Goal: Task Accomplishment & Management: Complete application form

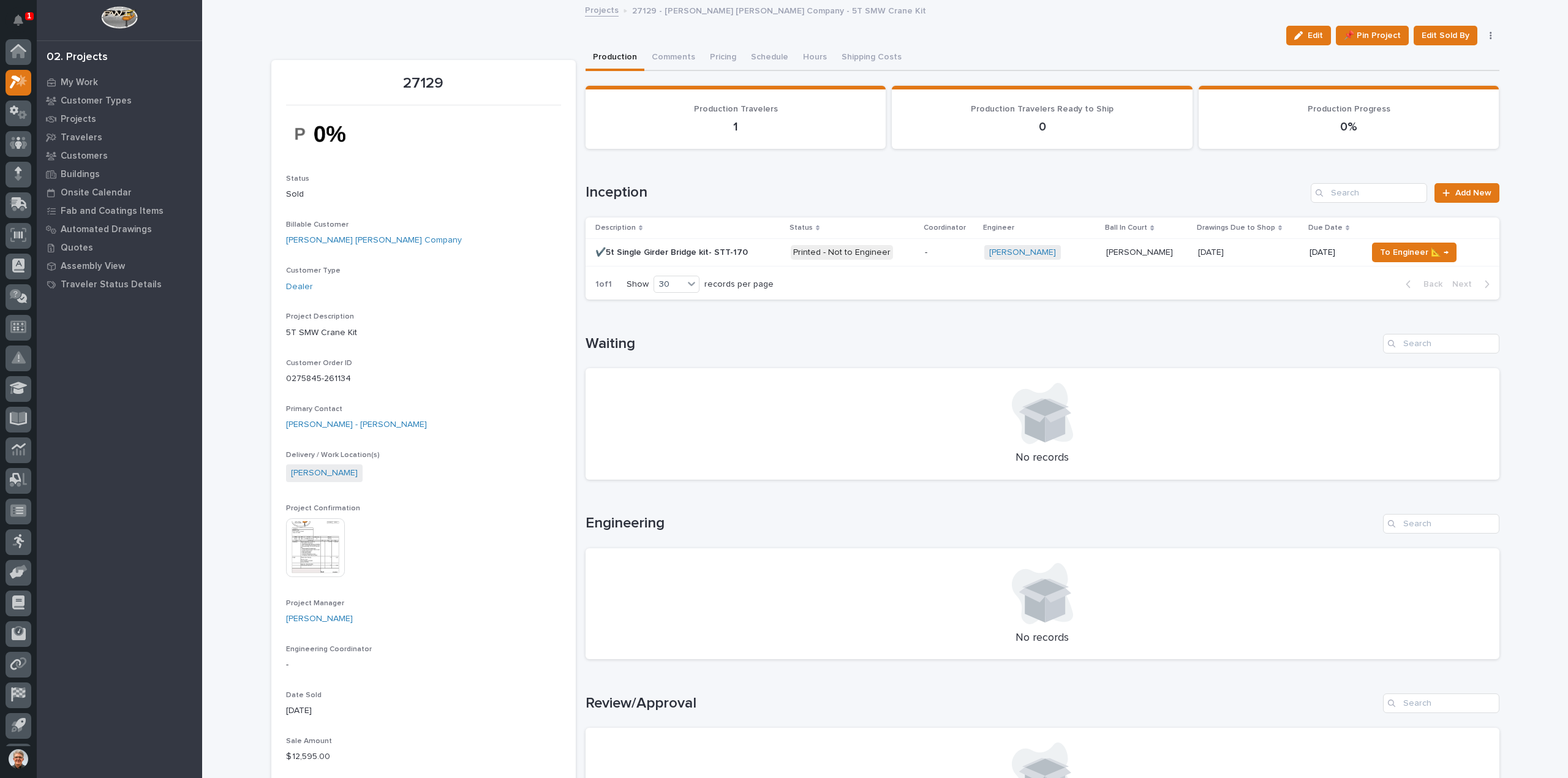
scroll to position [28, 0]
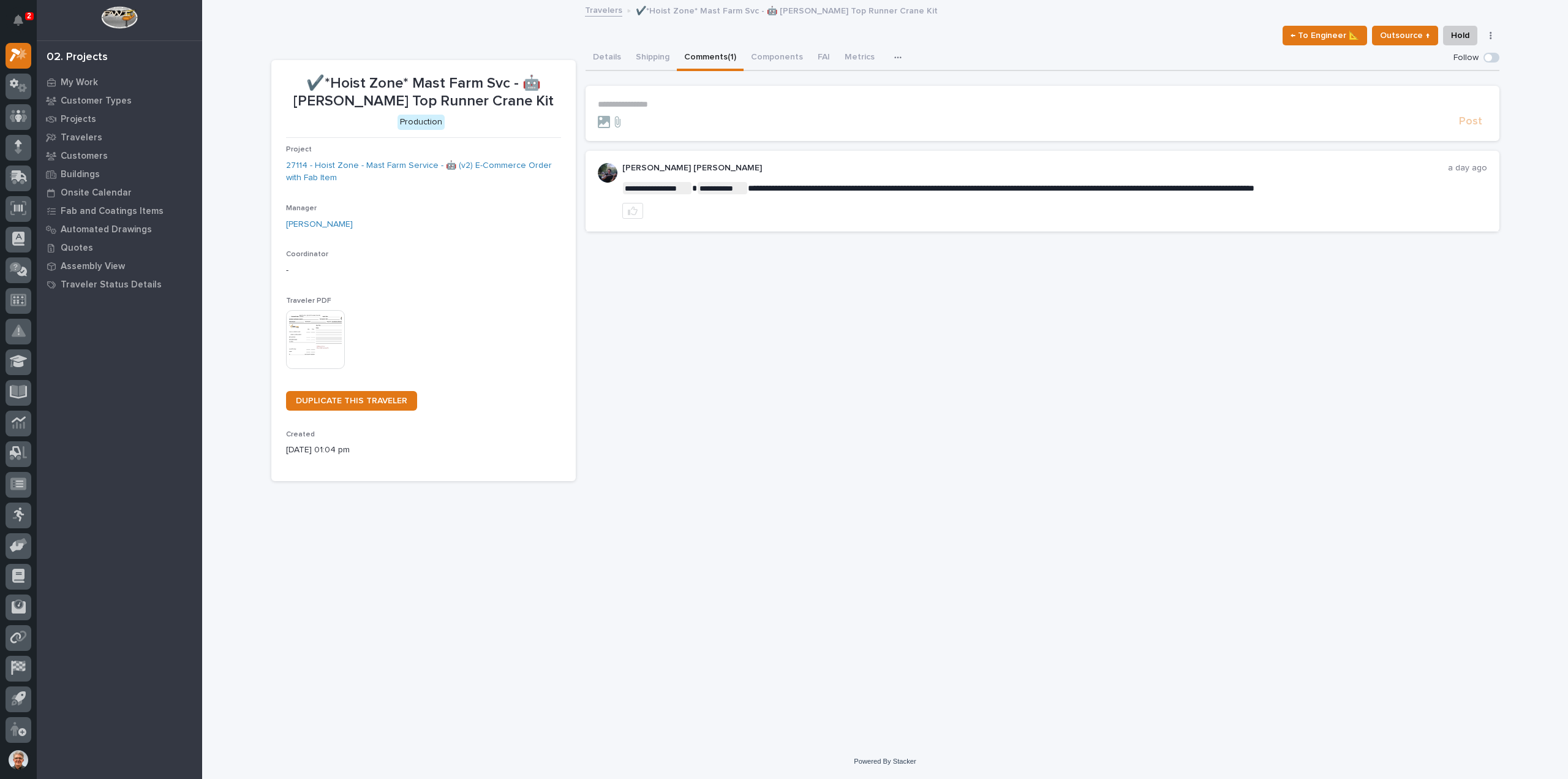
click at [633, 105] on p "**********" at bounding box center [1042, 105] width 889 height 10
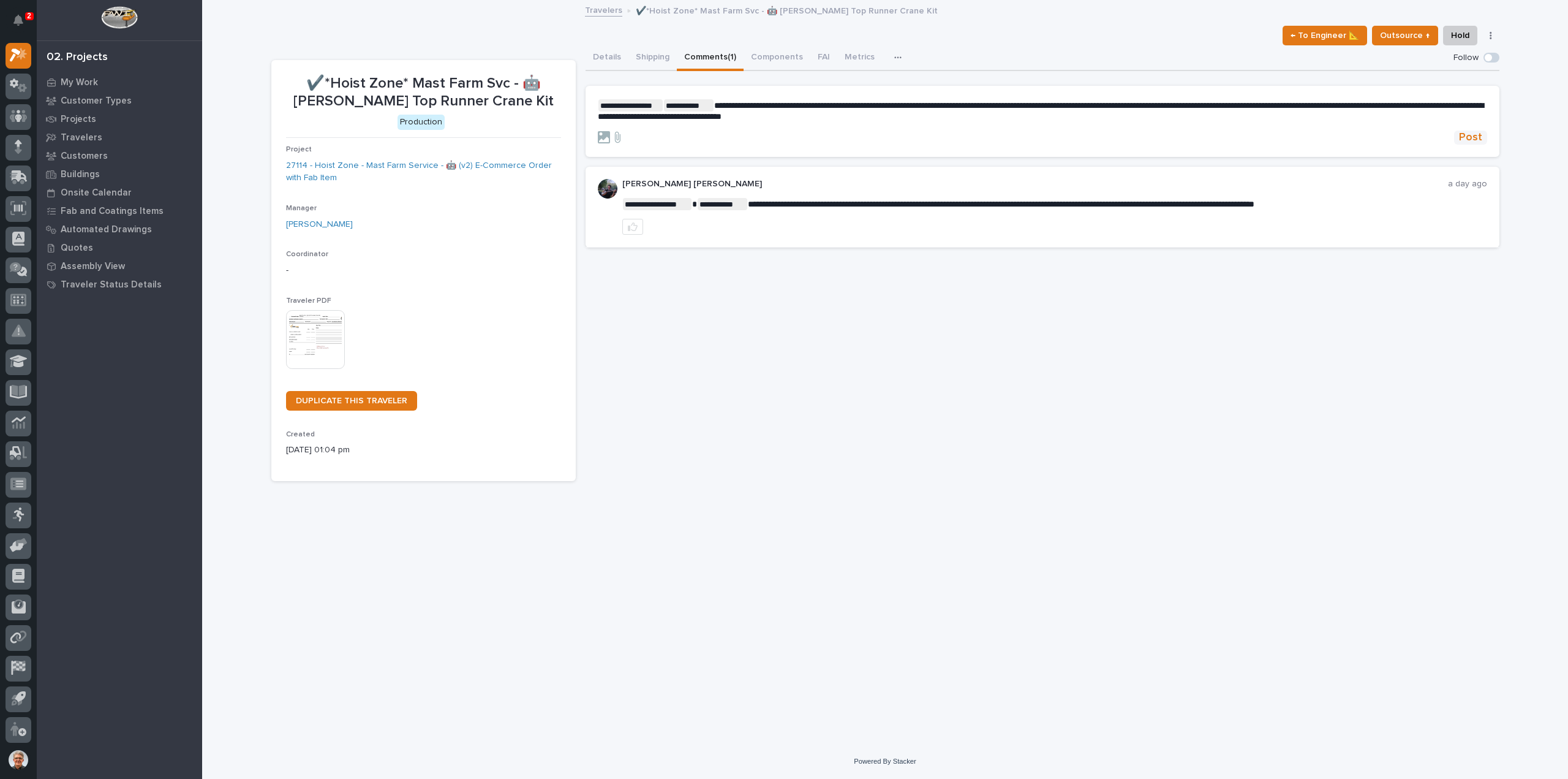
click at [1475, 135] on span "Post" at bounding box center [1470, 137] width 23 height 14
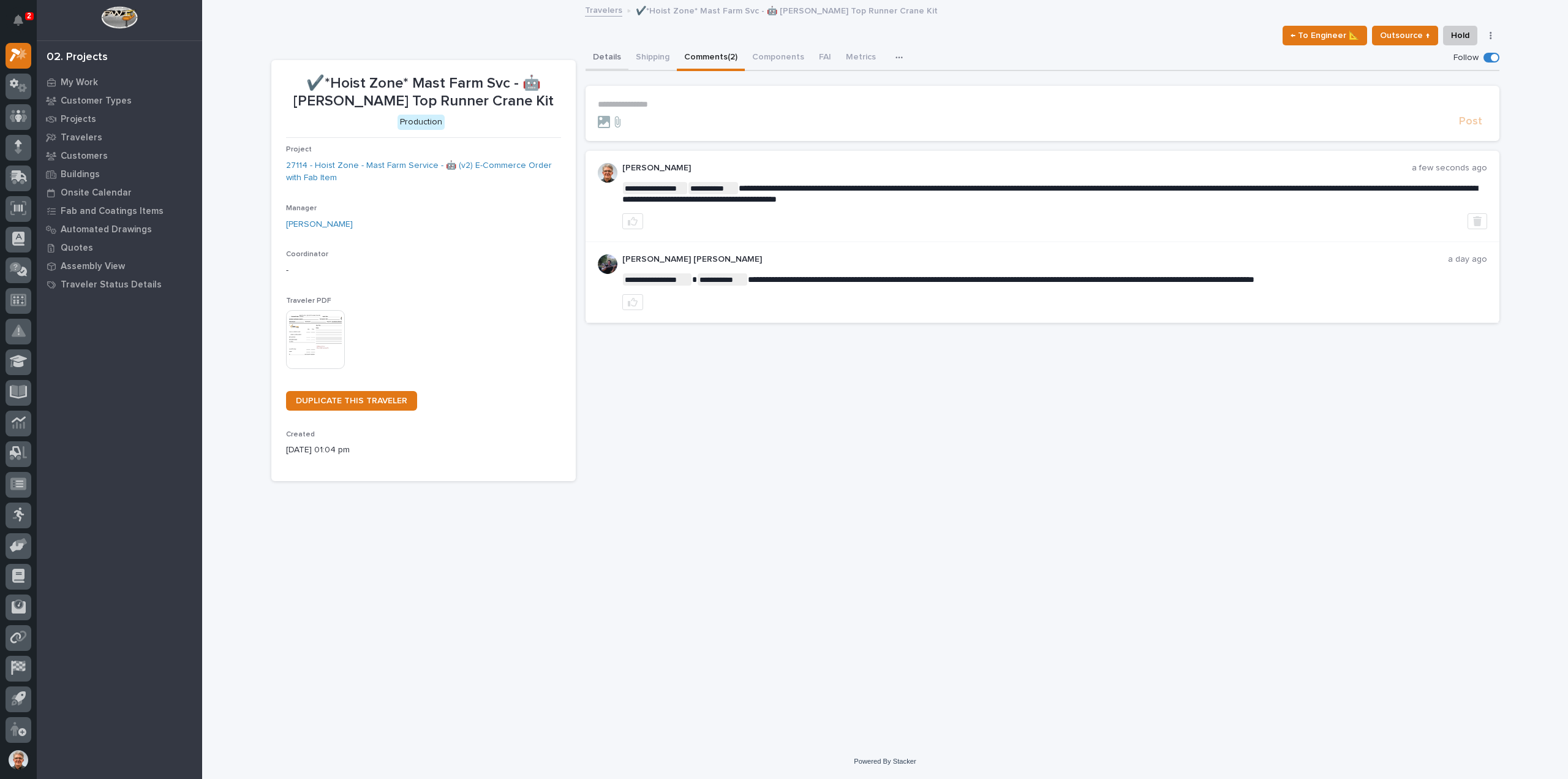
click at [599, 54] on button "Details" at bounding box center [606, 59] width 43 height 26
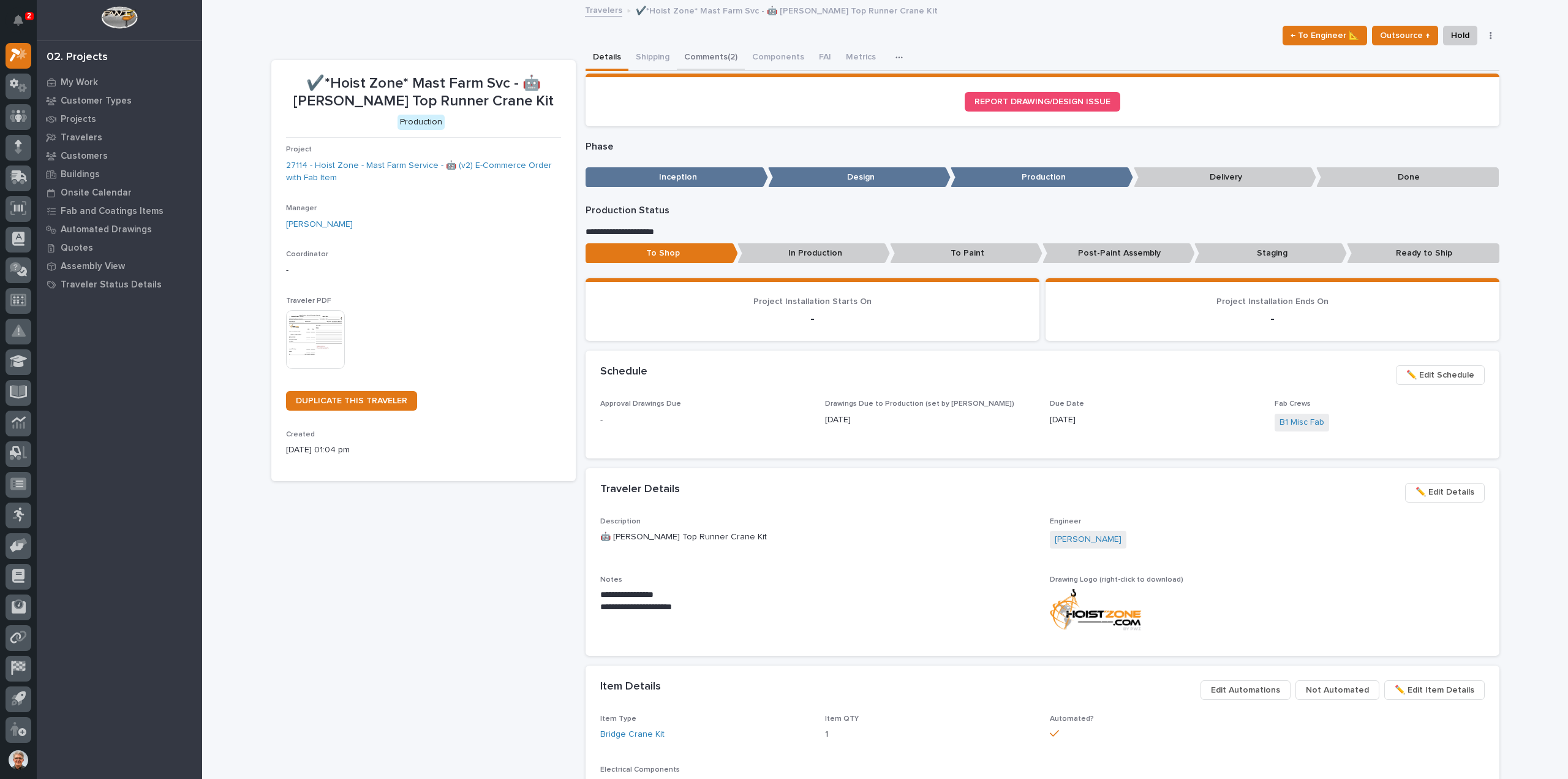
click at [706, 57] on button "Comments (2)" at bounding box center [711, 59] width 68 height 26
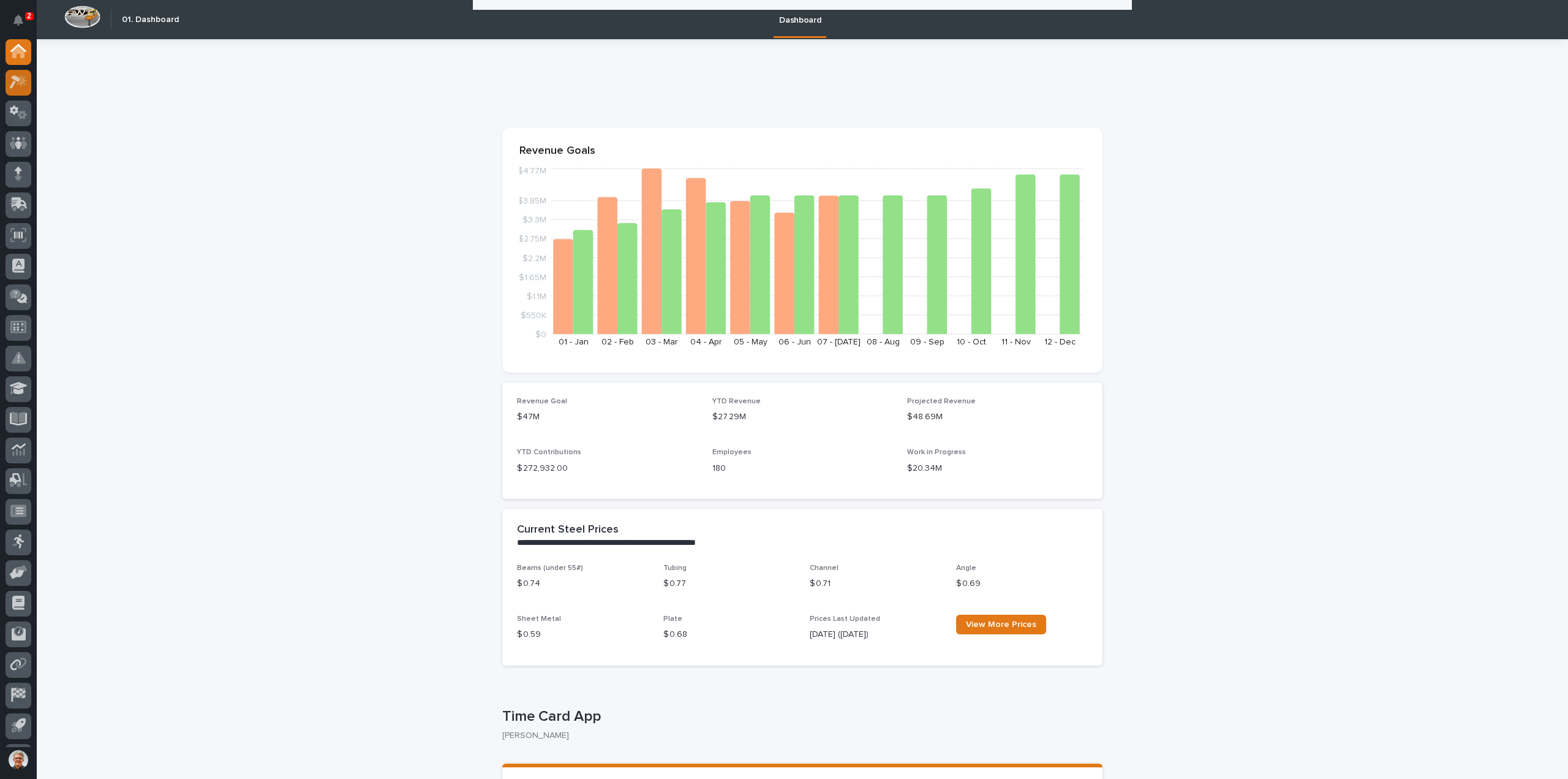
scroll to position [981, 0]
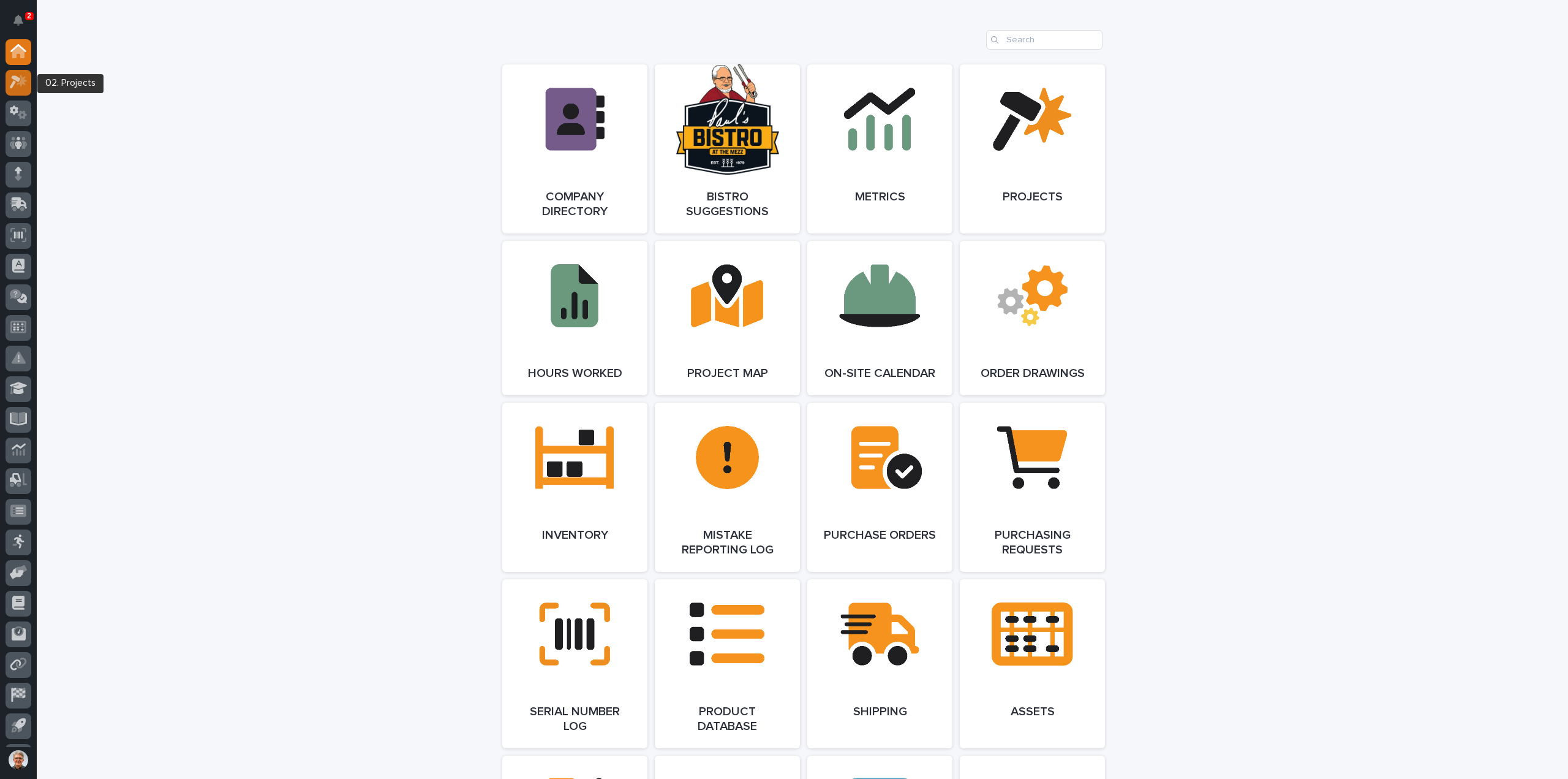
click at [17, 81] on icon at bounding box center [15, 83] width 11 height 14
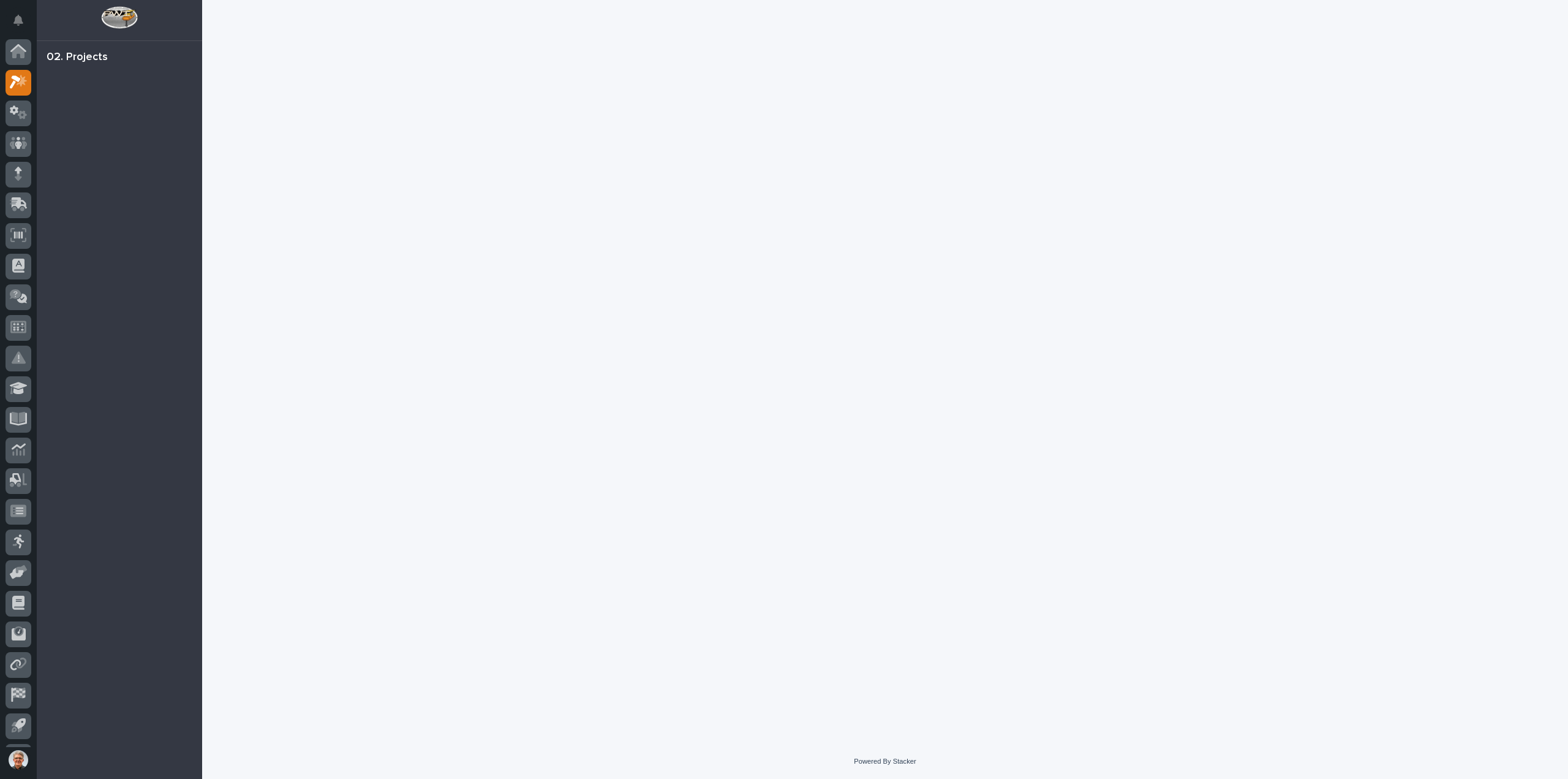
scroll to position [27, 0]
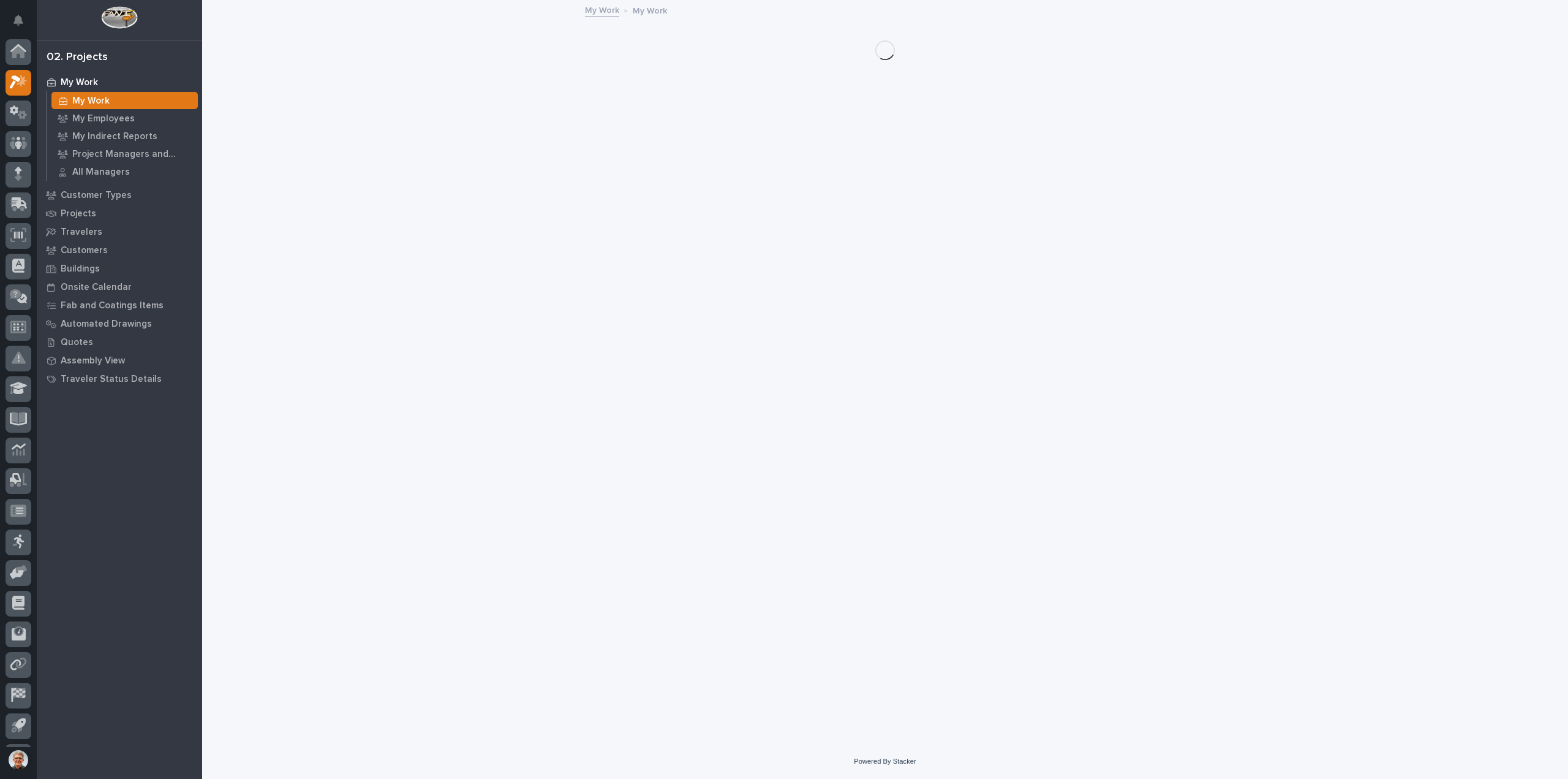
scroll to position [27, 0]
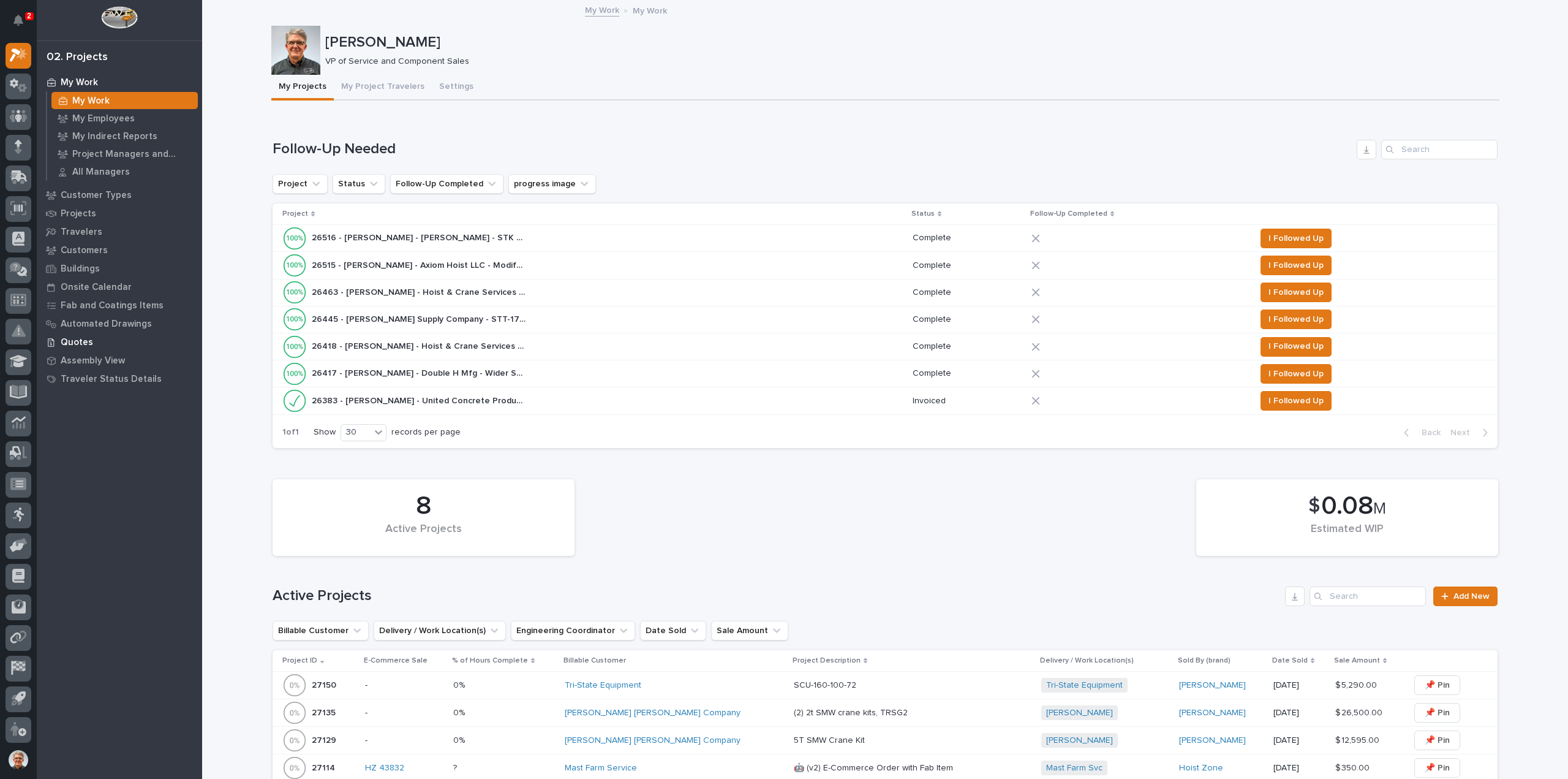
click at [76, 342] on p "Quotes" at bounding box center [77, 342] width 33 height 11
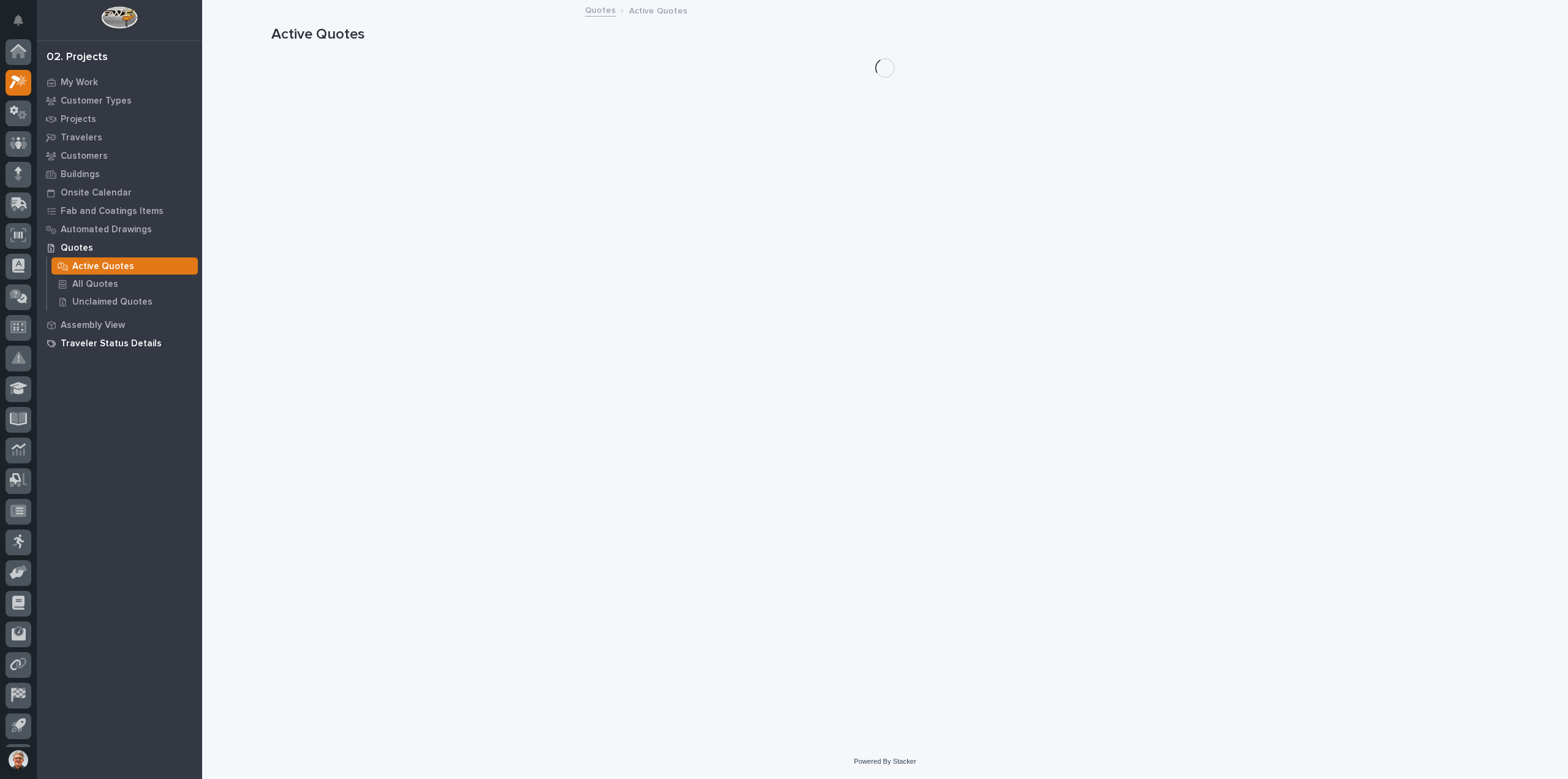
scroll to position [27, 0]
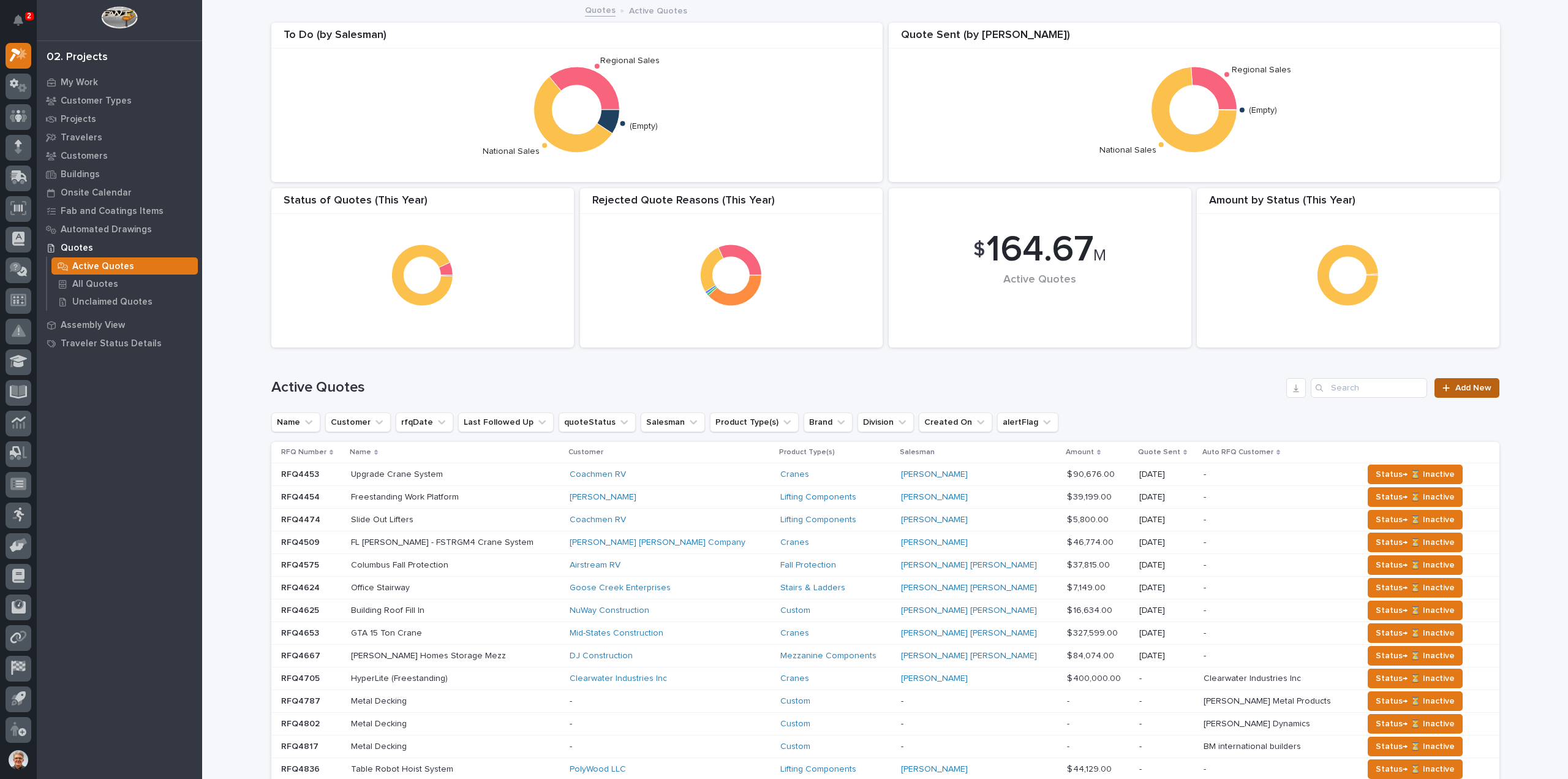
click at [1469, 385] on span "Add New" at bounding box center [1473, 388] width 36 height 9
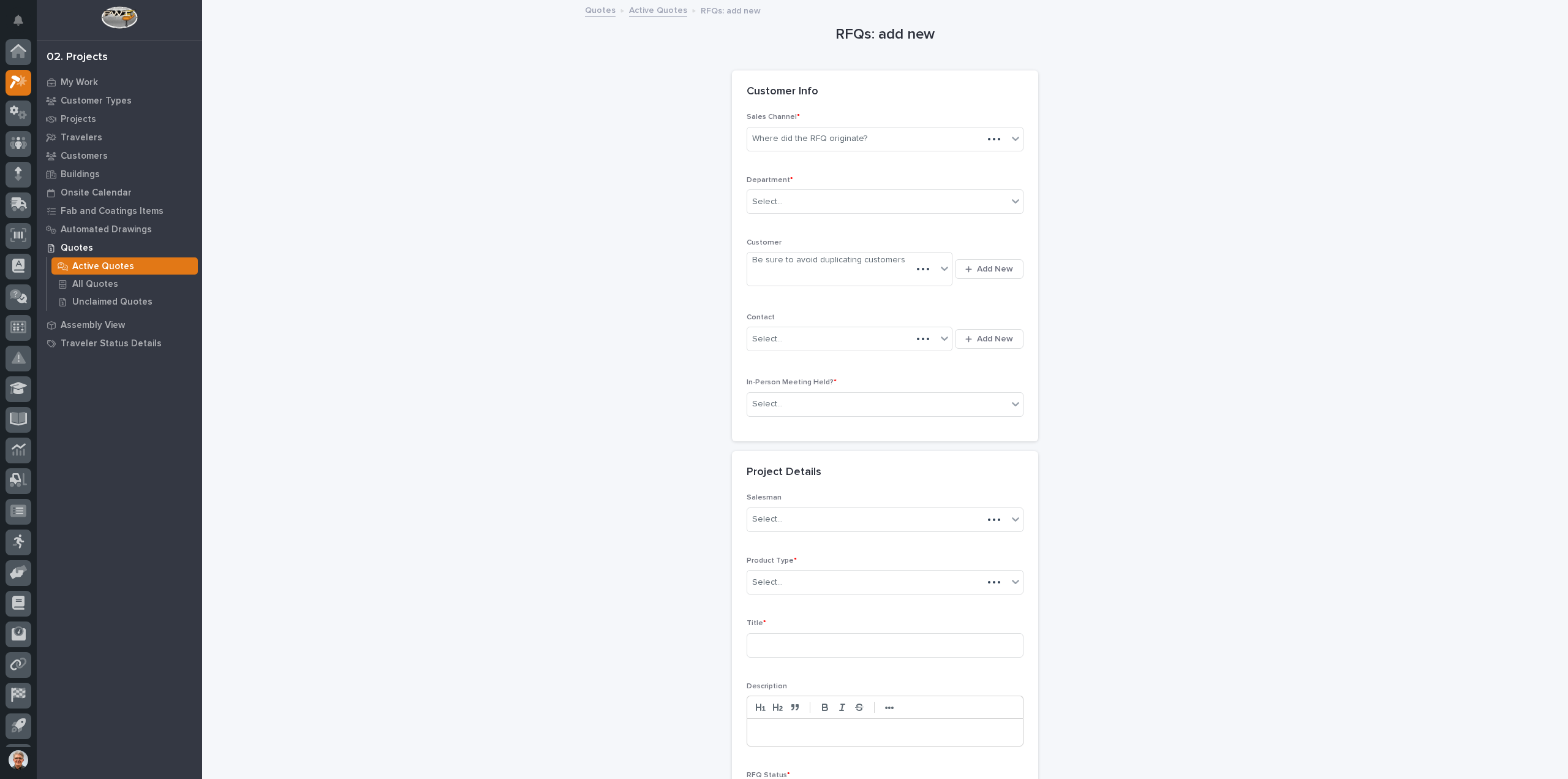
scroll to position [27, 0]
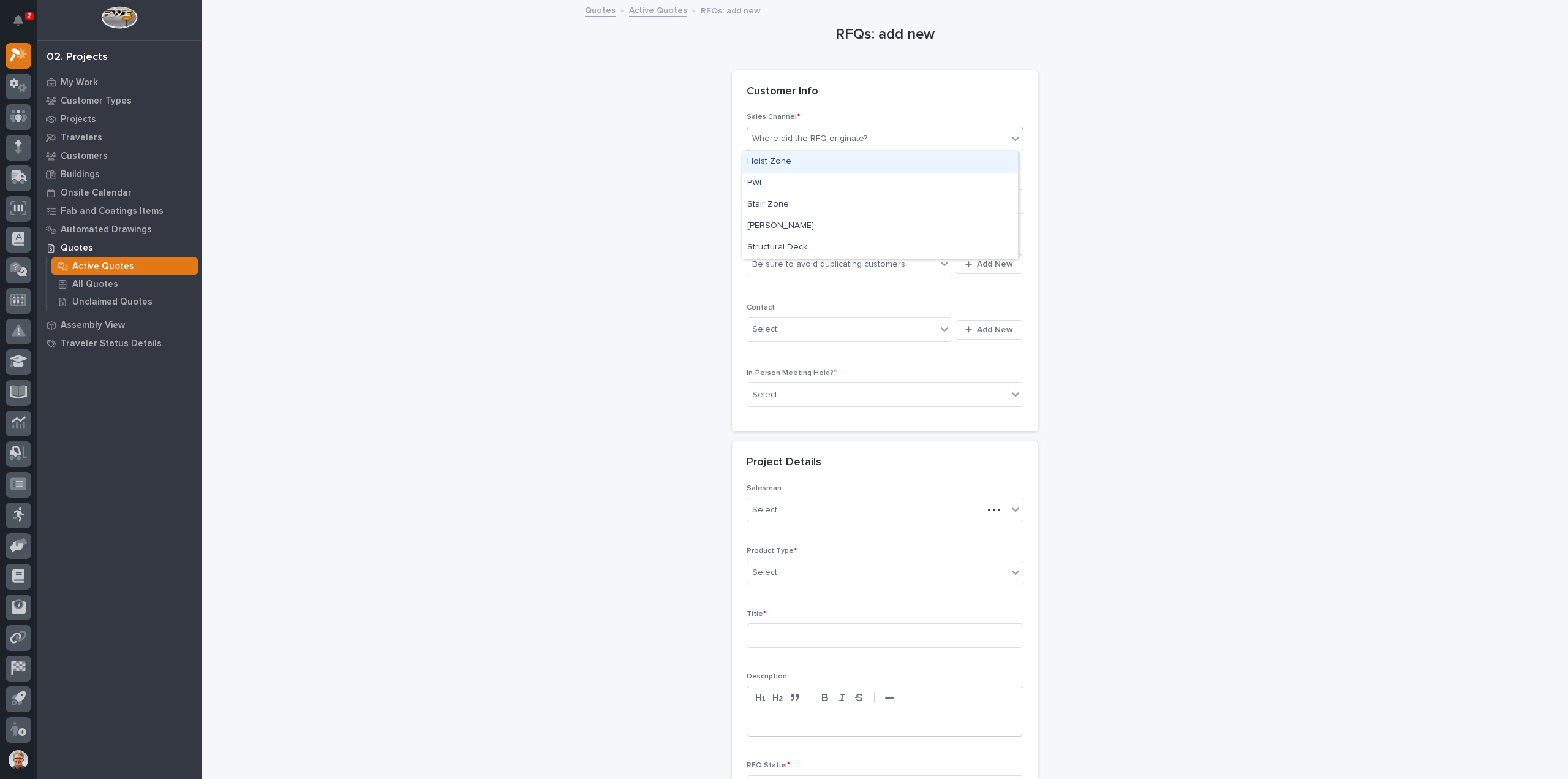
click at [816, 132] on div "Where did the RFQ originate?" at bounding box center [810, 138] width 115 height 13
click at [760, 225] on div "Starke" at bounding box center [880, 227] width 276 height 22
click at [761, 200] on div "Select..." at bounding box center [768, 201] width 31 height 13
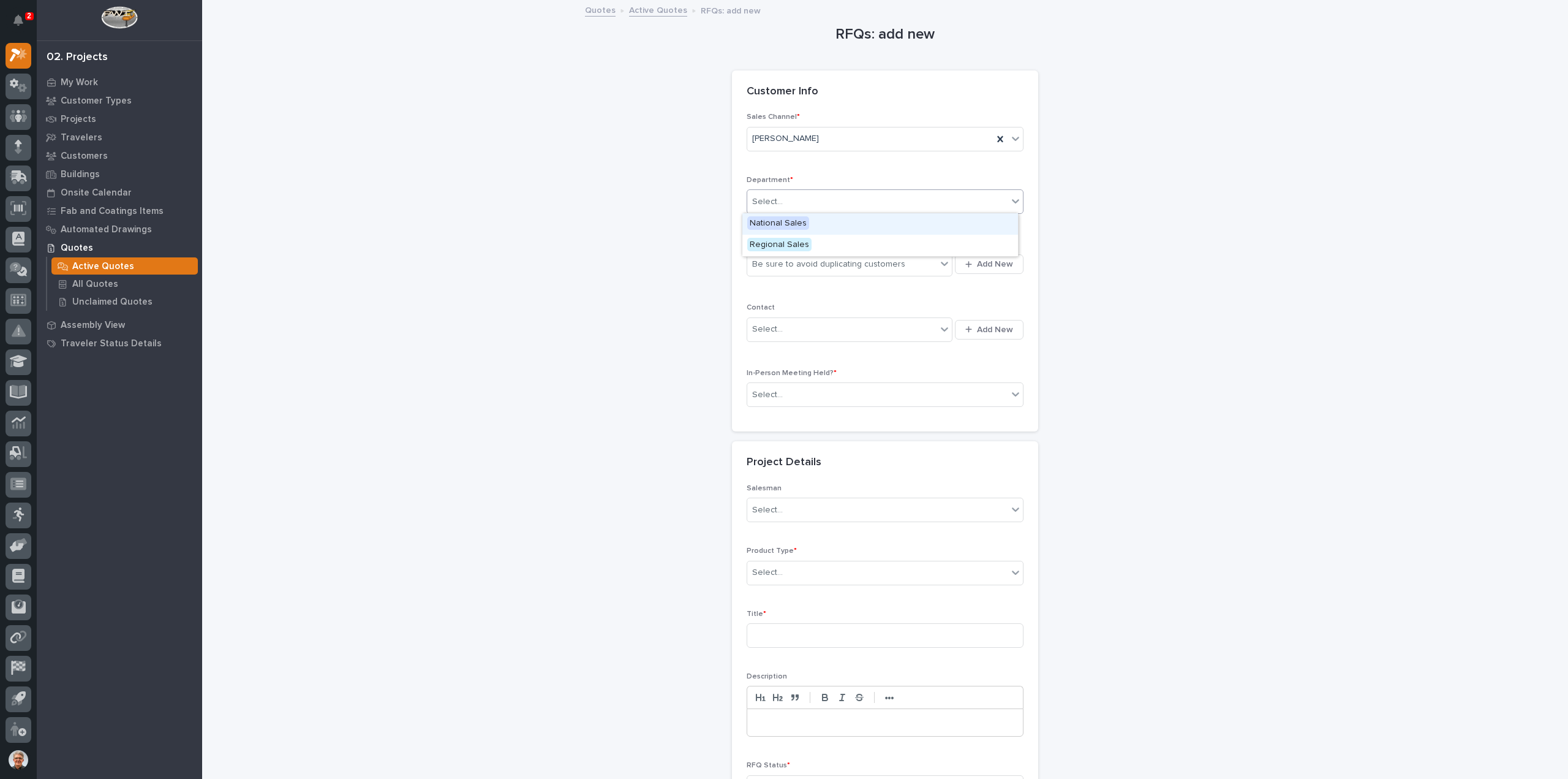
click at [760, 222] on span "National Sales" at bounding box center [779, 223] width 62 height 14
click at [760, 263] on div "Be sure to avoid duplicating customers" at bounding box center [829, 264] width 153 height 13
type input "****"
click at [762, 285] on div "Axiom Hoist LLC" at bounding box center [845, 287] width 206 height 22
click at [766, 325] on div "Select..." at bounding box center [768, 329] width 31 height 13
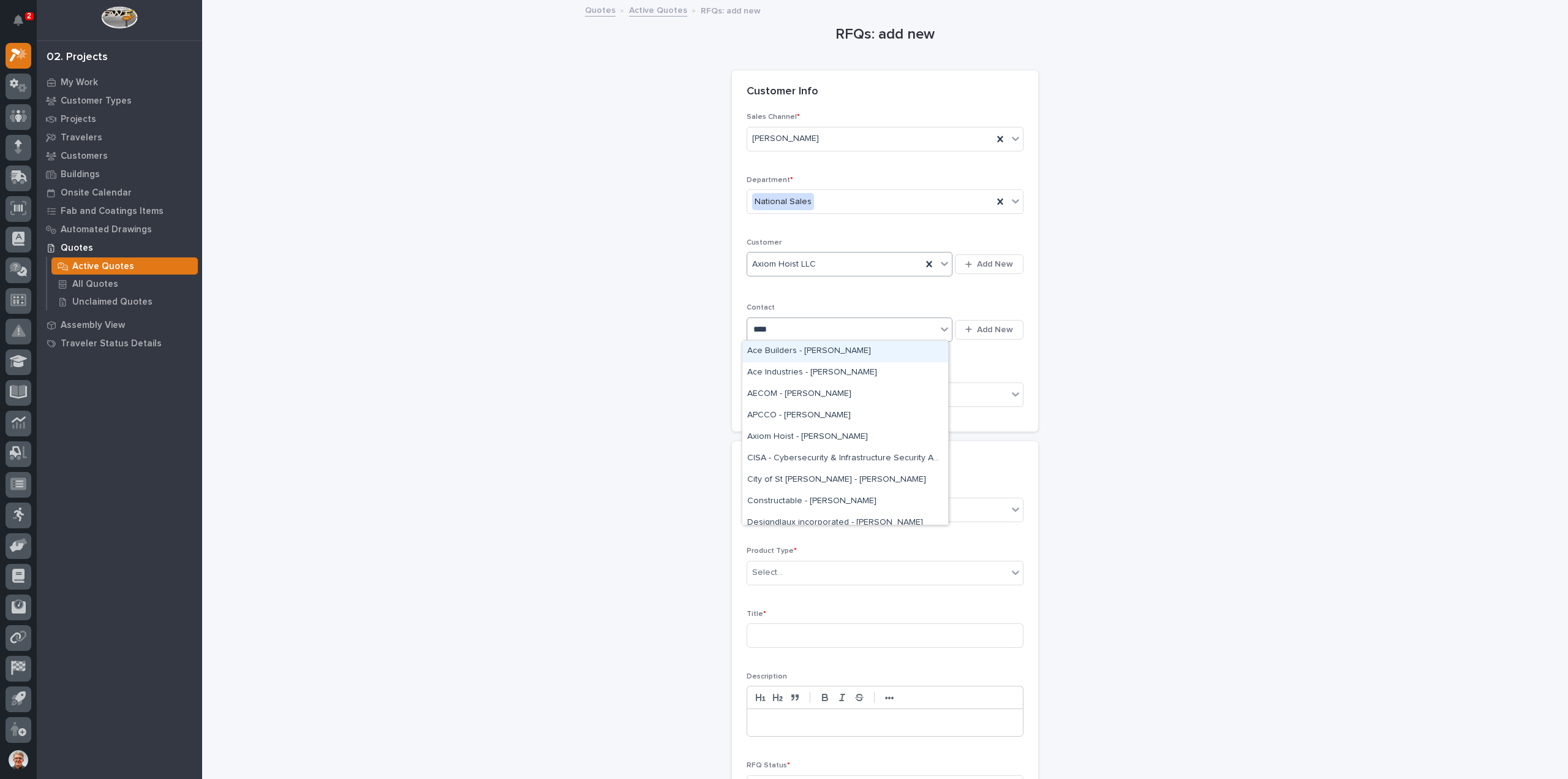
type input "*****"
click at [782, 369] on div "Axiom Hoist - Peter Hotrum" at bounding box center [845, 374] width 206 height 22
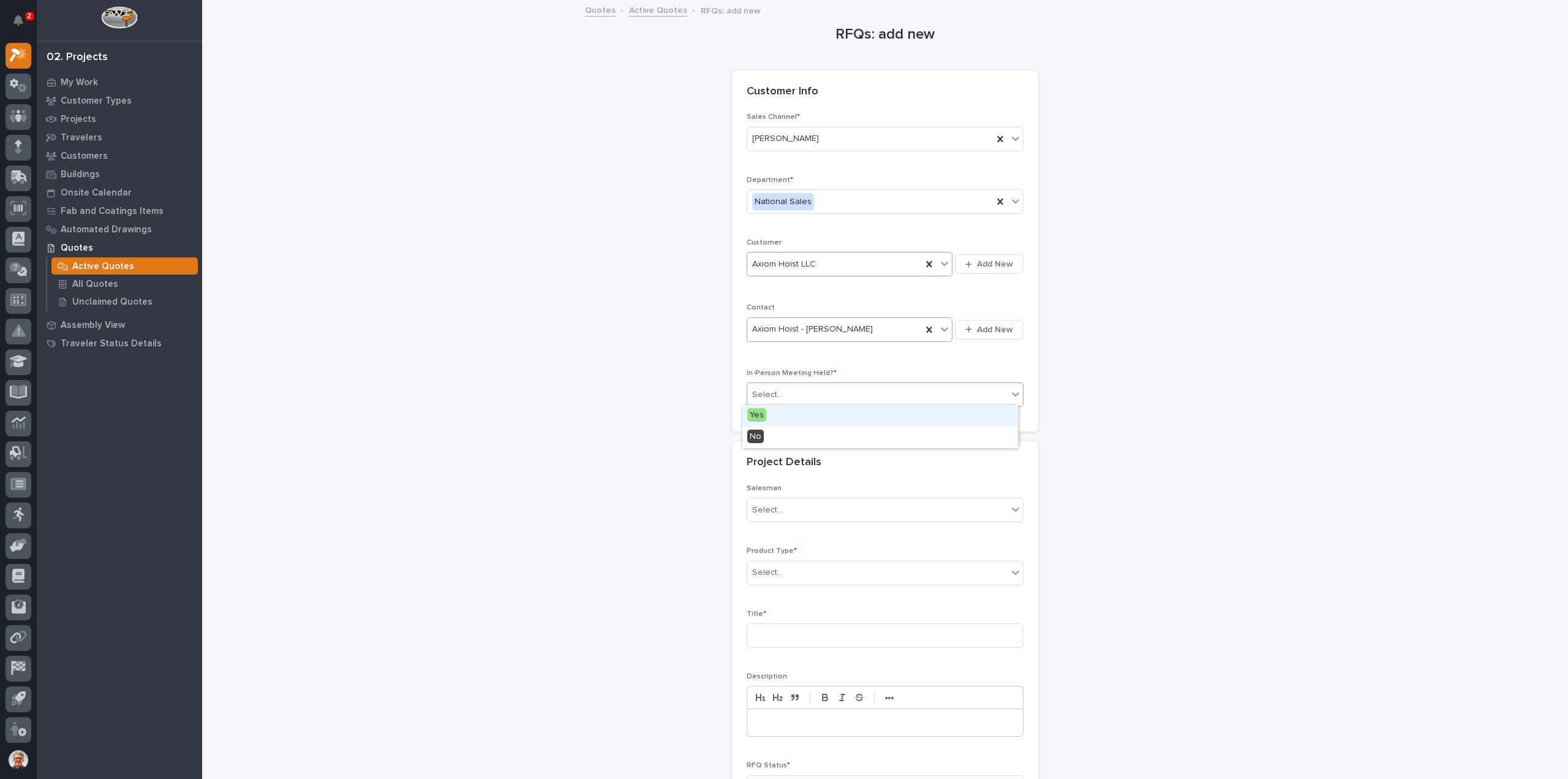
click at [771, 390] on div "Select..." at bounding box center [768, 394] width 31 height 13
click at [755, 437] on span "No" at bounding box center [756, 436] width 17 height 14
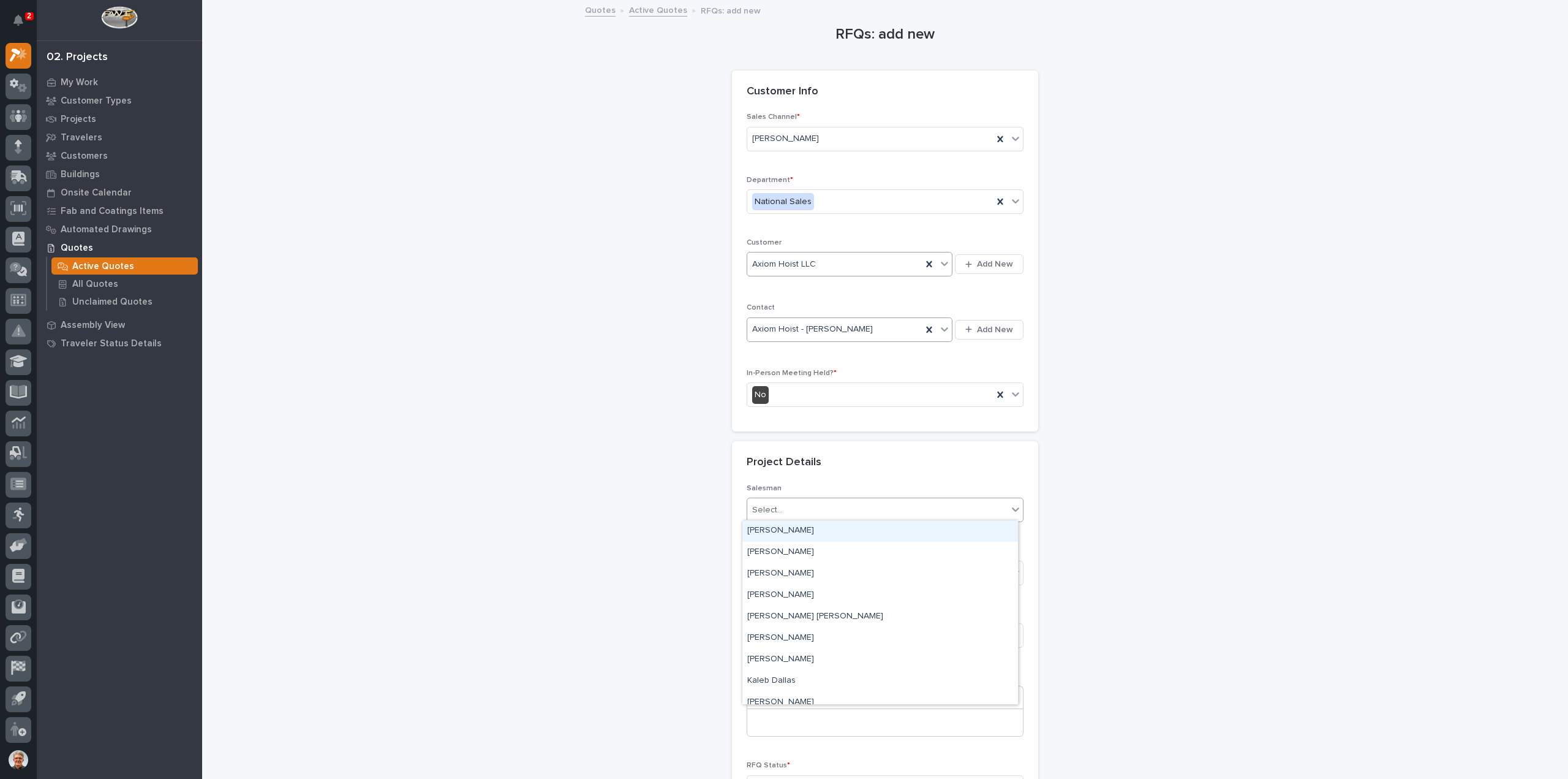
click at [761, 508] on div "Select..." at bounding box center [768, 510] width 31 height 13
type input "***"
click at [762, 529] on div "Paul Hershberger" at bounding box center [880, 531] width 276 height 22
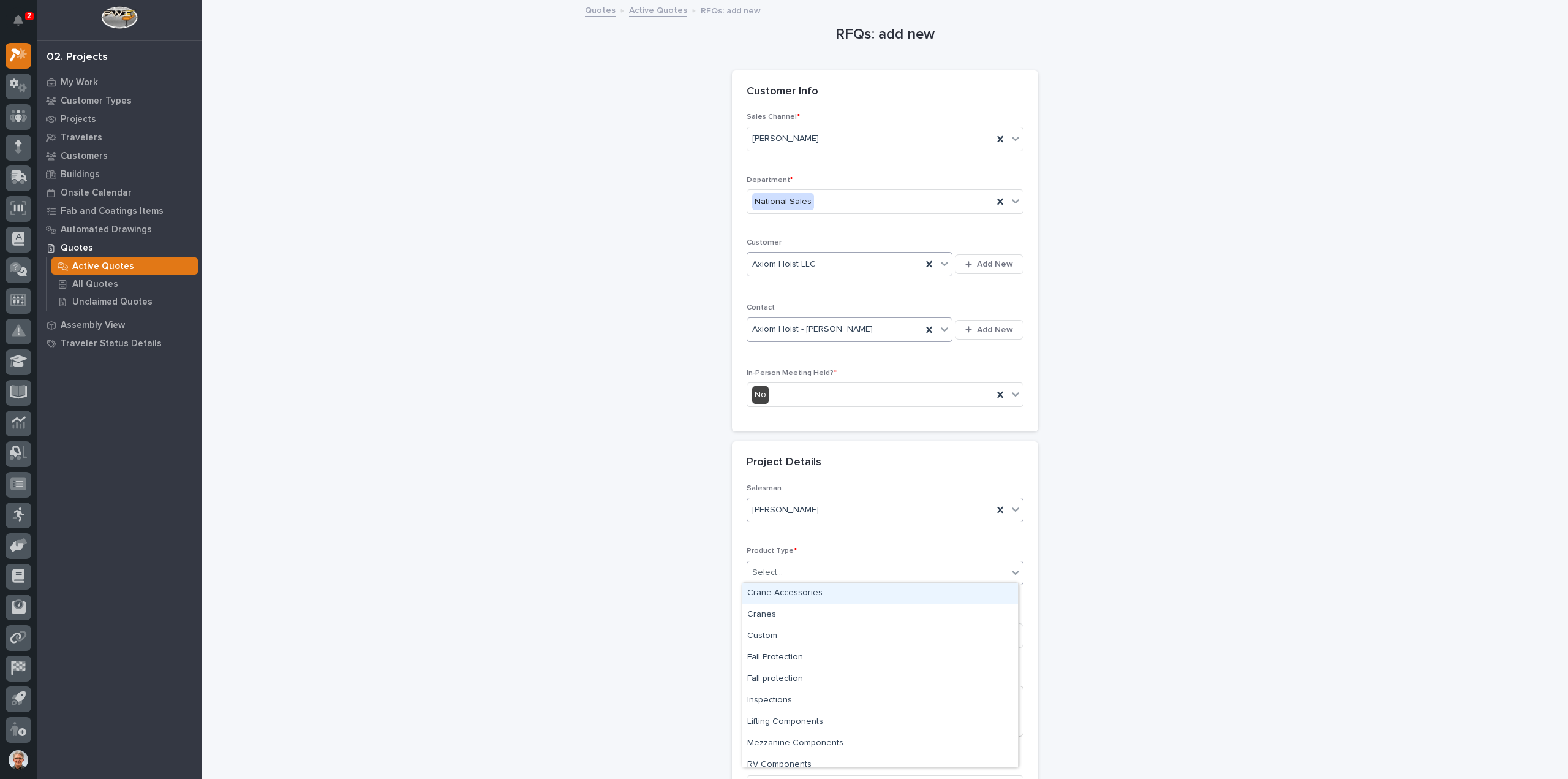
click at [760, 569] on div "Select..." at bounding box center [768, 573] width 31 height 13
click at [760, 592] on div "Crane Accessories" at bounding box center [880, 594] width 276 height 22
click at [761, 634] on input at bounding box center [885, 636] width 277 height 25
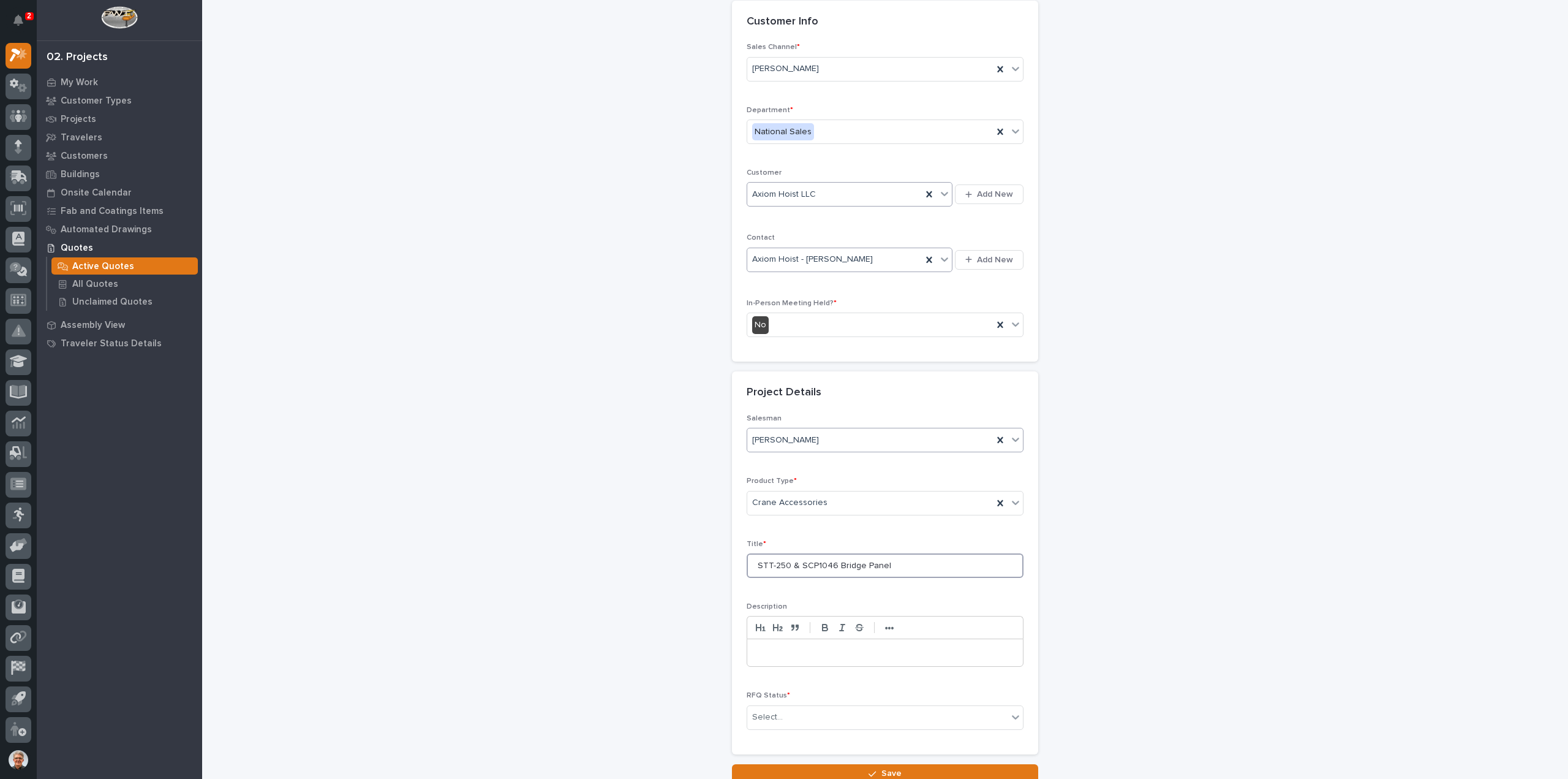
scroll to position [166, 0]
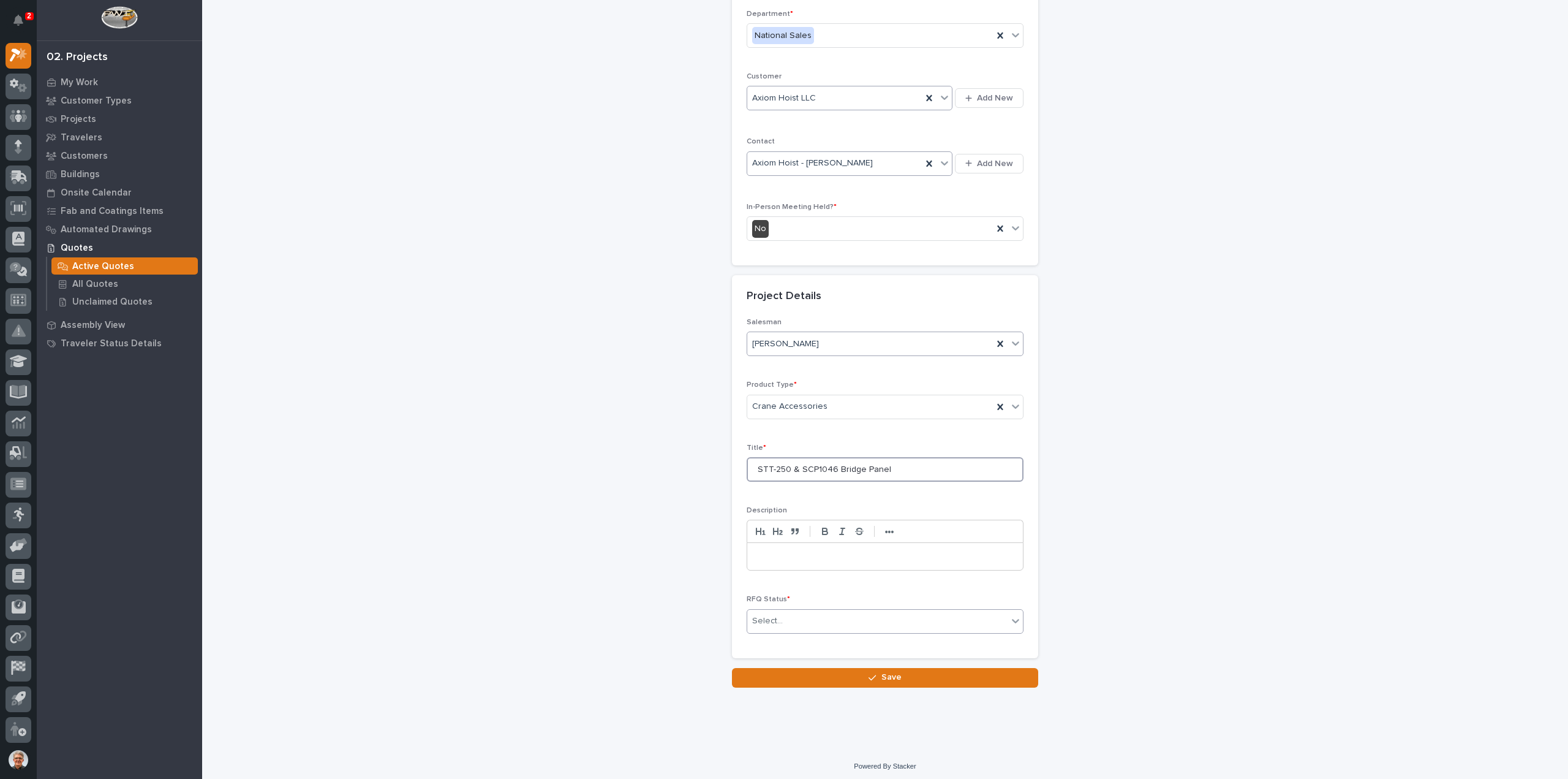
type input "STT-250 & SCP1046 Bridge Panel"
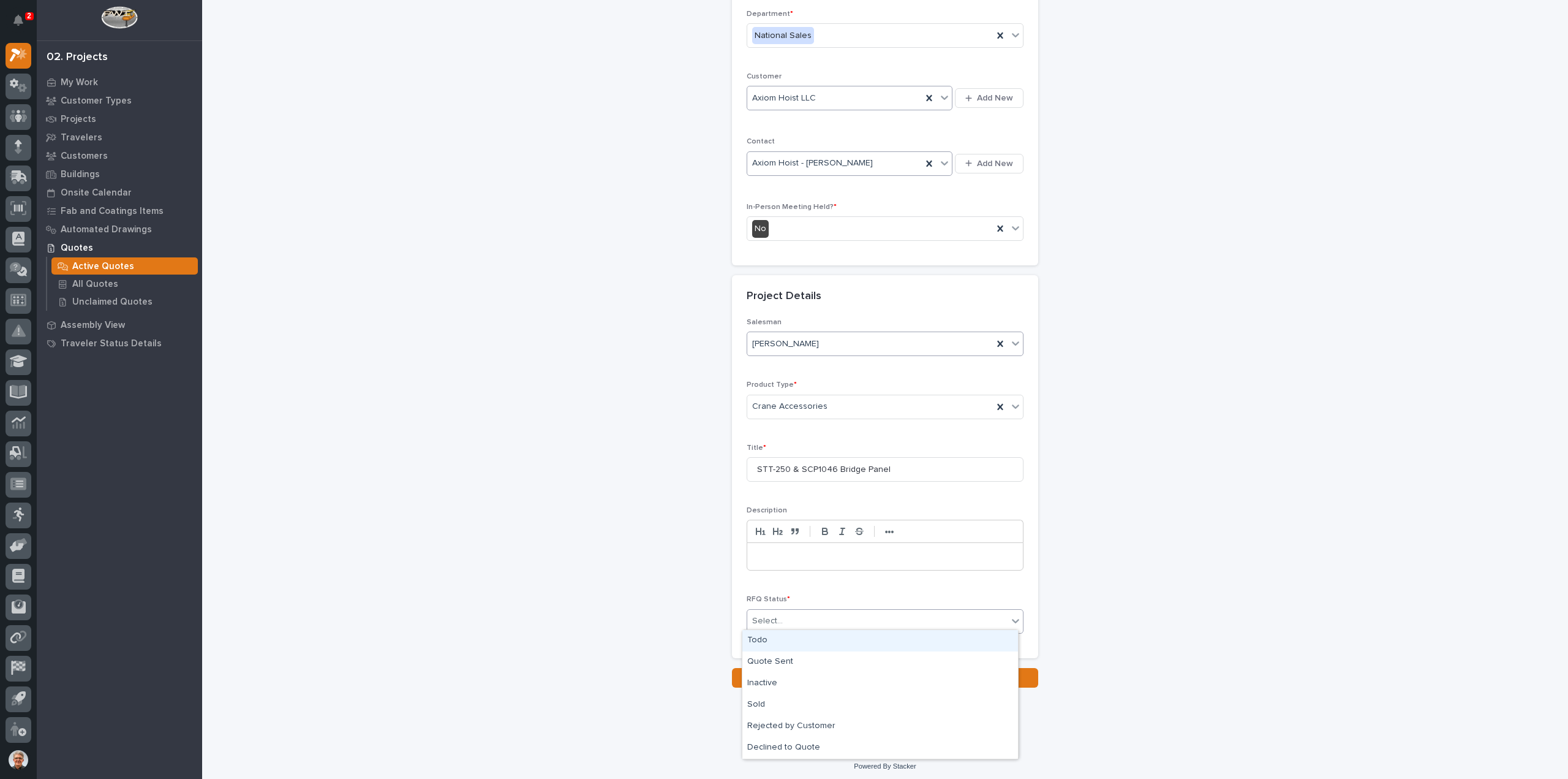
click at [783, 618] on div "Select..." at bounding box center [878, 621] width 261 height 20
click at [756, 703] on div "Sold" at bounding box center [880, 705] width 276 height 22
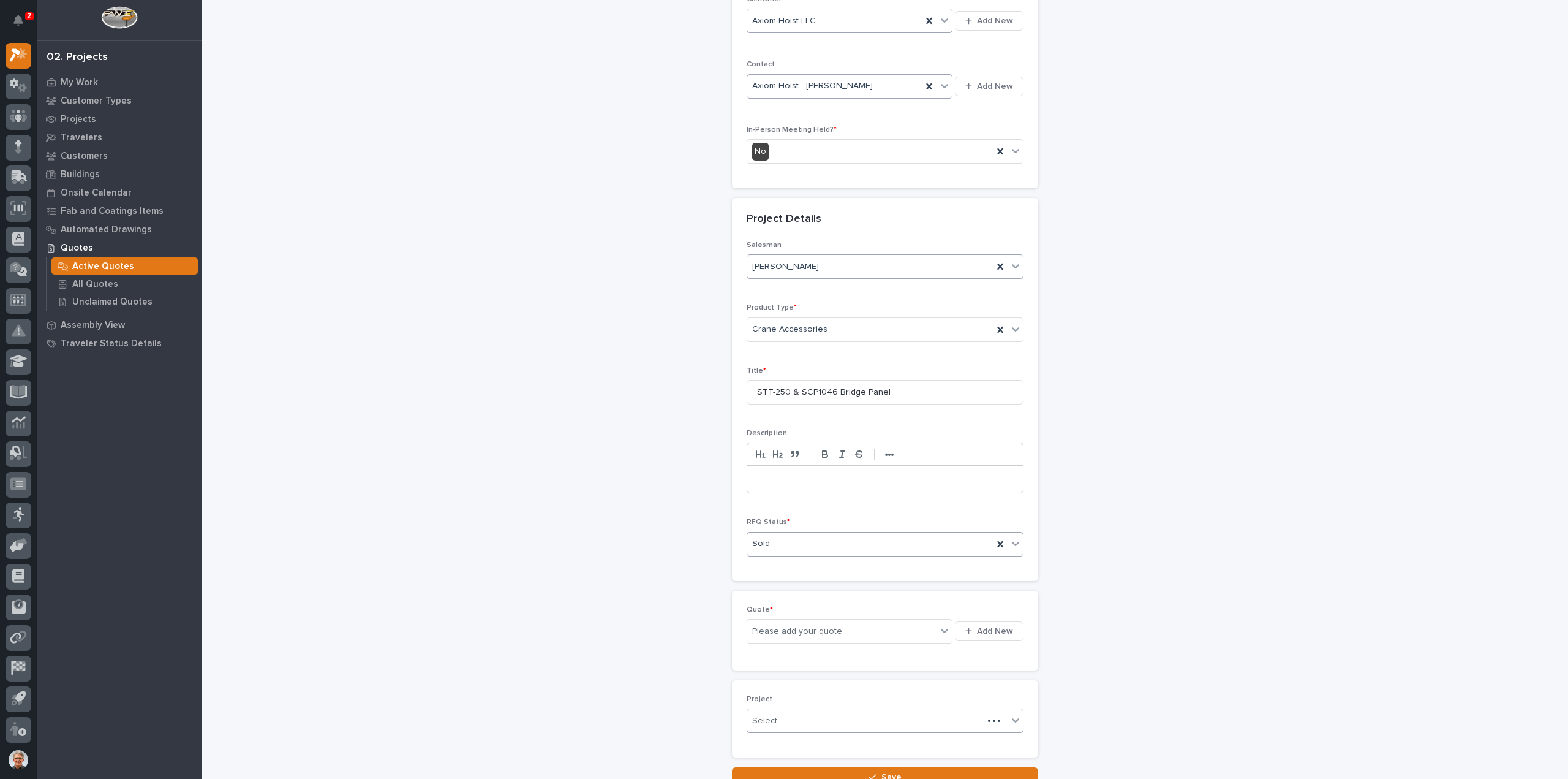
scroll to position [254, 0]
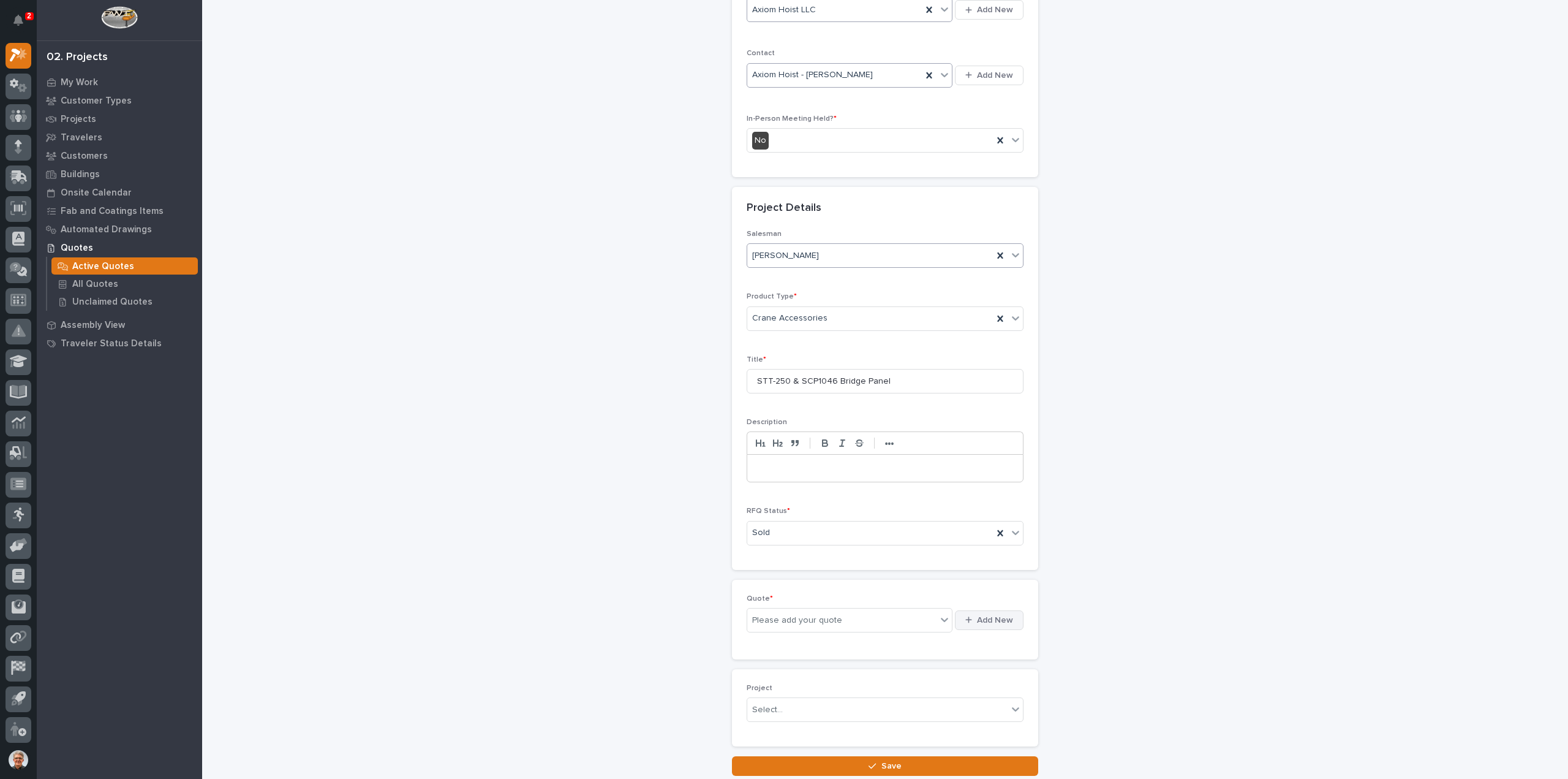
click at [992, 618] on span "Add New" at bounding box center [995, 620] width 36 height 11
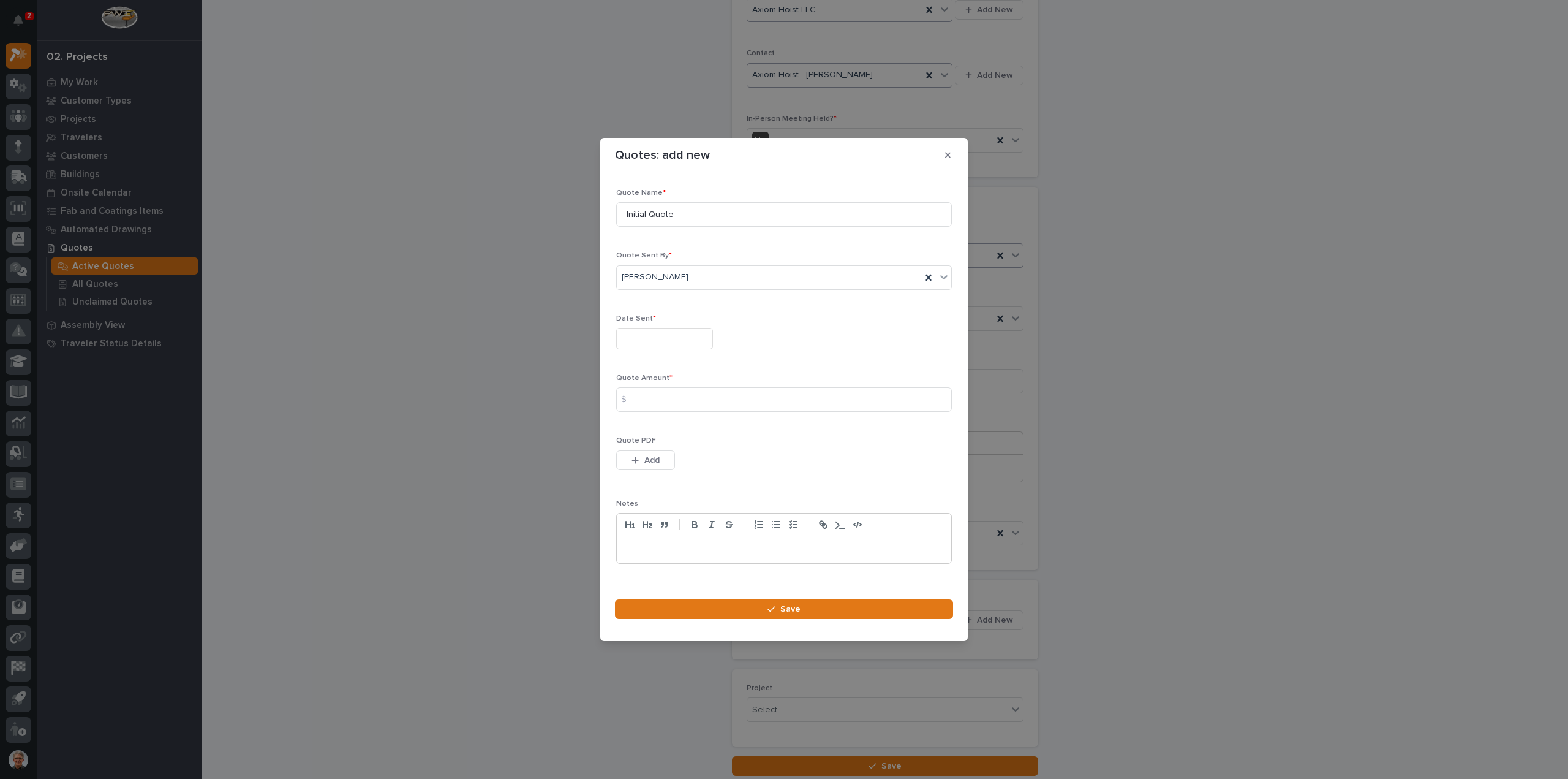
click at [647, 338] on input "text" at bounding box center [664, 339] width 97 height 22
click at [598, 145] on button "Previous Month" at bounding box center [598, 149] width 20 height 20
click at [639, 278] on div "26" at bounding box center [641, 278] width 17 height 17
type input "**********"
click at [656, 399] on input at bounding box center [784, 399] width 336 height 25
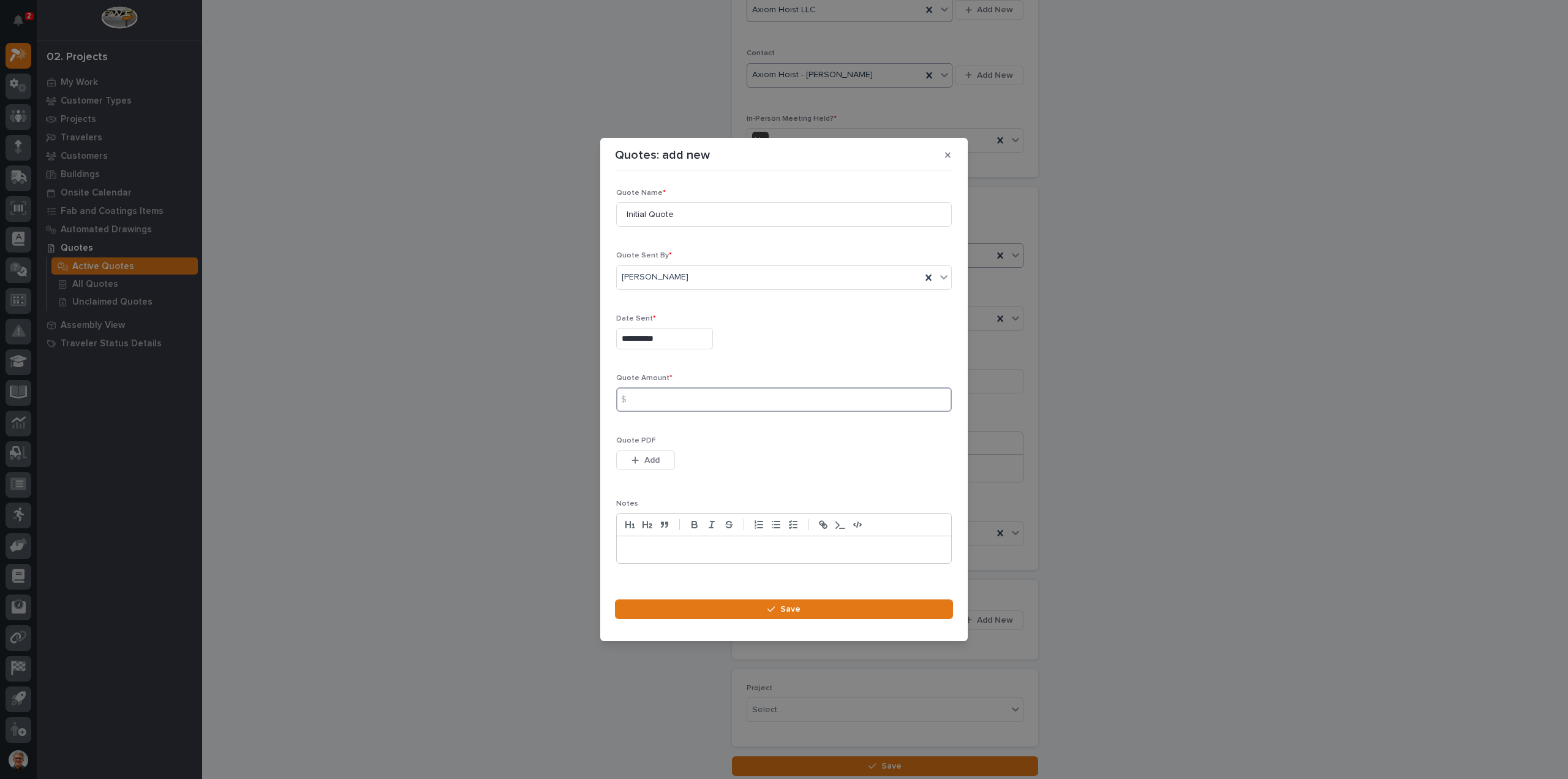
click at [653, 395] on input at bounding box center [784, 399] width 336 height 25
type input "8797"
click at [638, 459] on icon "button" at bounding box center [634, 460] width 7 height 9
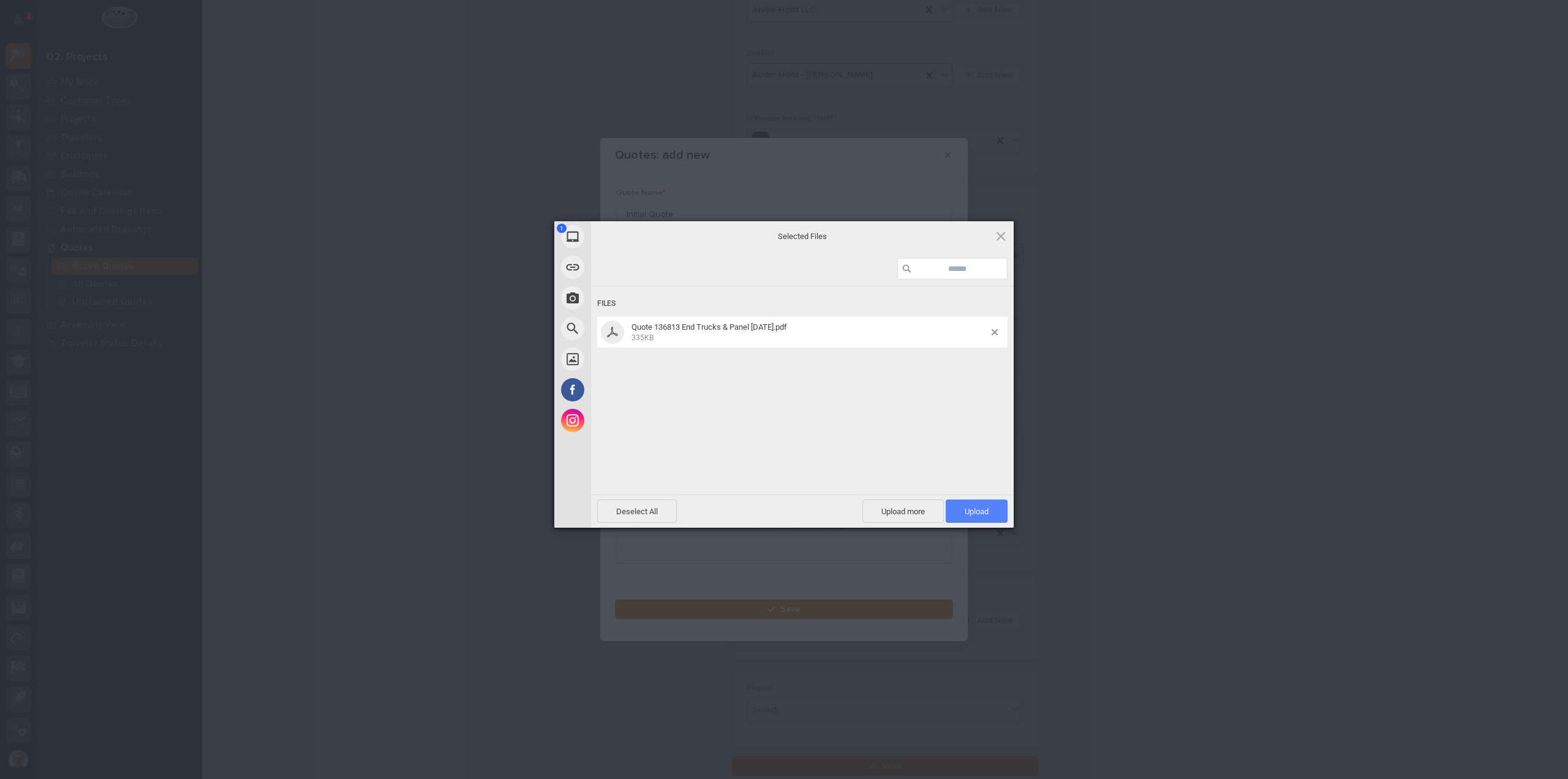
click at [978, 508] on span "Upload 1" at bounding box center [977, 511] width 24 height 9
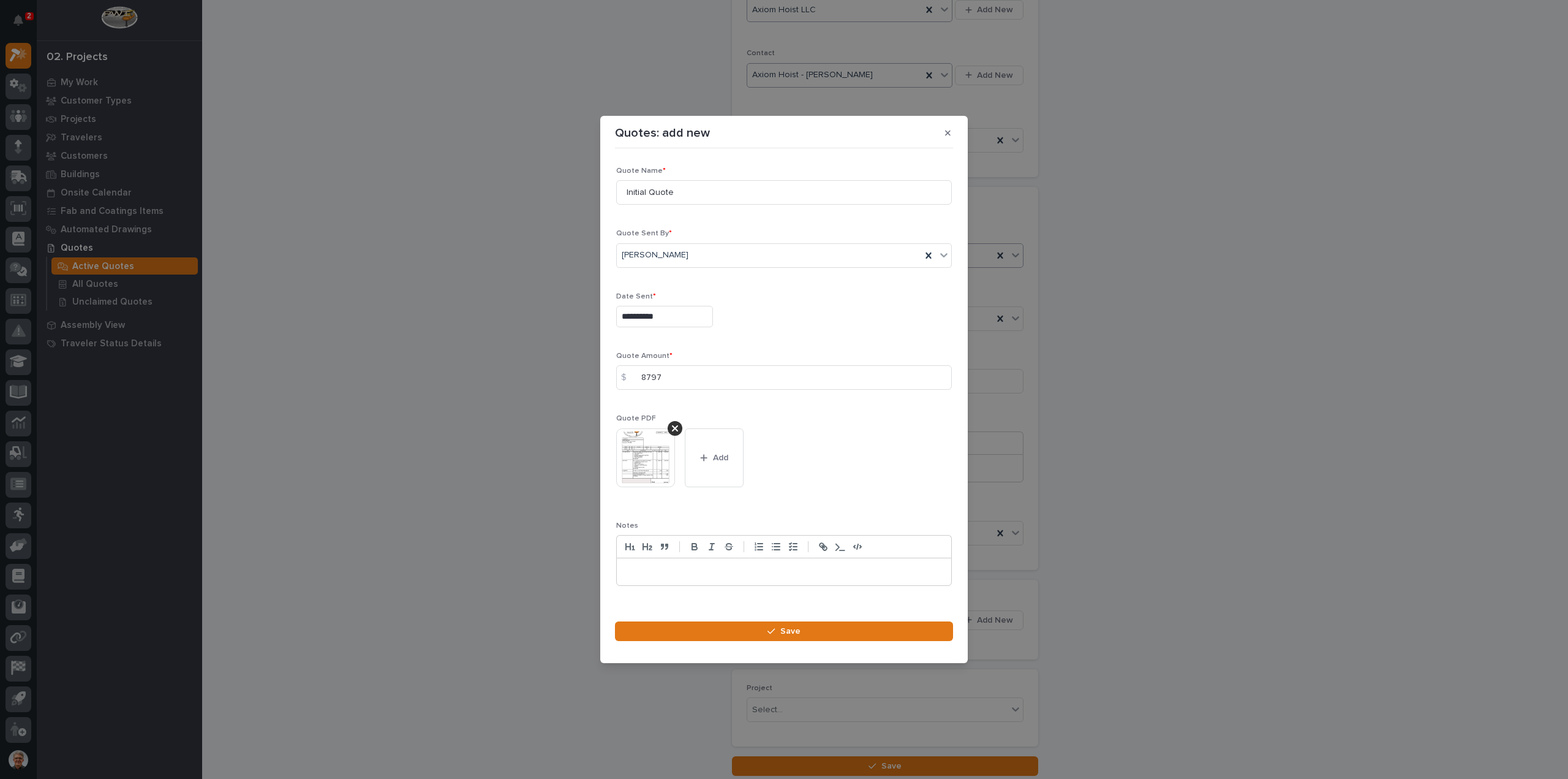
scroll to position [17, 0]
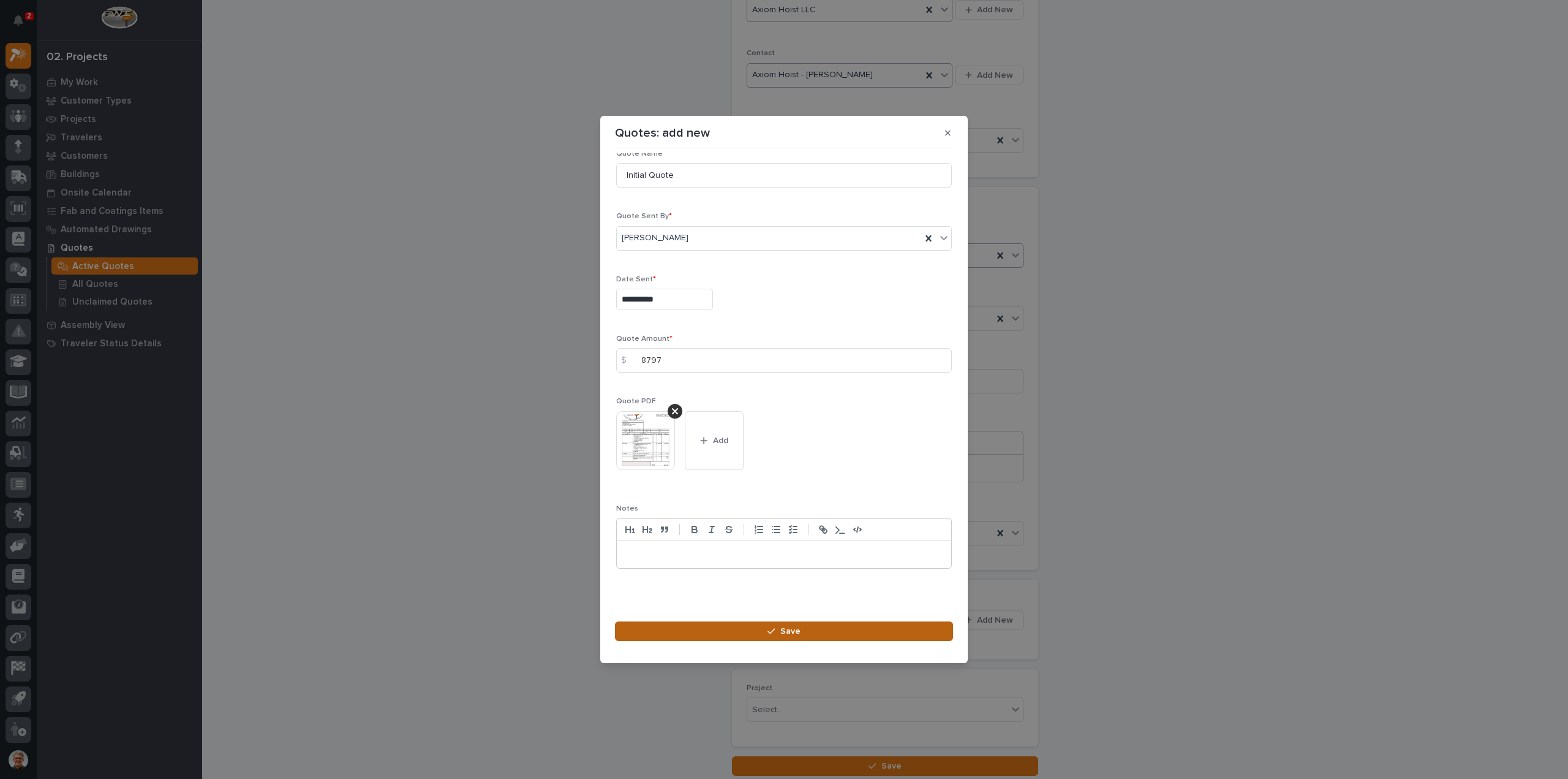
click at [790, 629] on span "Save" at bounding box center [790, 631] width 20 height 11
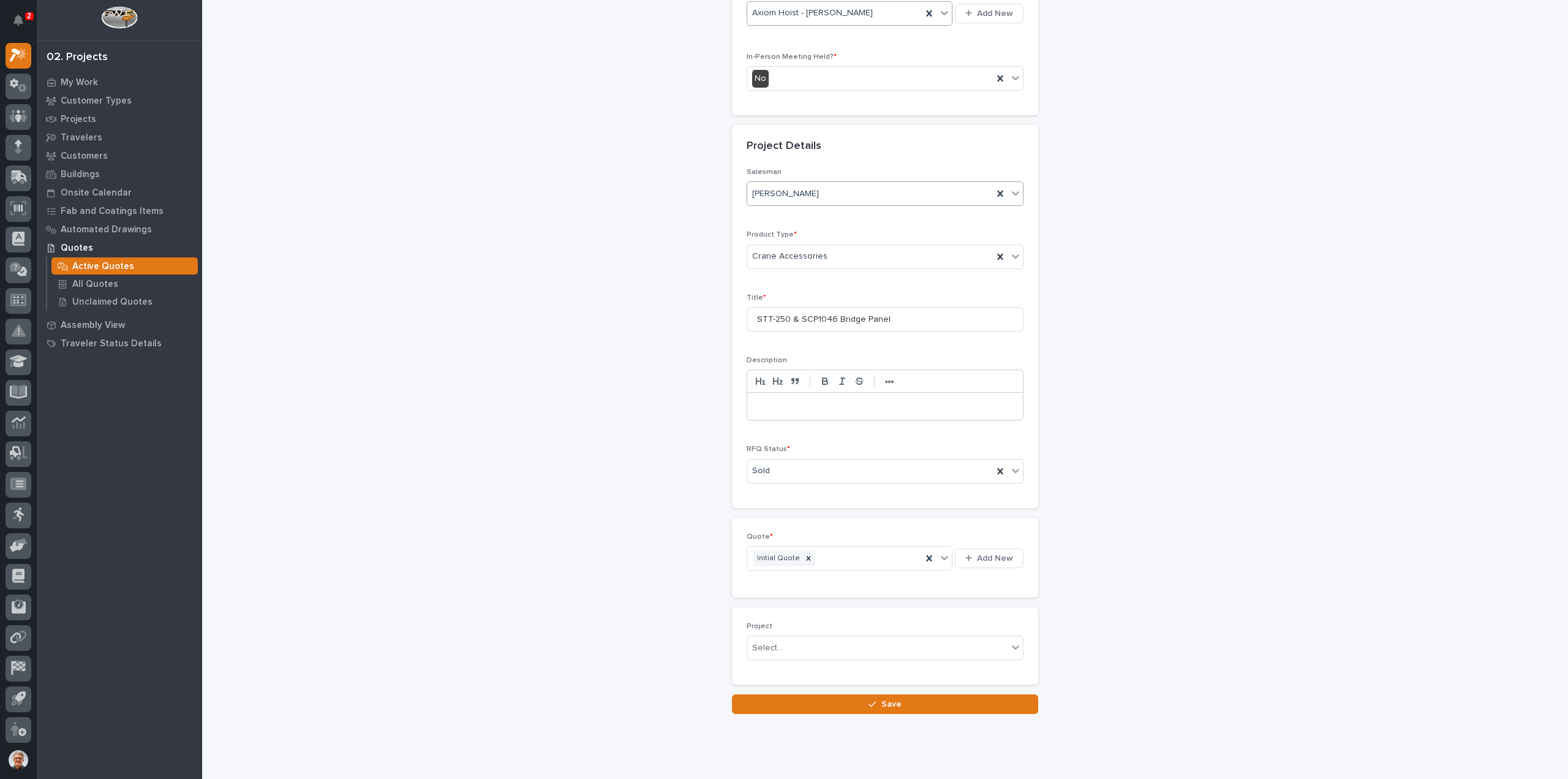
scroll to position [342, 0]
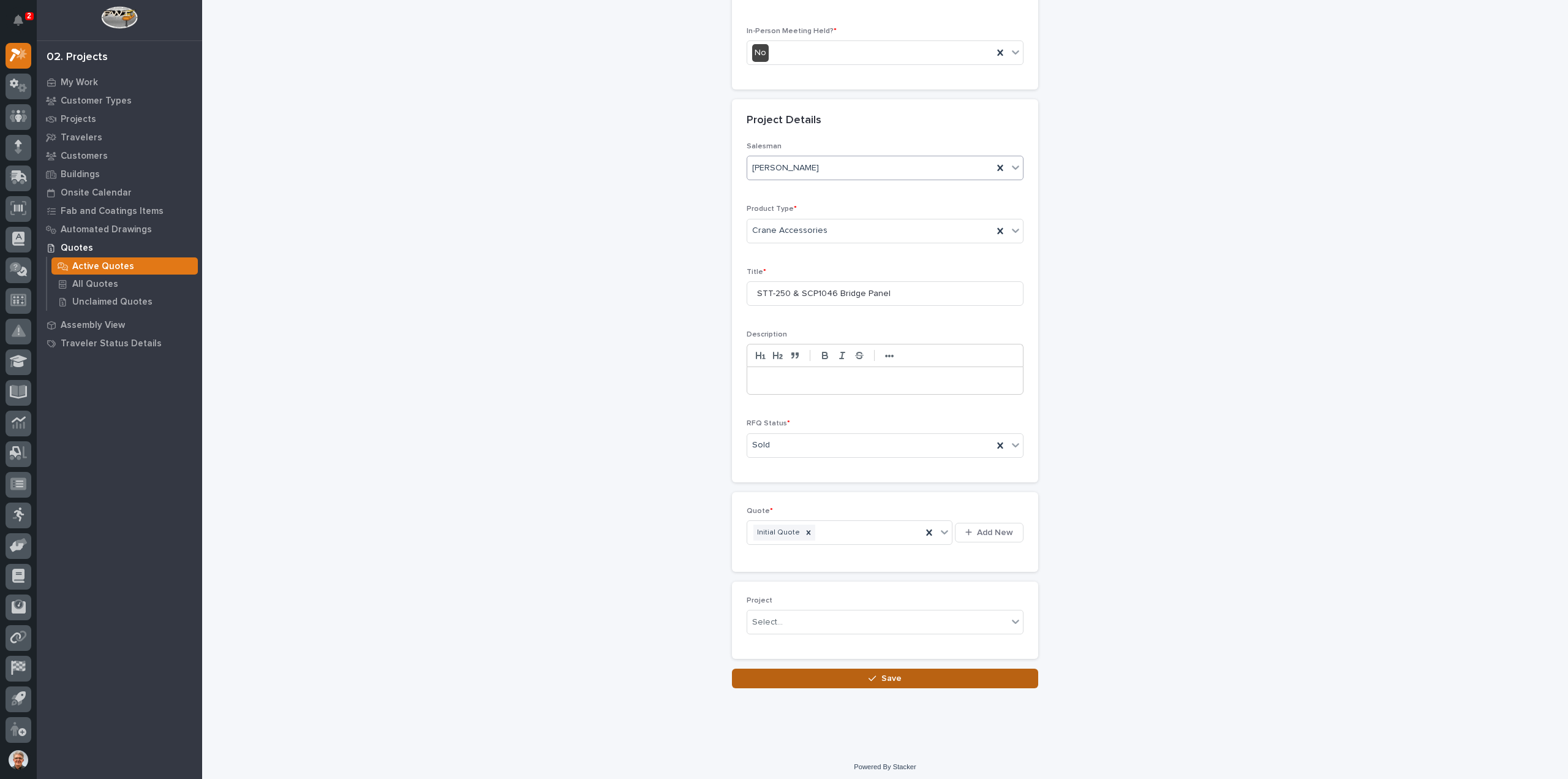
click at [881, 673] on span "Save" at bounding box center [891, 678] width 20 height 11
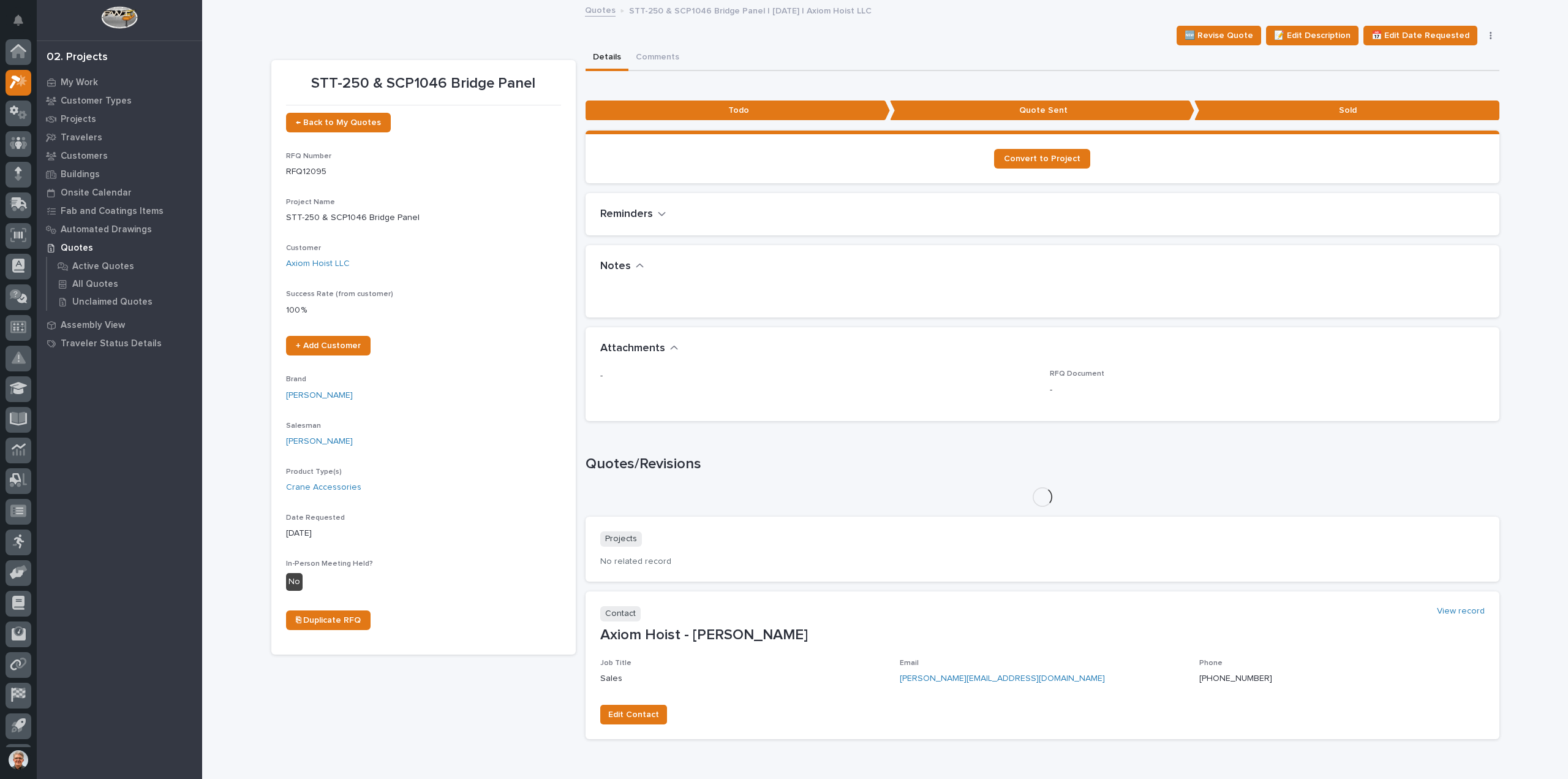
scroll to position [27, 0]
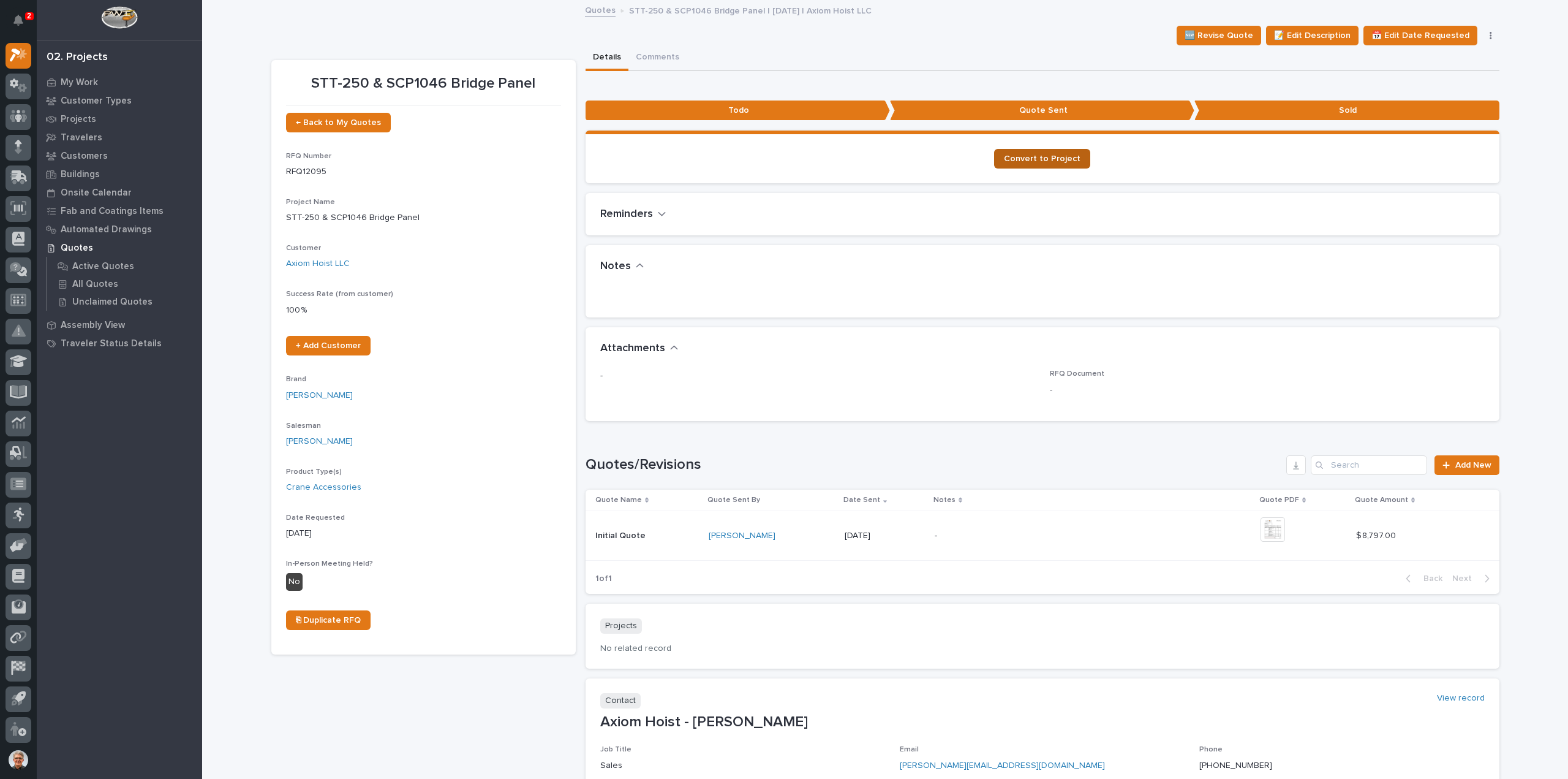
click at [1031, 154] on span "Convert to Project" at bounding box center [1042, 158] width 77 height 9
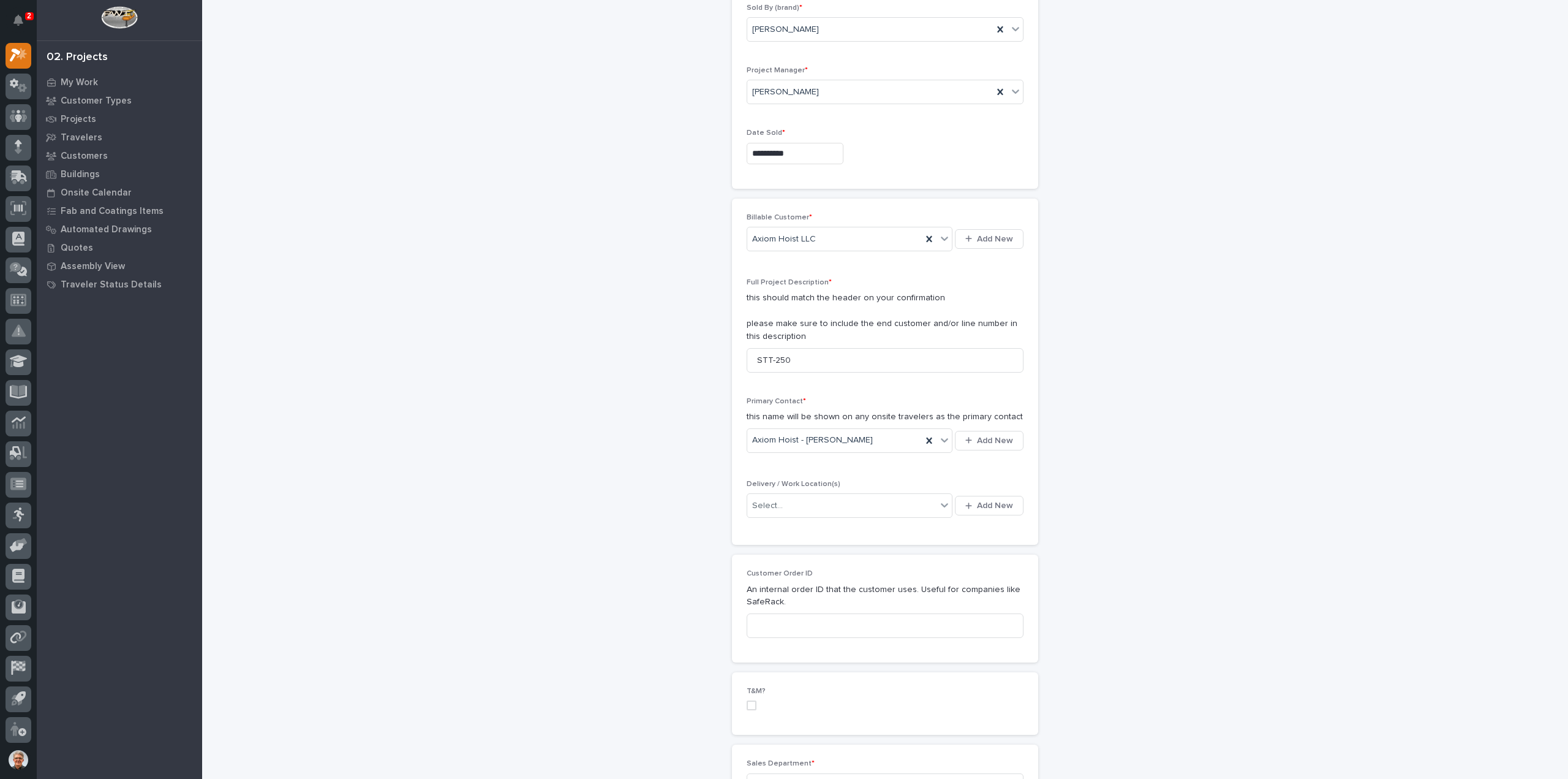
scroll to position [163, 0]
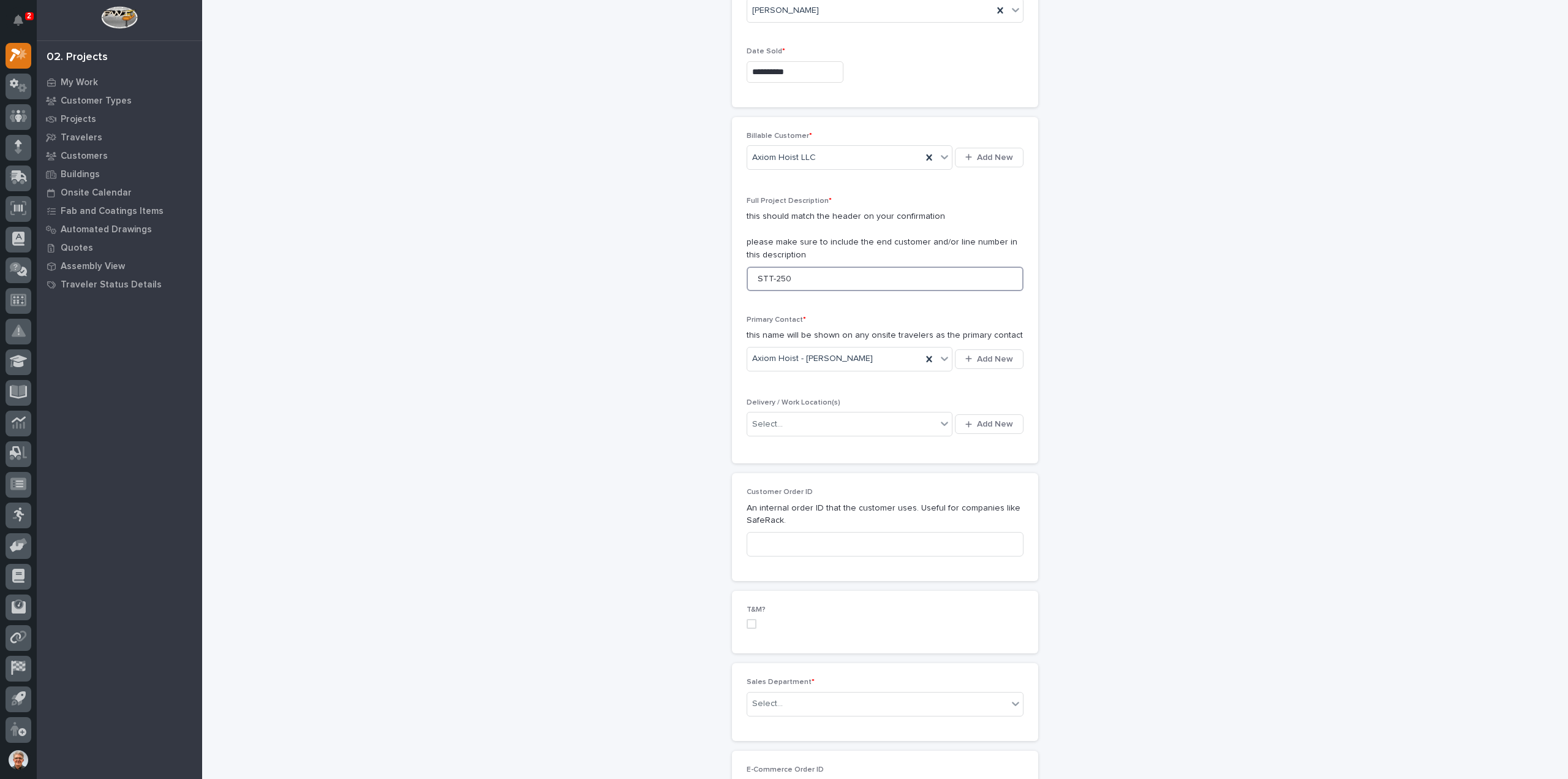
click at [802, 274] on input "STT-250" at bounding box center [885, 279] width 277 height 25
type input "STT-250 & SCP1046 Bridge Panel"
click at [765, 419] on div "Select..." at bounding box center [768, 424] width 31 height 13
click at [983, 421] on span "Add New" at bounding box center [995, 423] width 36 height 11
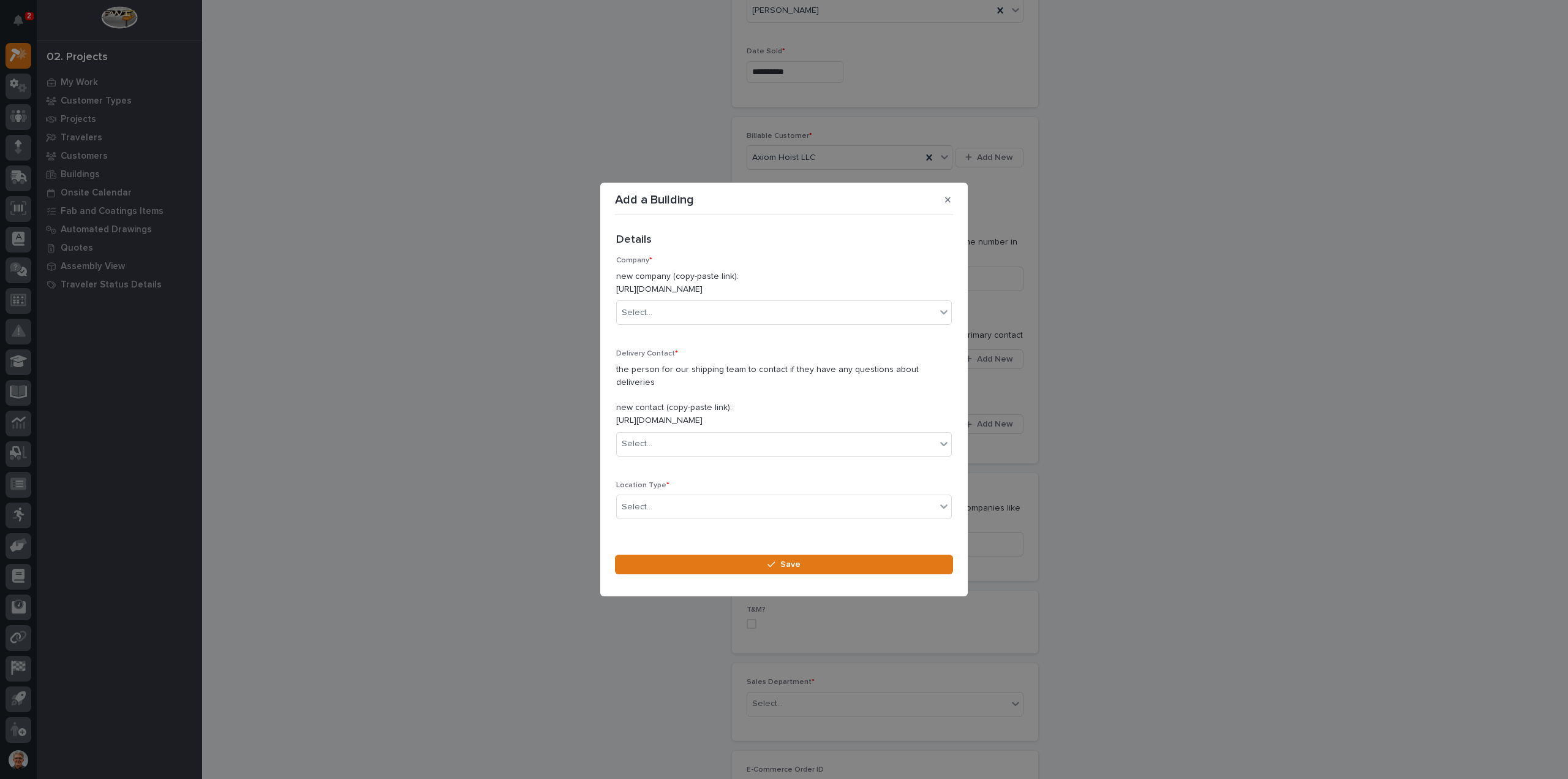
drag, startPoint x: 811, startPoint y: 297, endPoint x: 615, endPoint y: 297, distance: 196.0
click at [615, 297] on div "Loading... Saving… Loading... Saving… Loading... Saving… Details ••• Company * …" at bounding box center [784, 380] width 338 height 320
copy p "https://portal.pwiworks.com/projects/customers/new"
click at [651, 320] on div "Select..." at bounding box center [777, 313] width 320 height 20
type input "*****"
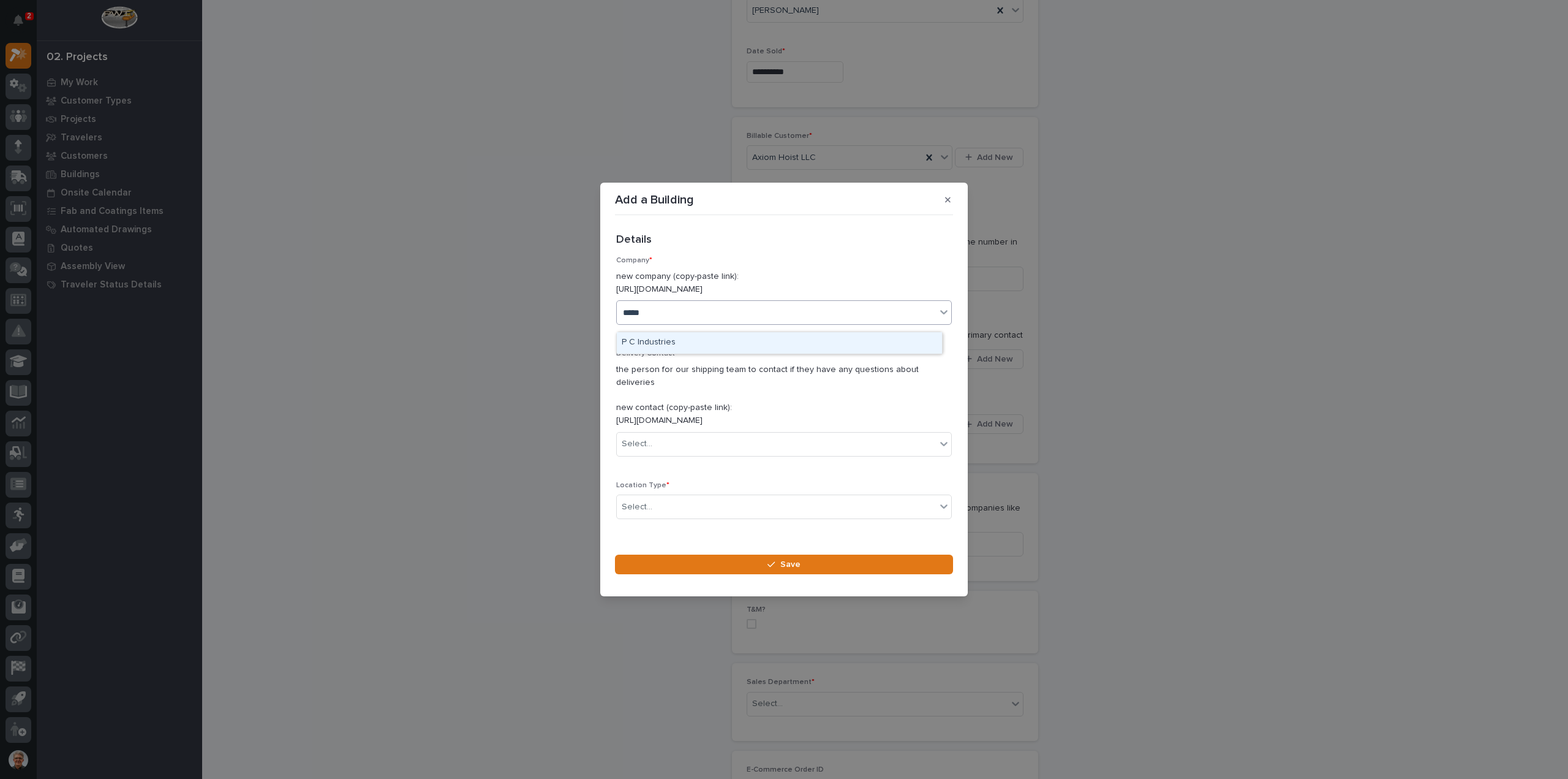
click at [654, 340] on div "P C Industries" at bounding box center [780, 344] width 326 height 22
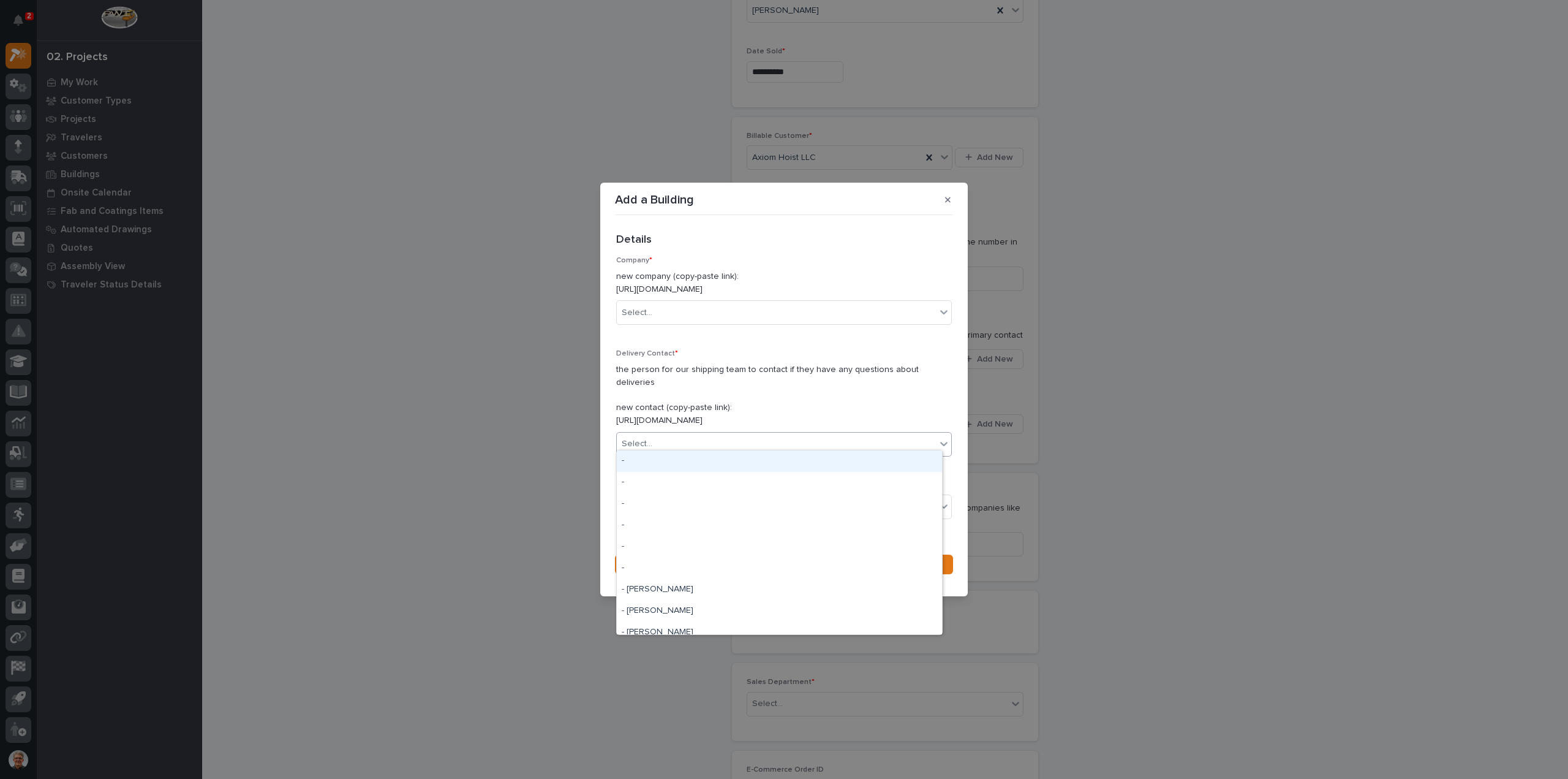
click at [636, 437] on div "Select..." at bounding box center [637, 443] width 31 height 13
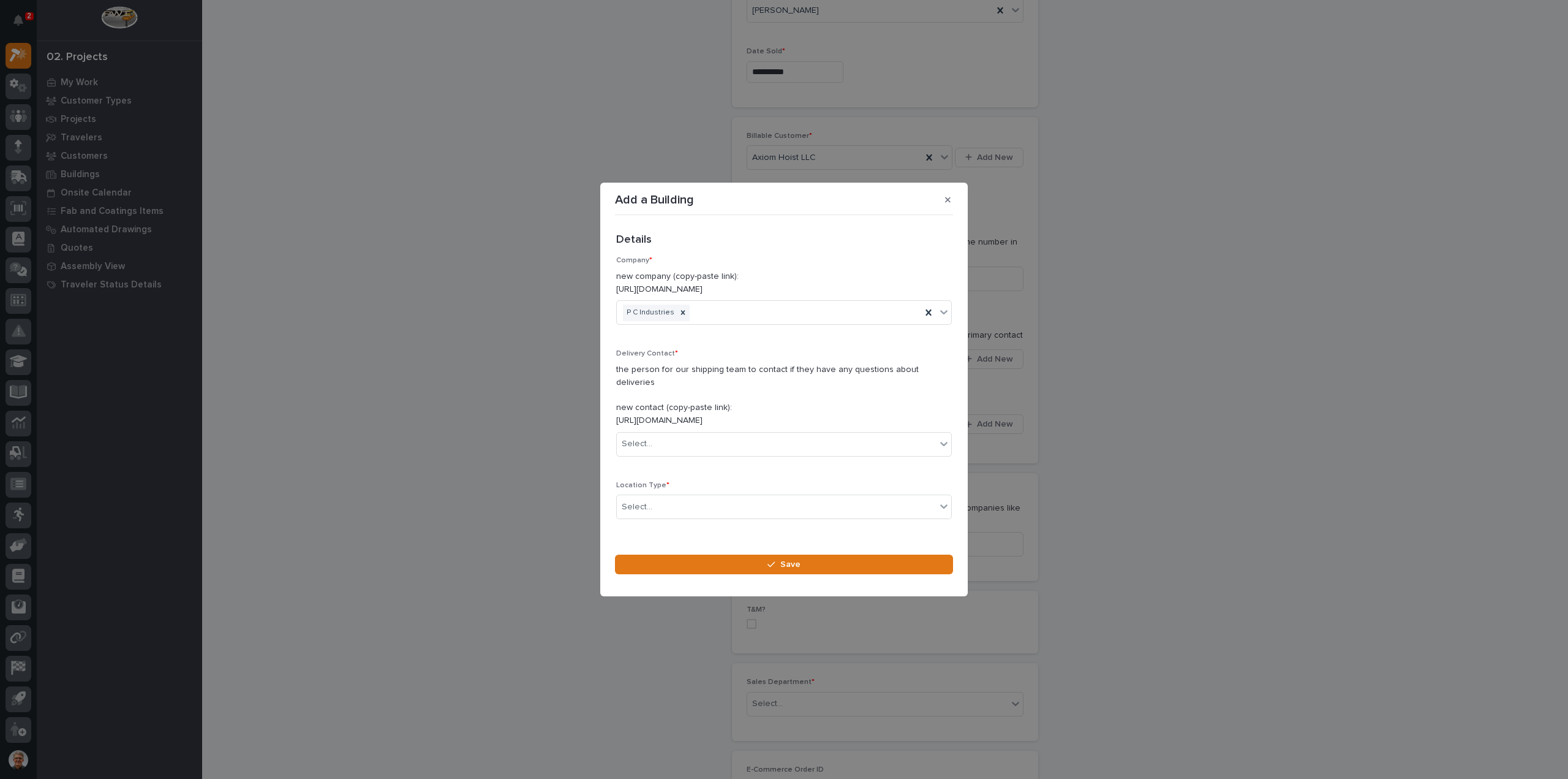
drag, startPoint x: 808, startPoint y: 413, endPoint x: 614, endPoint y: 416, distance: 194.0
click at [614, 416] on section "Add a Building Loading... Saving… Loading... Saving… Loading... Saving… Details…" at bounding box center [784, 389] width 367 height 413
copy p "https://portal.pwiworks.com/projects/contacts/new"
click at [642, 439] on div "Select..." at bounding box center [637, 443] width 31 height 13
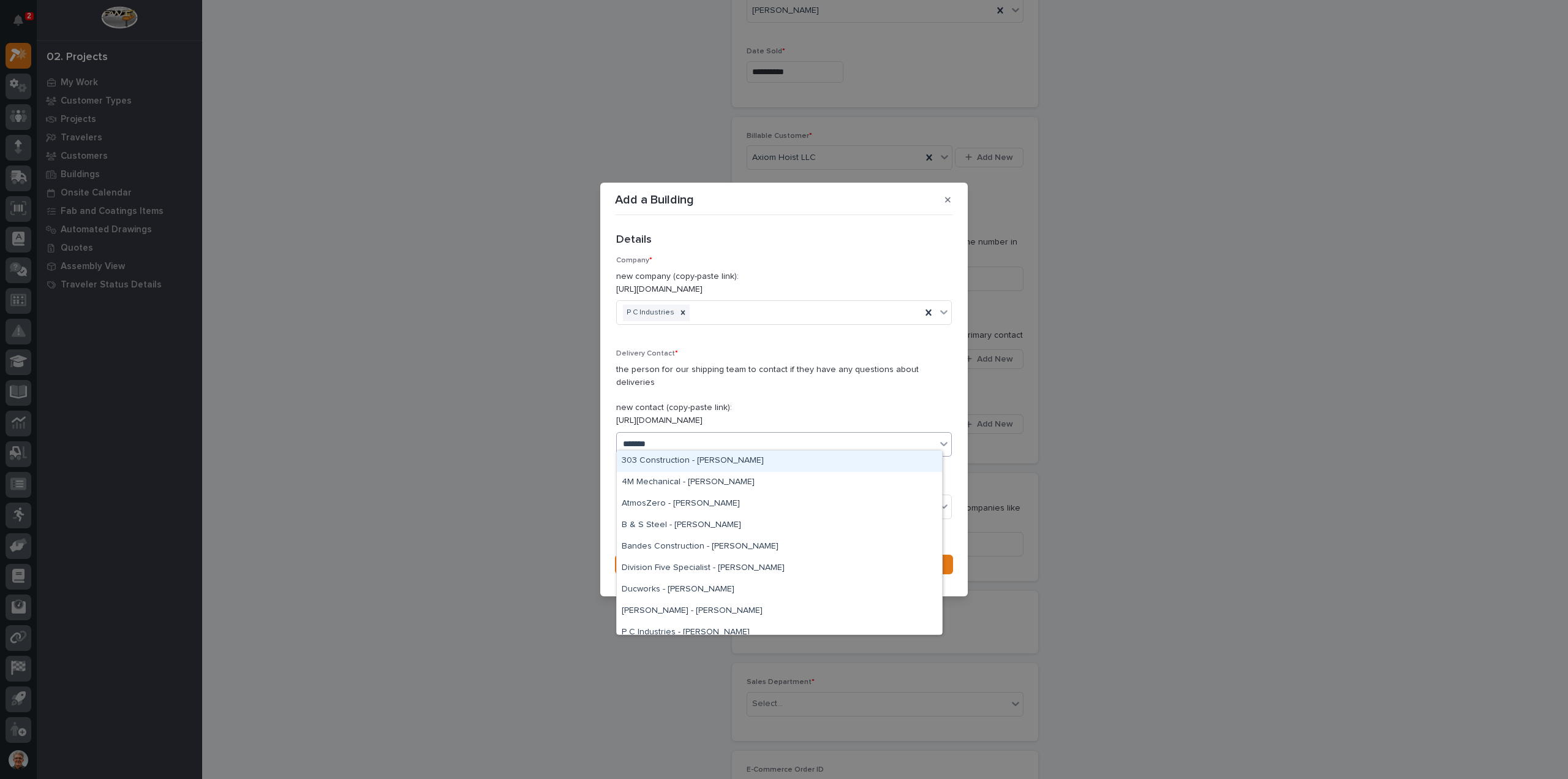
type input "********"
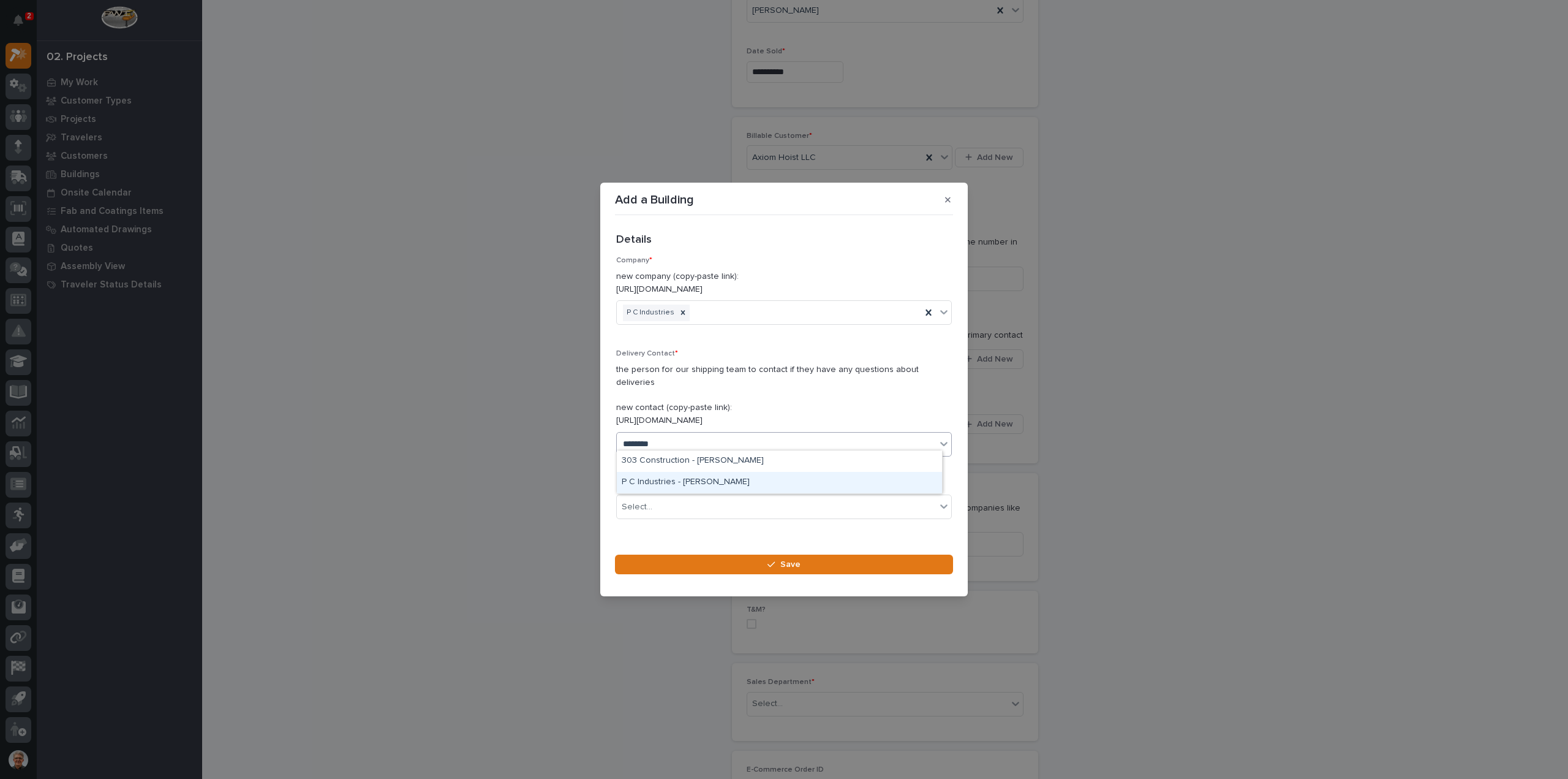
click at [673, 482] on div "P C Industries - [PERSON_NAME]" at bounding box center [780, 483] width 326 height 22
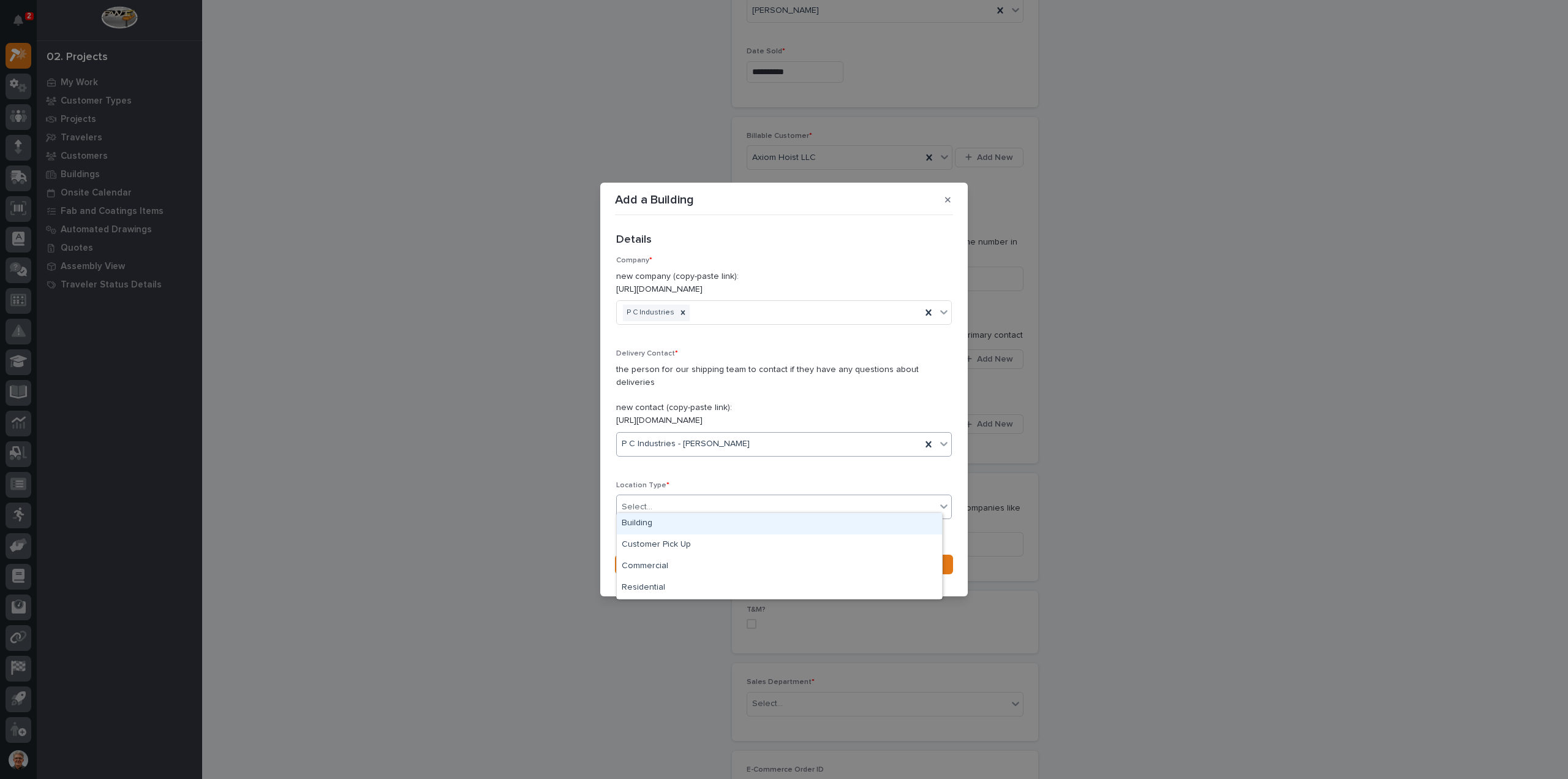
click at [647, 501] on div "Select..." at bounding box center [637, 507] width 31 height 13
click at [643, 523] on div "Building" at bounding box center [780, 524] width 326 height 22
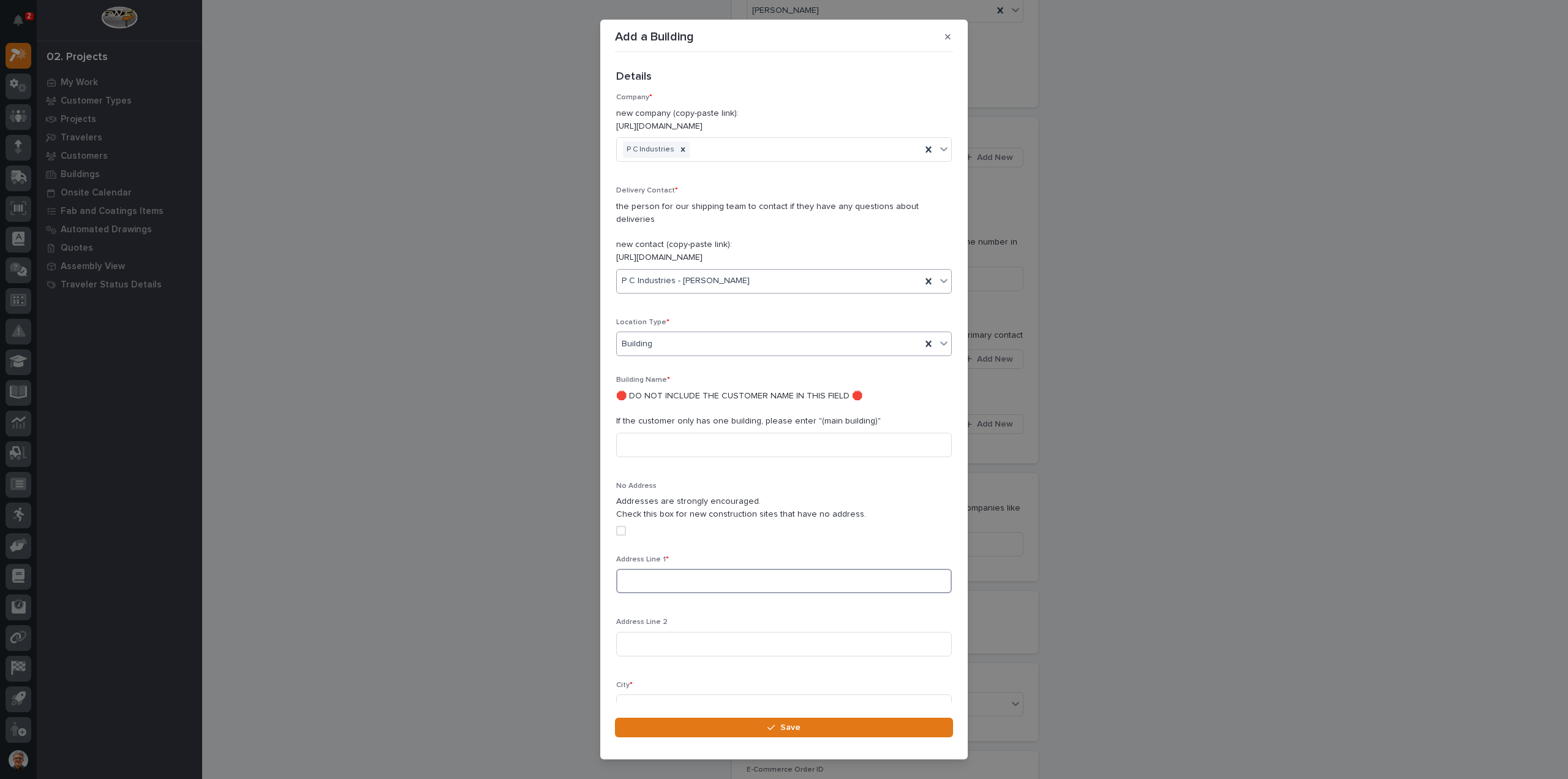
click at [638, 569] on input at bounding box center [784, 581] width 336 height 25
type input "1088 N Washington St"
type input "Afton"
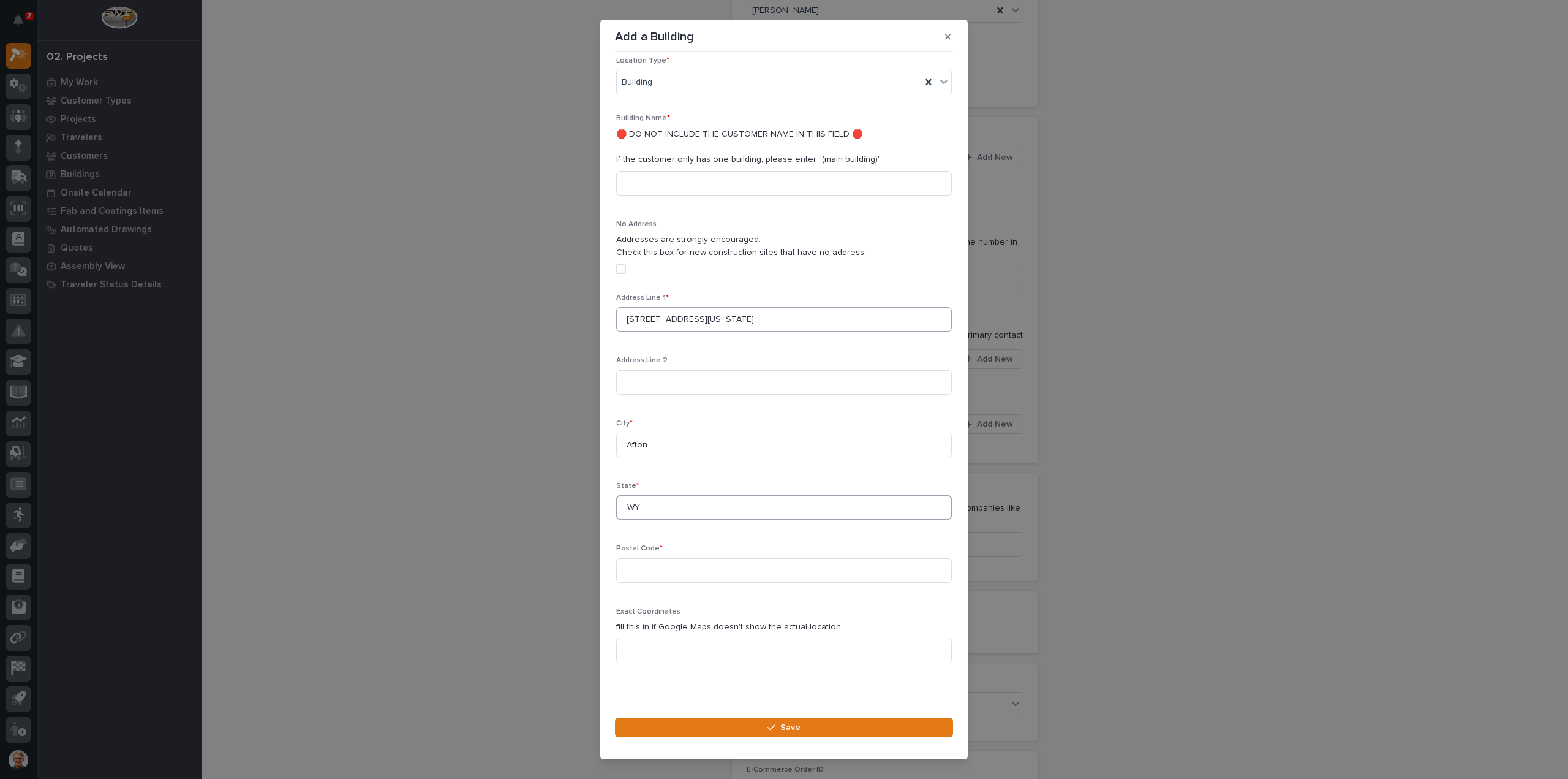
type input "WY"
type input "83110"
click at [790, 729] on span "Save" at bounding box center [790, 727] width 20 height 11
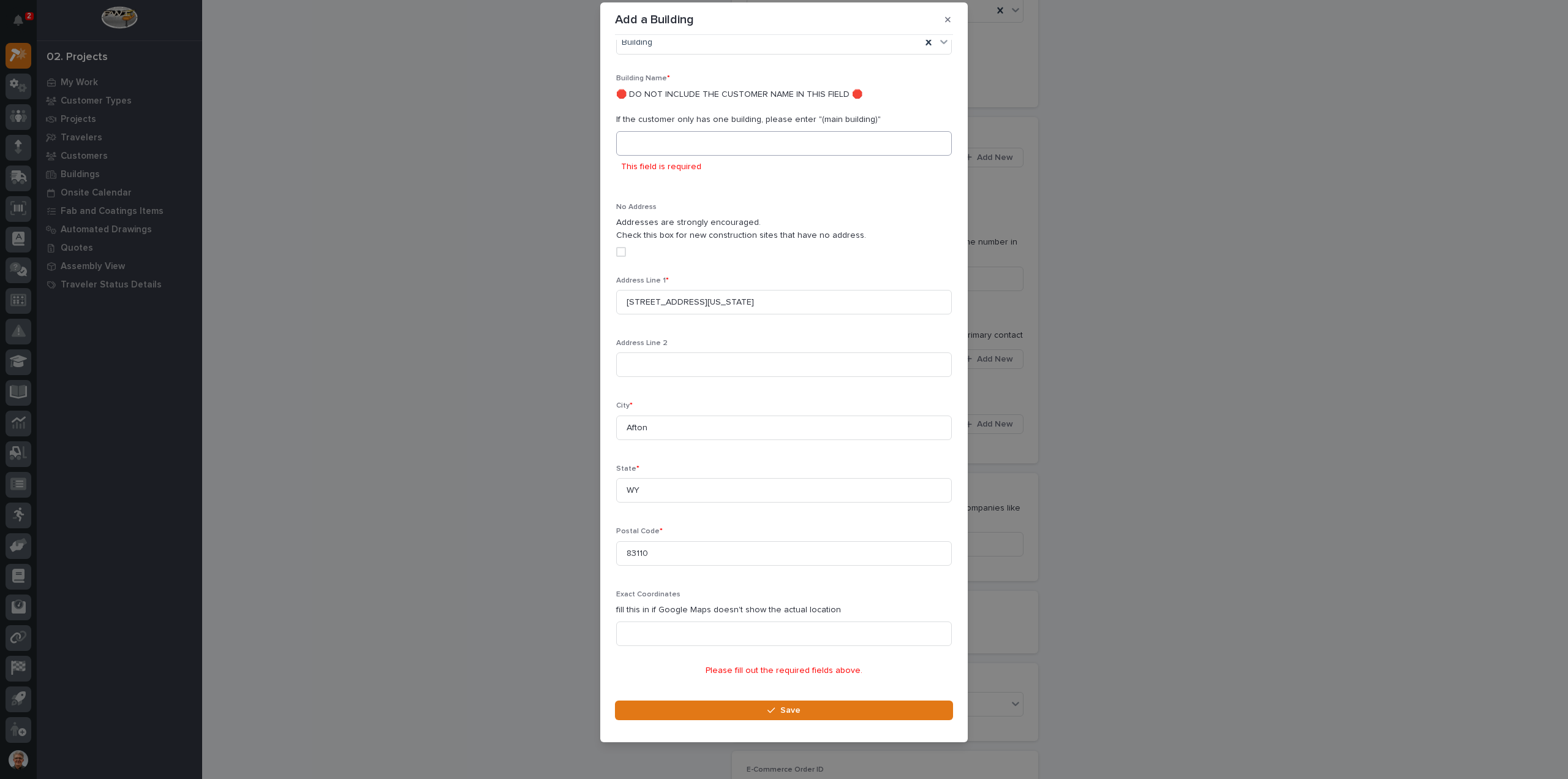
scroll to position [121, 0]
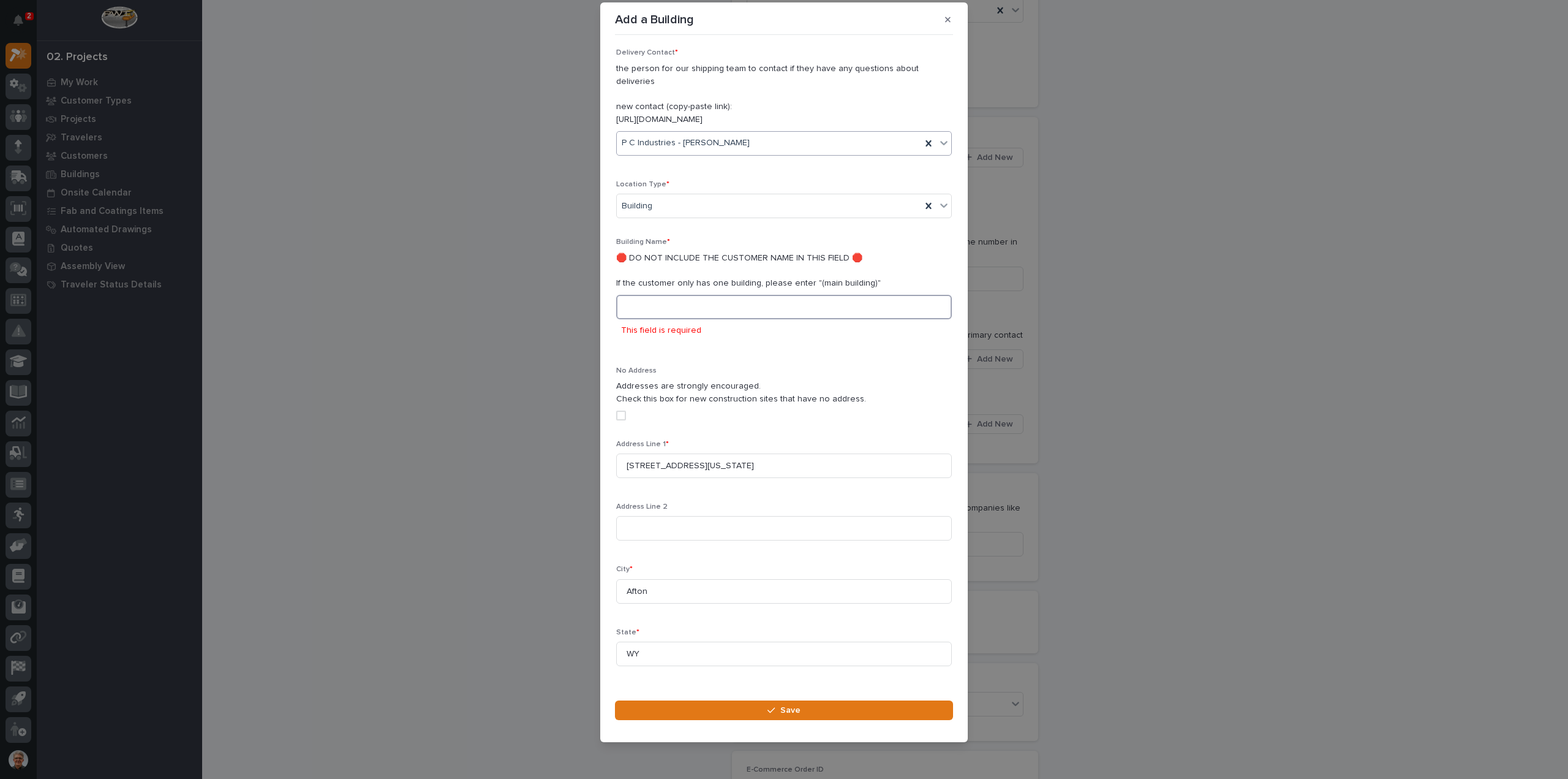
click at [641, 295] on input at bounding box center [784, 307] width 336 height 25
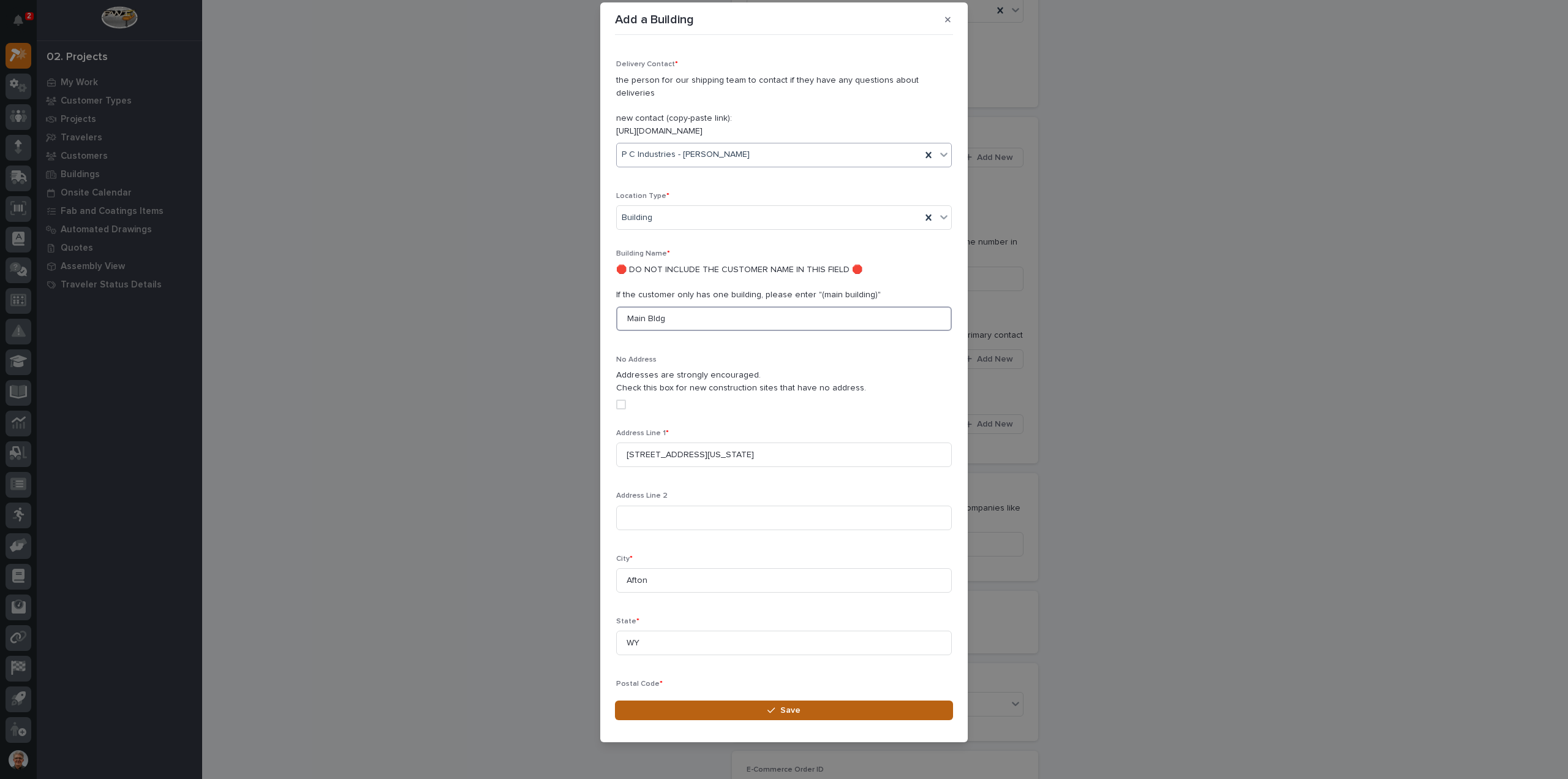
type input "Main Bldg"
click at [737, 708] on button "Save" at bounding box center [784, 710] width 338 height 20
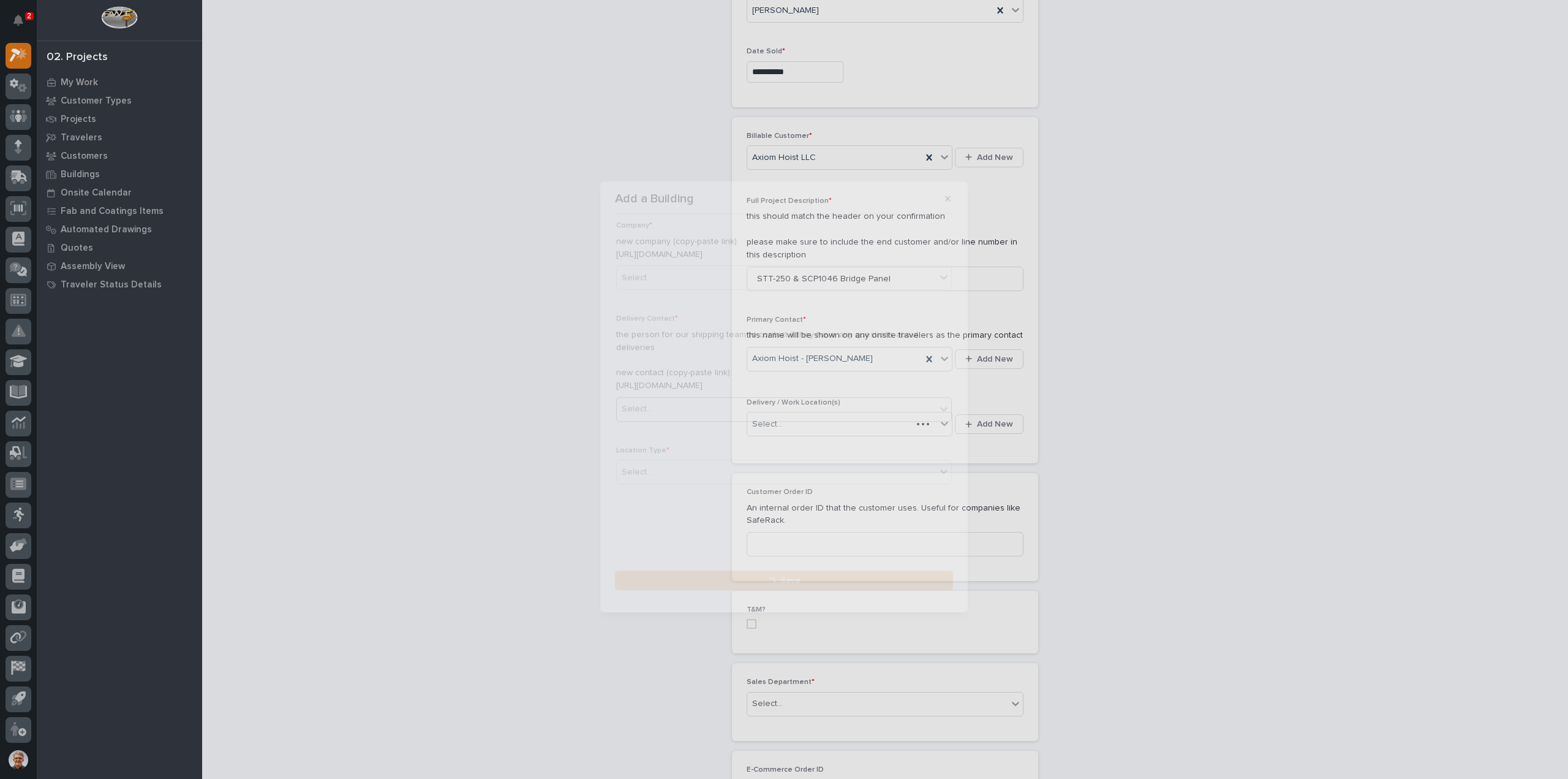
scroll to position [0, 0]
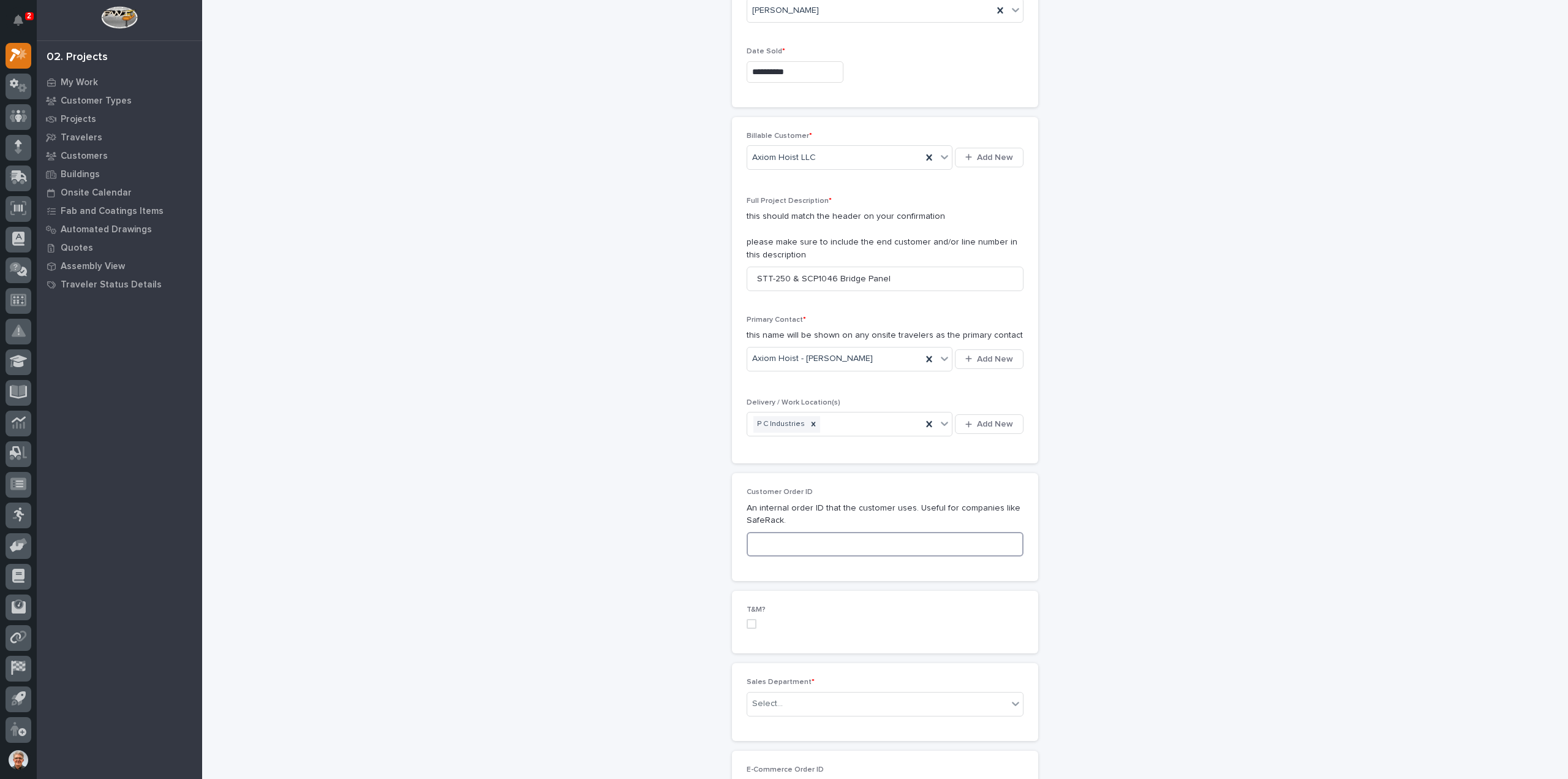
click at [755, 544] on input at bounding box center [885, 544] width 277 height 25
paste input "590834"
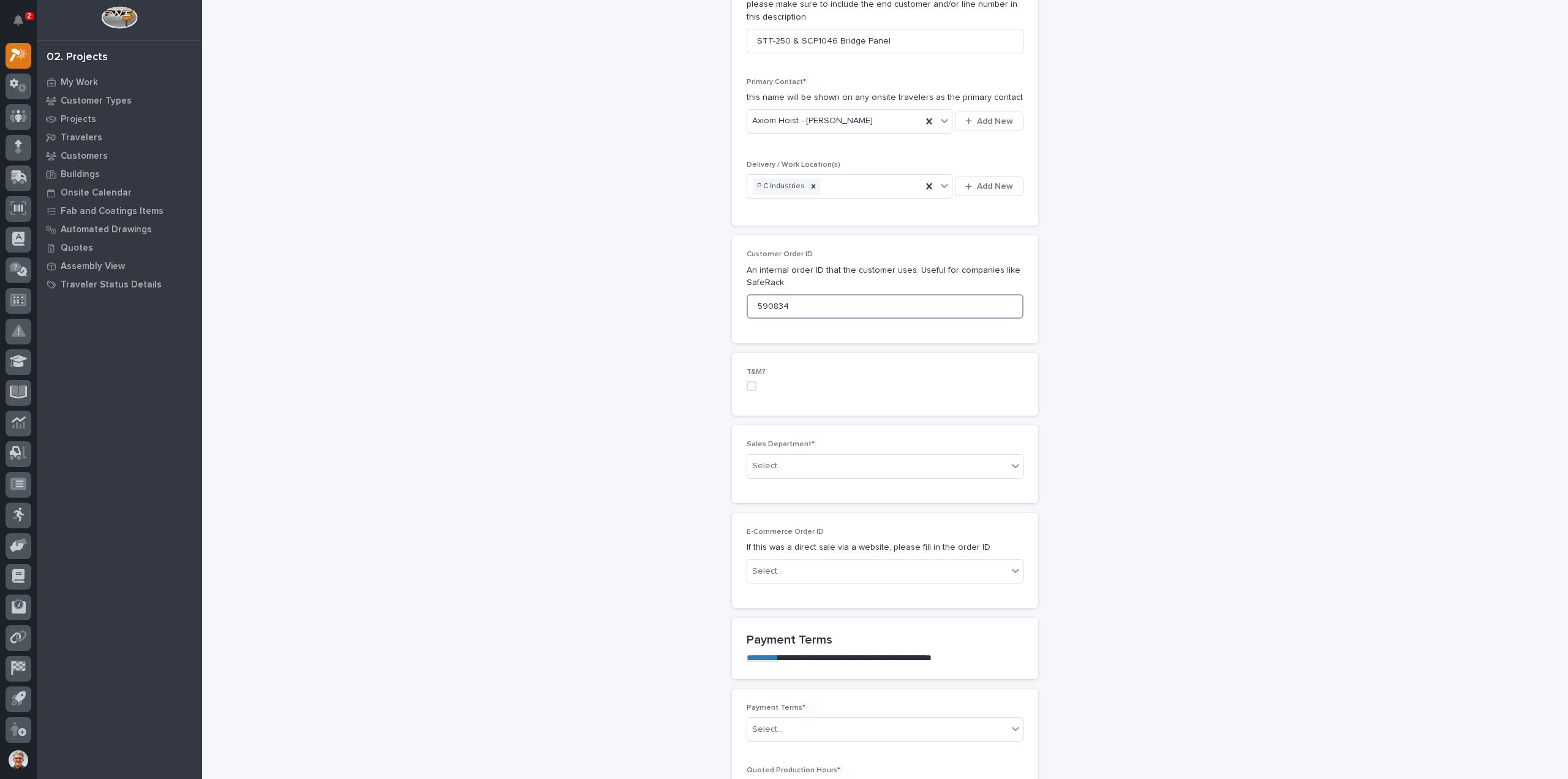
scroll to position [490, 0]
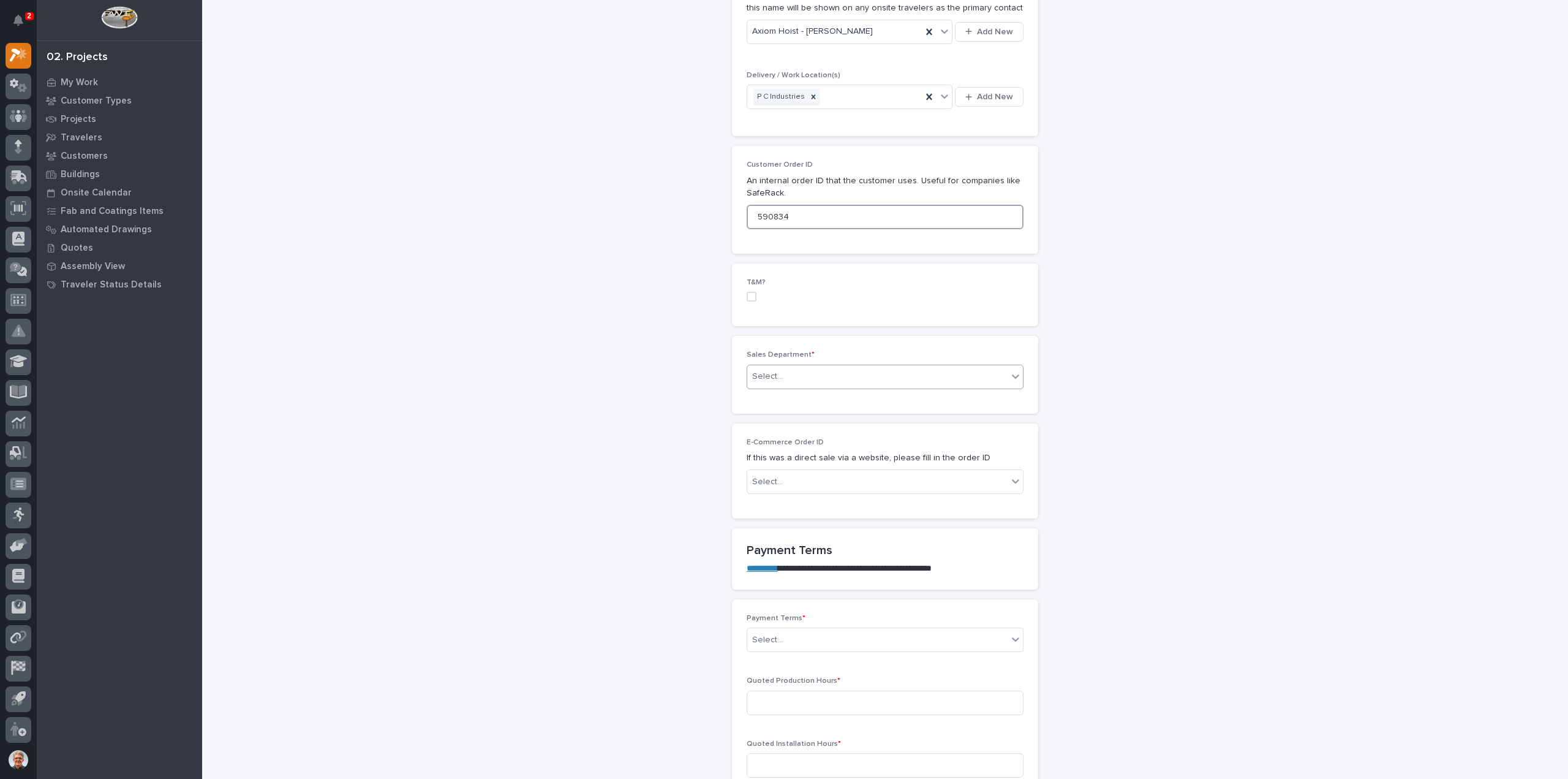
type input "590834"
click at [1009, 371] on icon at bounding box center [1015, 377] width 12 height 12
click at [769, 395] on span "National Sales" at bounding box center [779, 396] width 62 height 14
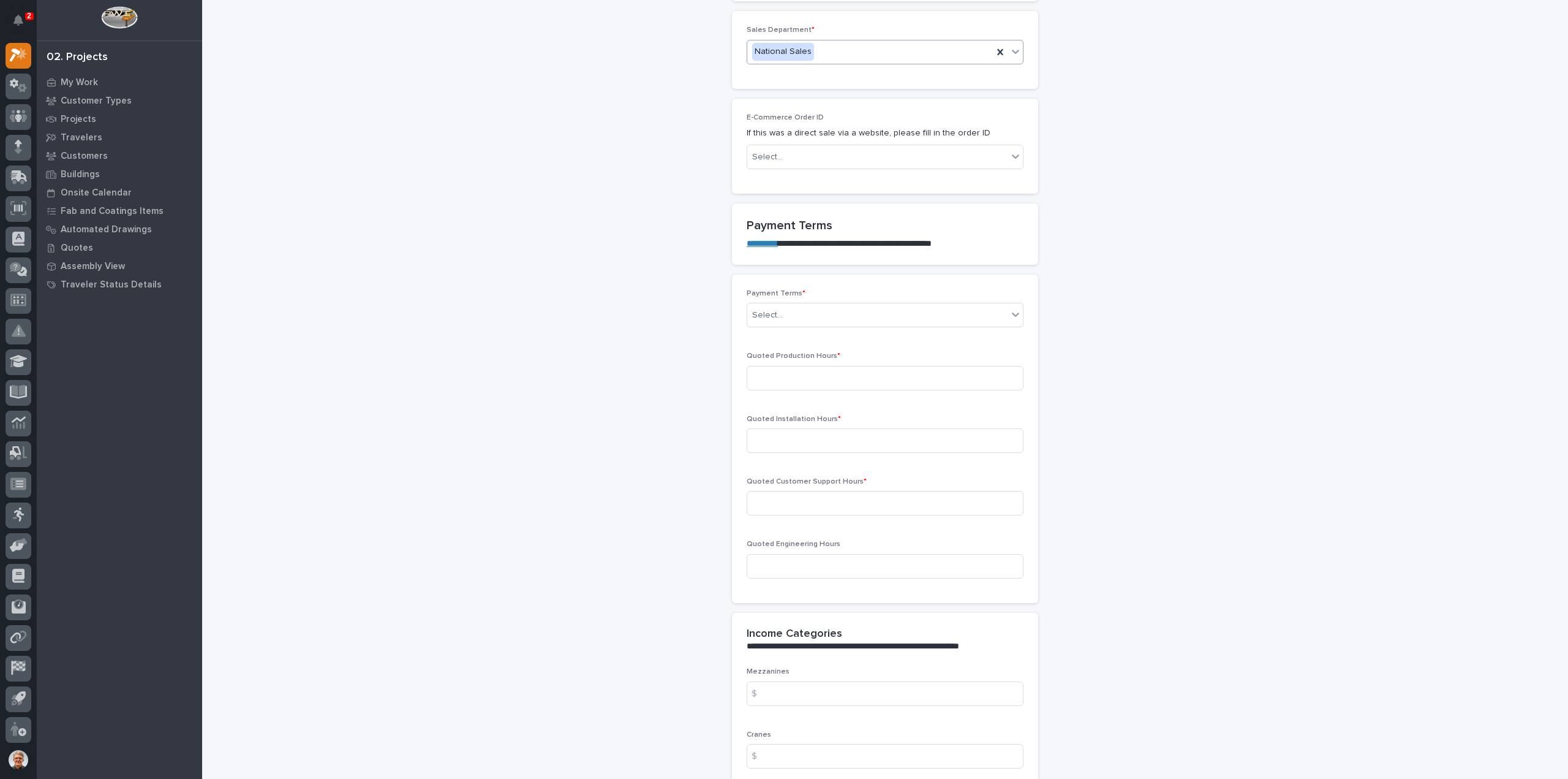
scroll to position [817, 0]
click at [772, 309] on div "Select..." at bounding box center [768, 313] width 31 height 13
click at [758, 416] on div "Net 30" at bounding box center [880, 419] width 276 height 22
click at [756, 370] on input at bounding box center [885, 376] width 277 height 25
click at [764, 435] on input at bounding box center [885, 438] width 277 height 25
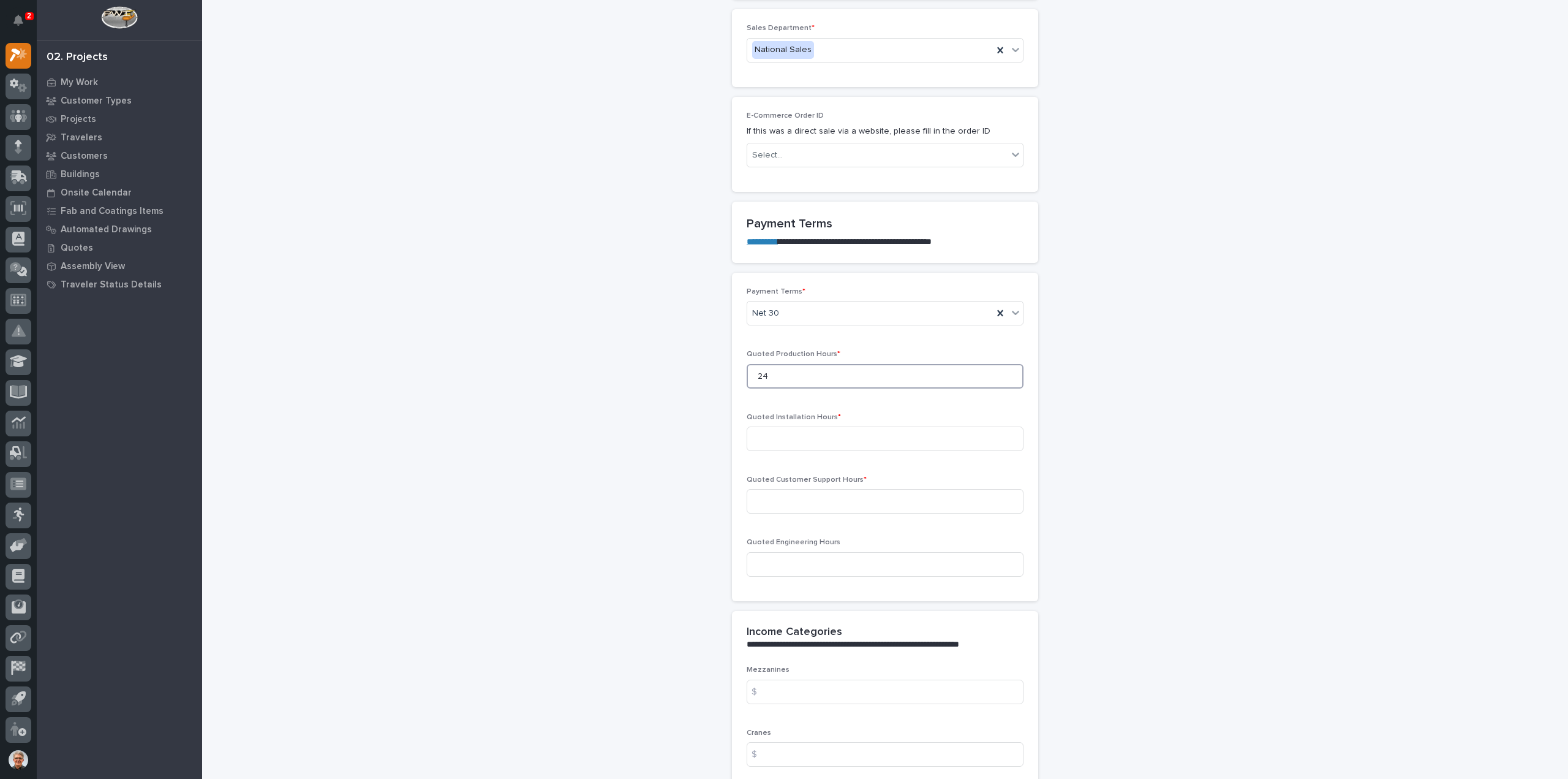
click at [764, 372] on input "24" at bounding box center [885, 376] width 277 height 25
type input "2"
type input "30"
click at [759, 437] on input at bounding box center [885, 438] width 277 height 25
type input "0"
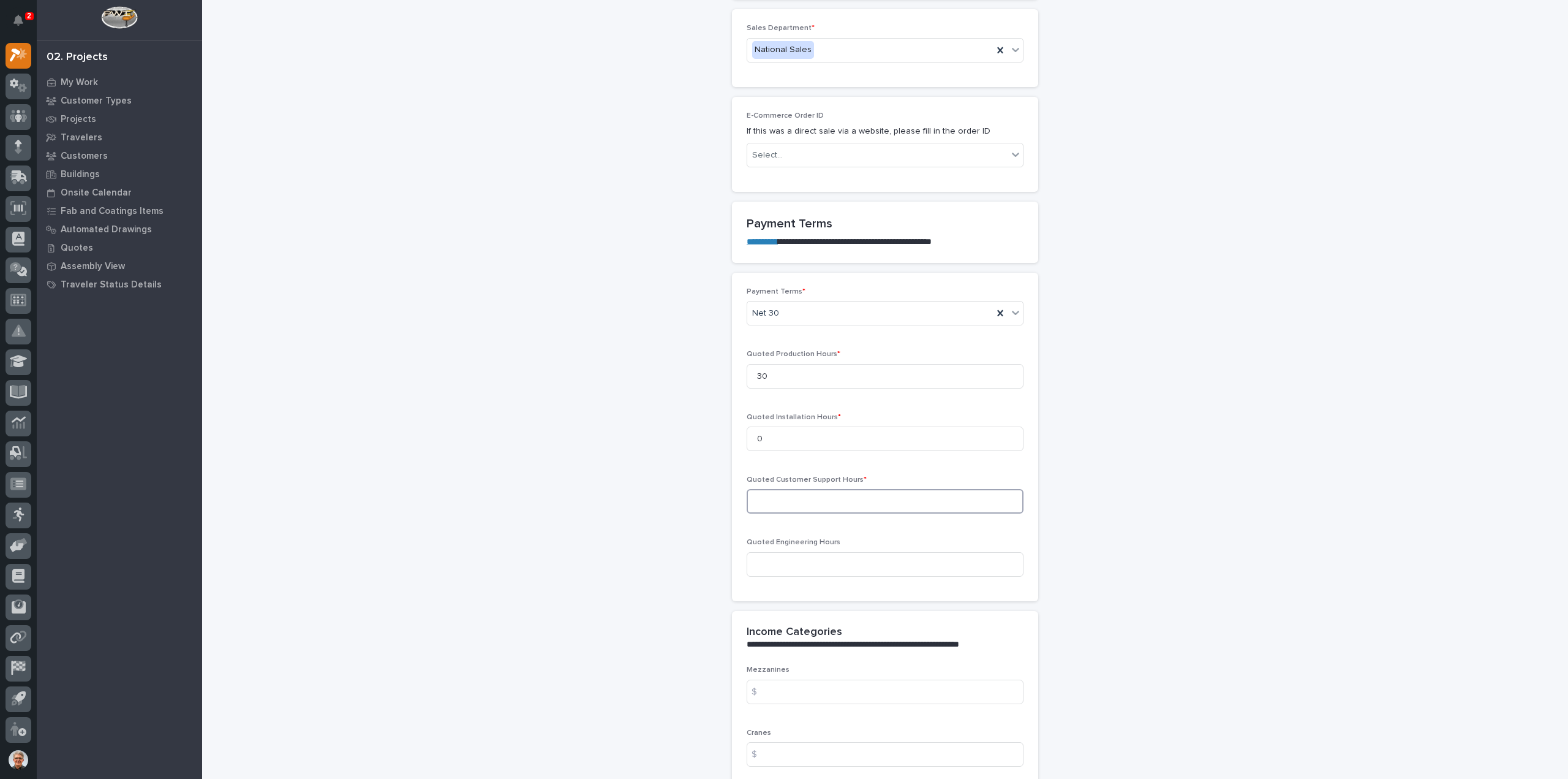
click at [761, 498] on input at bounding box center [885, 501] width 277 height 25
type input "0"
click at [760, 560] on input at bounding box center [885, 564] width 277 height 25
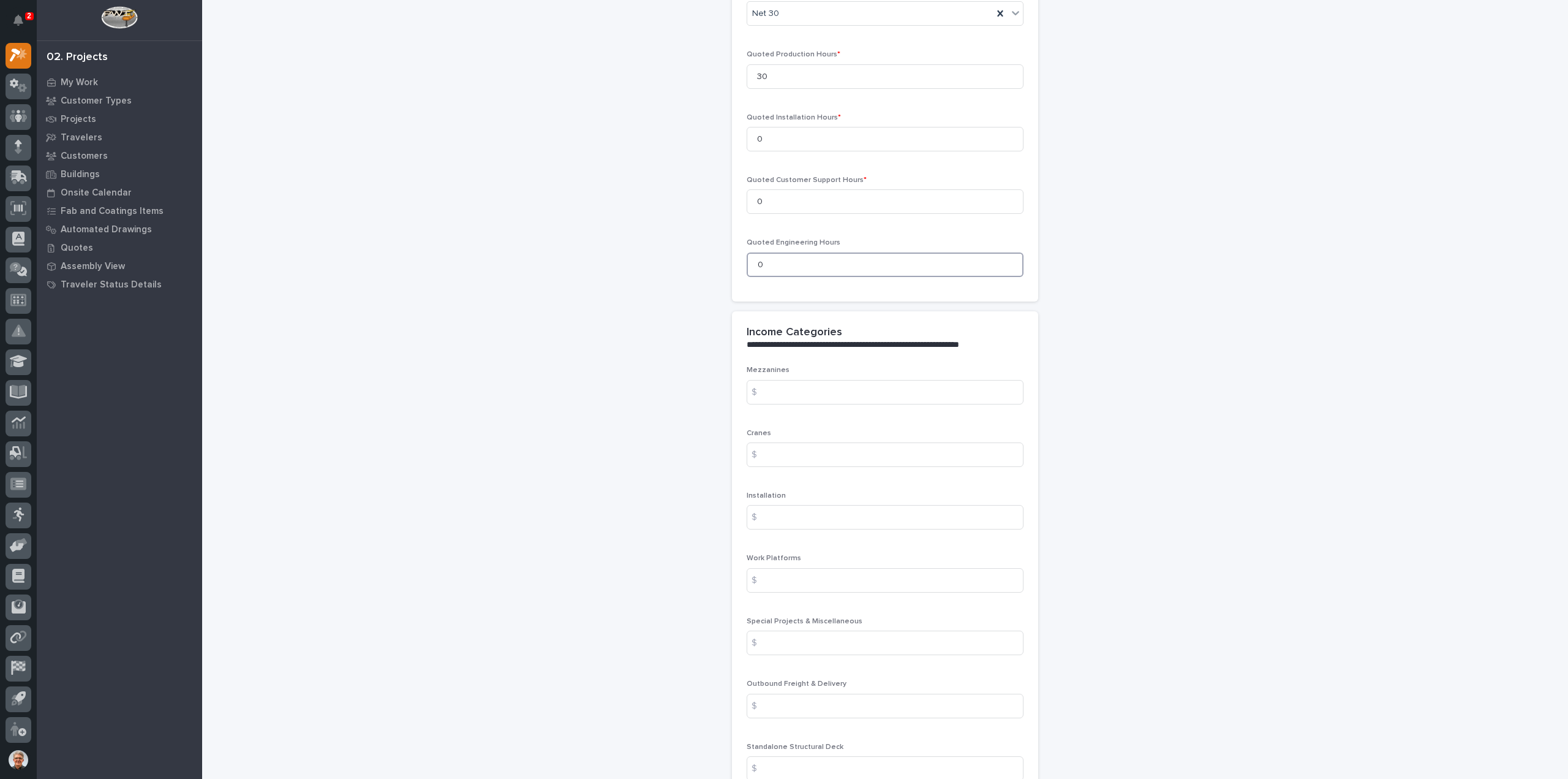
scroll to position [1144, 0]
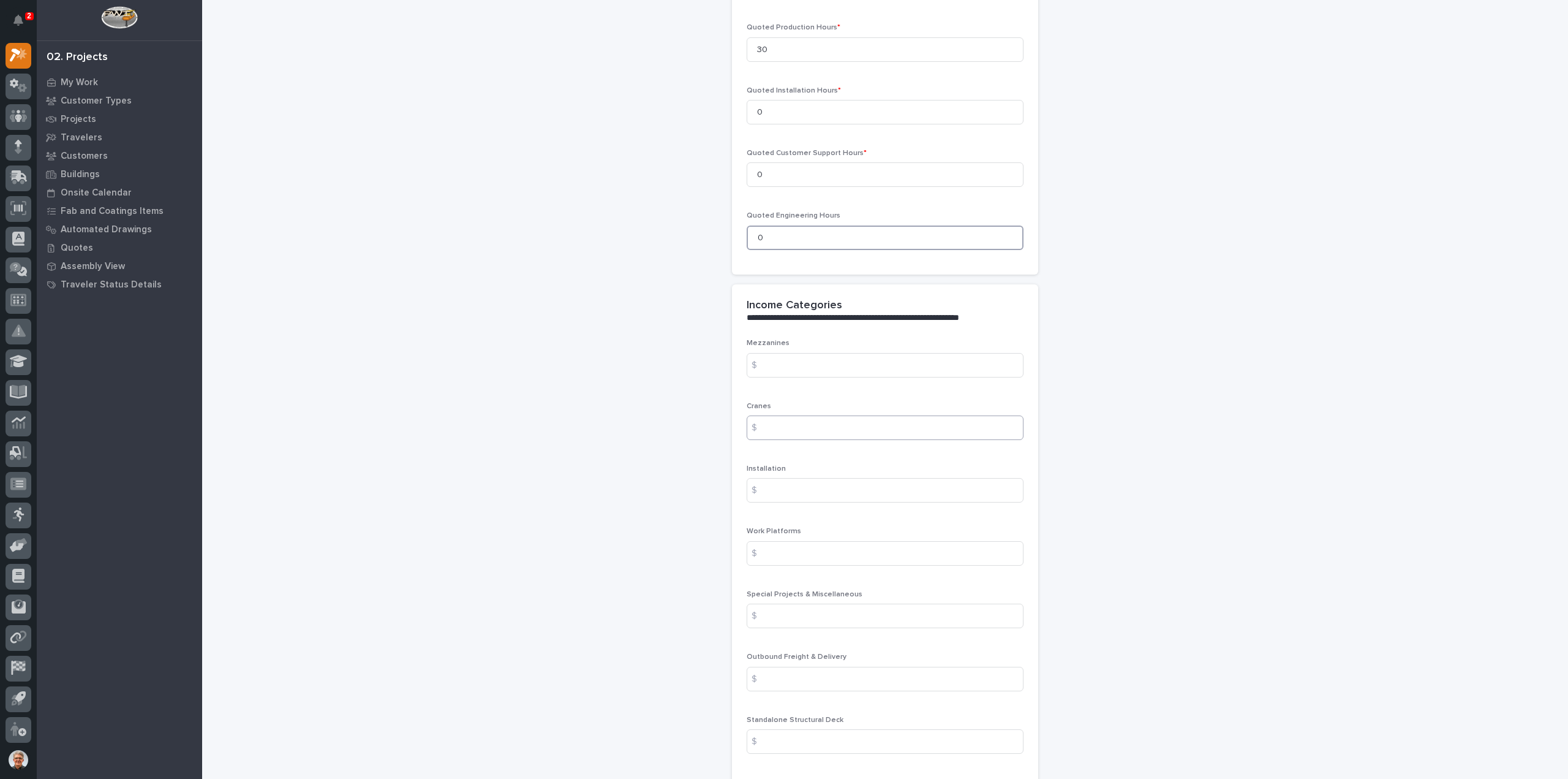
type input "0"
click at [767, 425] on input at bounding box center [885, 427] width 277 height 25
type input "8795"
click at [787, 488] on input at bounding box center [885, 490] width 277 height 25
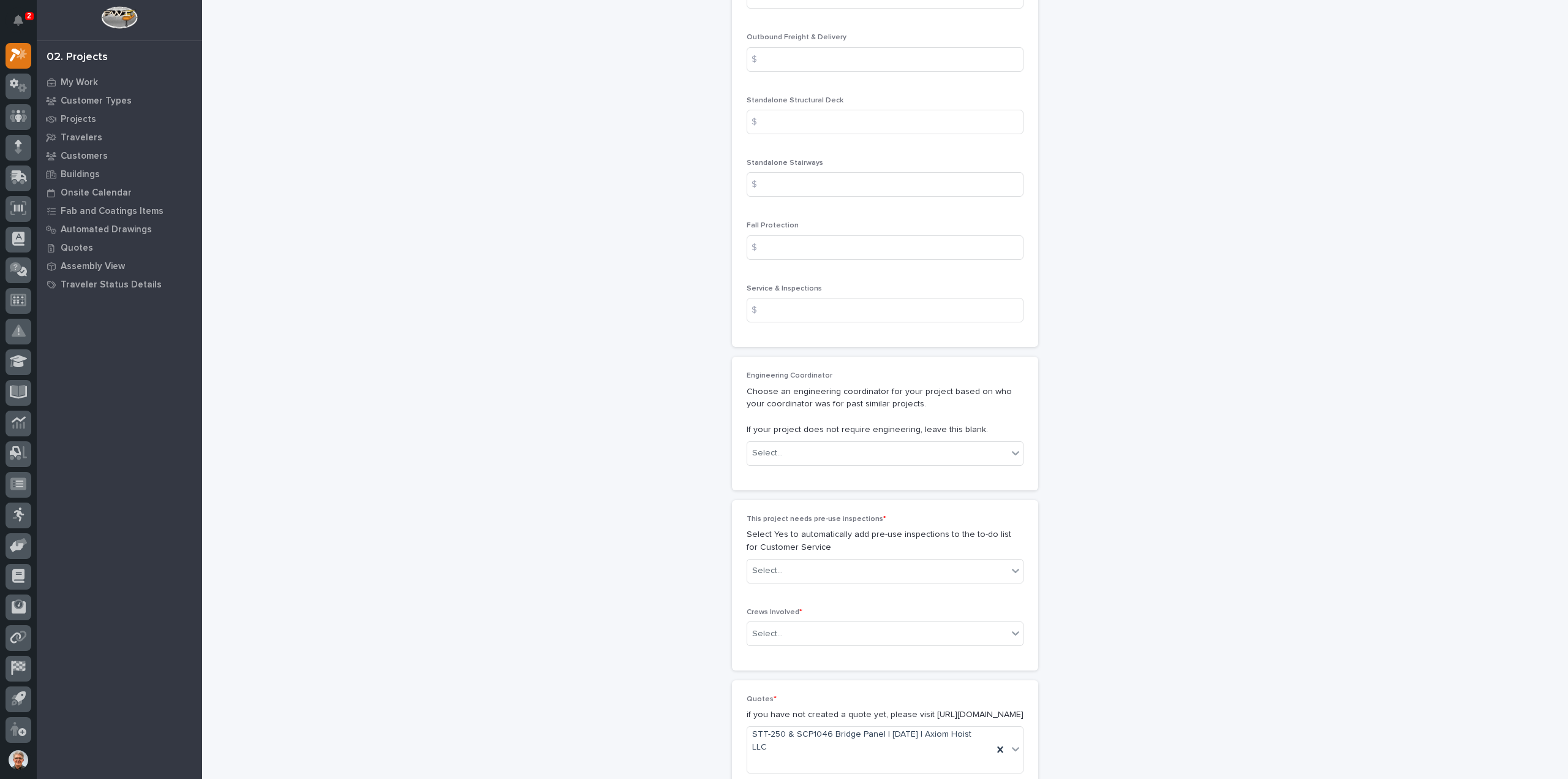
scroll to position [1798, 0]
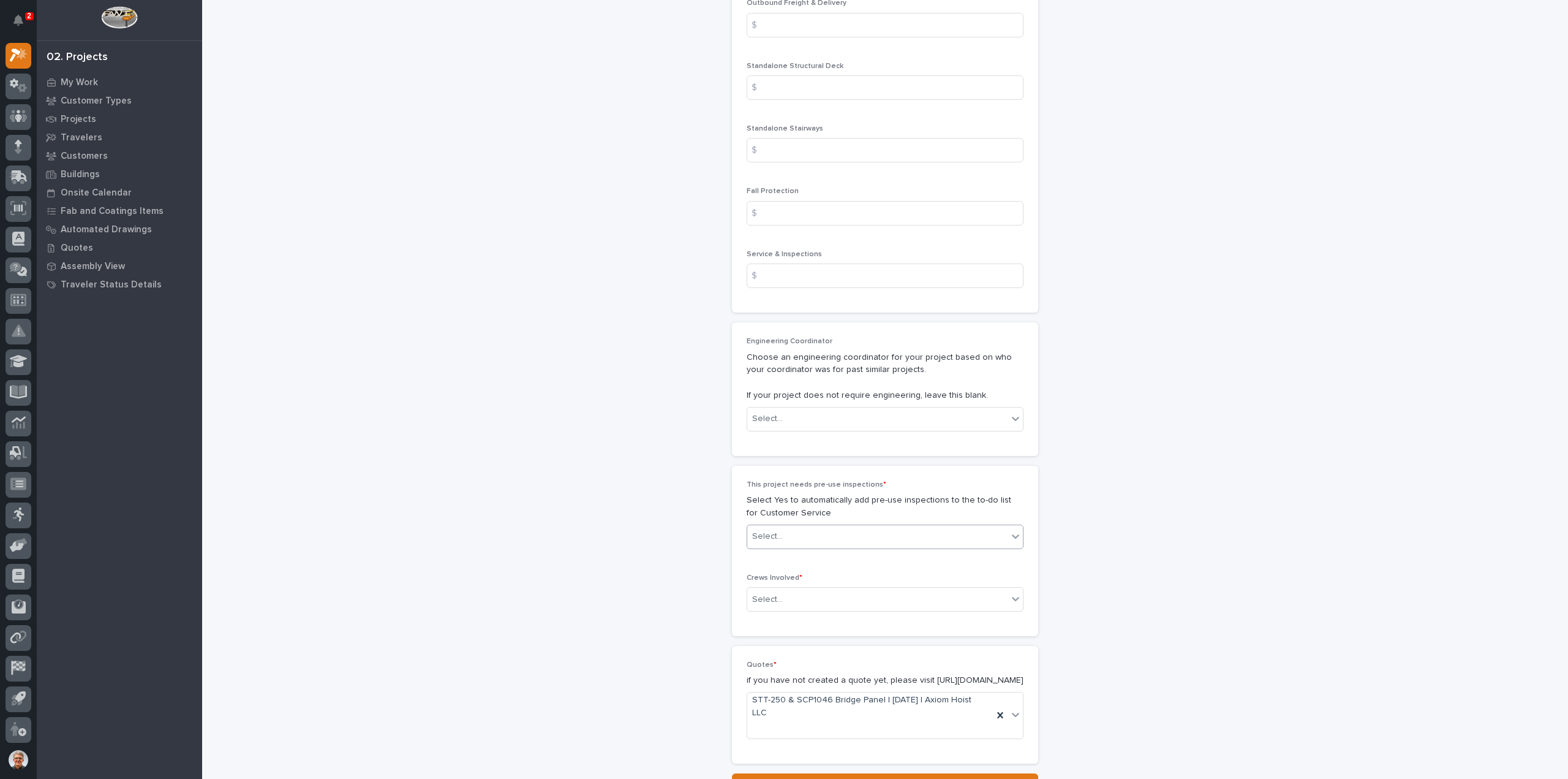
click at [764, 530] on div "Select..." at bounding box center [768, 536] width 31 height 13
click at [757, 578] on div "No" at bounding box center [880, 578] width 276 height 22
click at [757, 597] on div "Select..." at bounding box center [768, 600] width 31 height 13
click at [761, 617] on div "Production" at bounding box center [880, 619] width 276 height 22
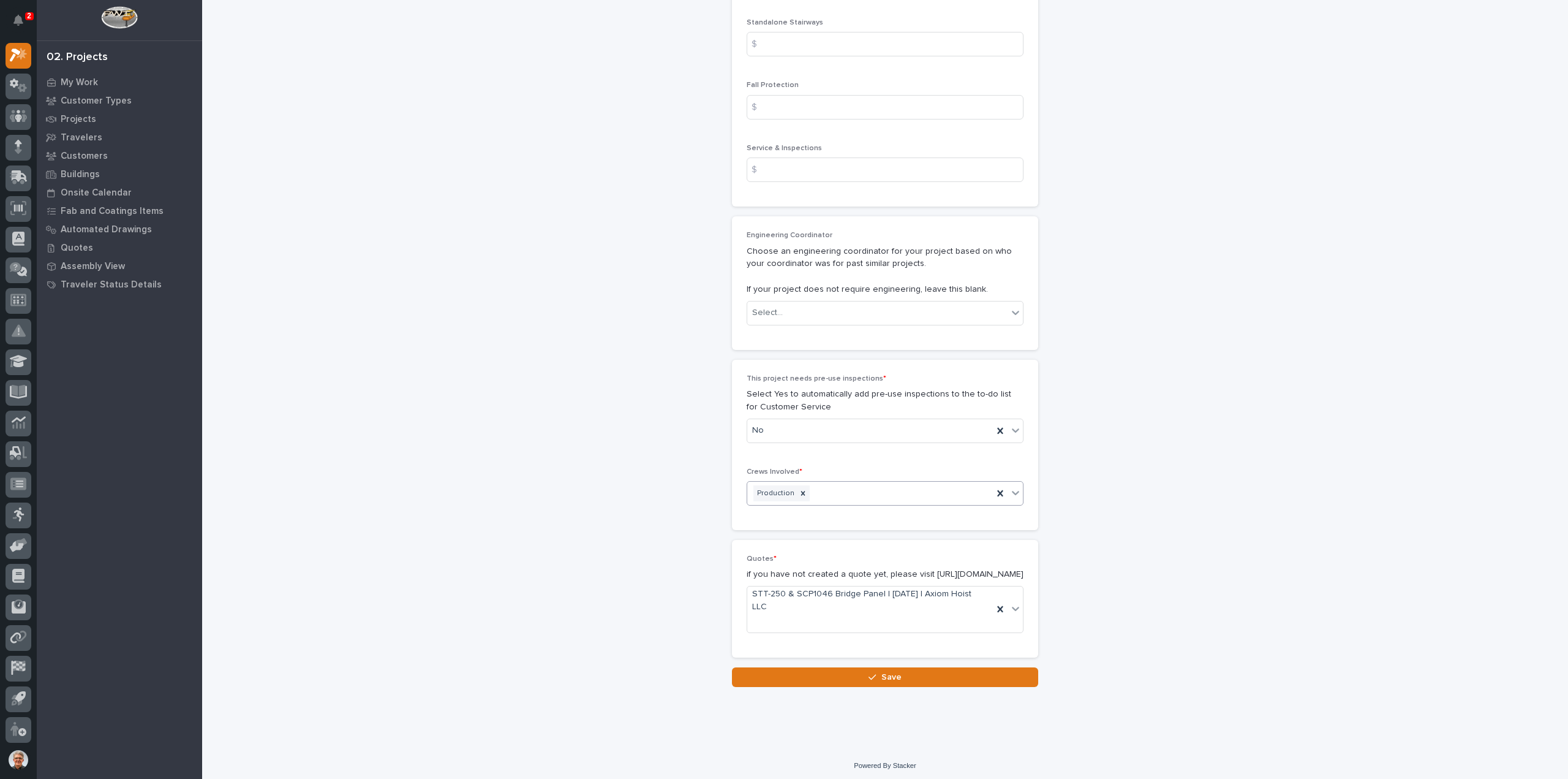
scroll to position [1915, 0]
click at [869, 671] on icon "button" at bounding box center [872, 673] width 7 height 9
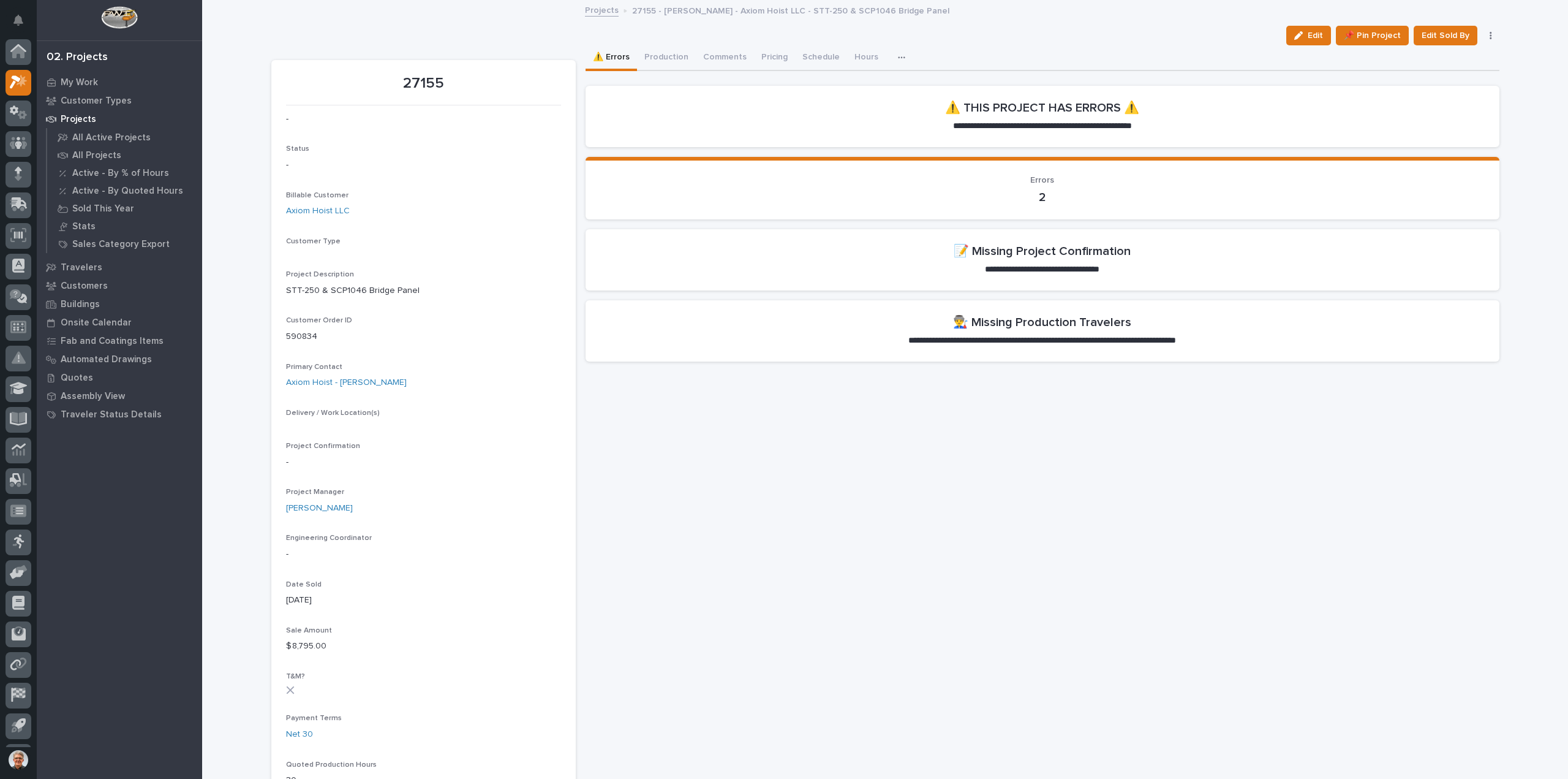
scroll to position [27, 0]
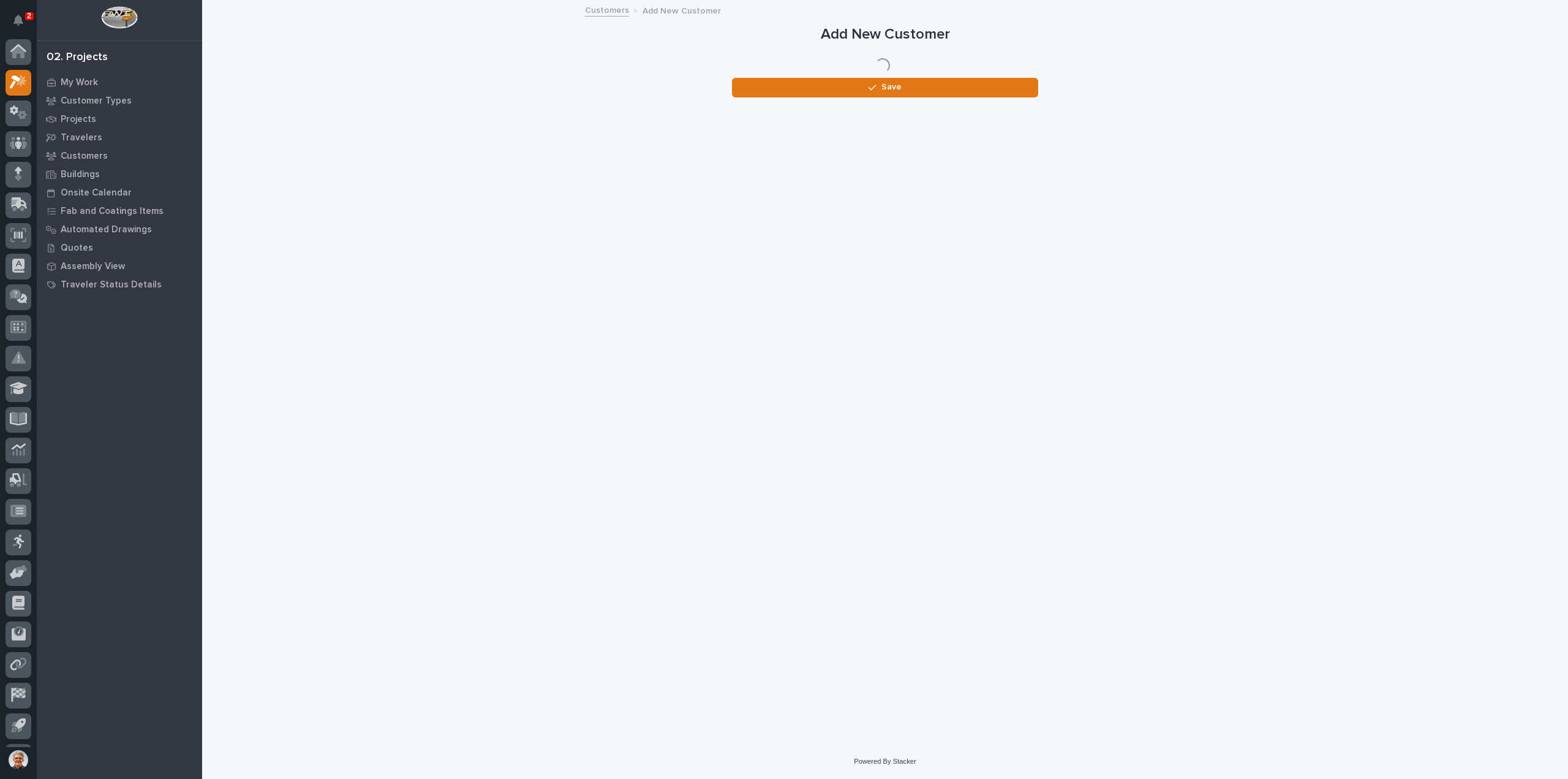
scroll to position [27, 0]
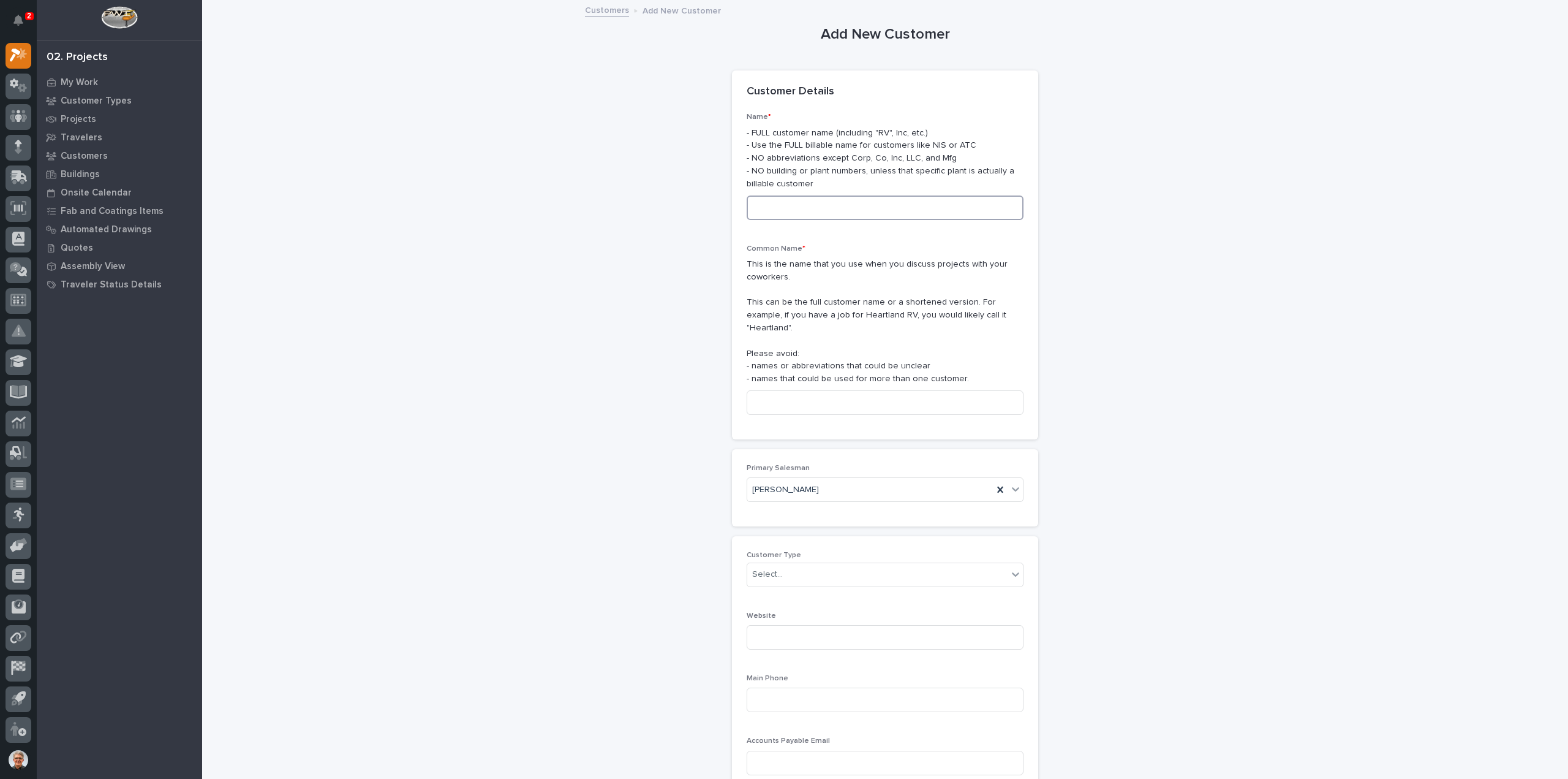
click at [767, 208] on input at bounding box center [885, 207] width 277 height 25
type input "P C Industries"
click at [769, 390] on input at bounding box center [885, 402] width 277 height 25
type input "P C Industries"
click at [771, 568] on div "Select..." at bounding box center [768, 574] width 31 height 13
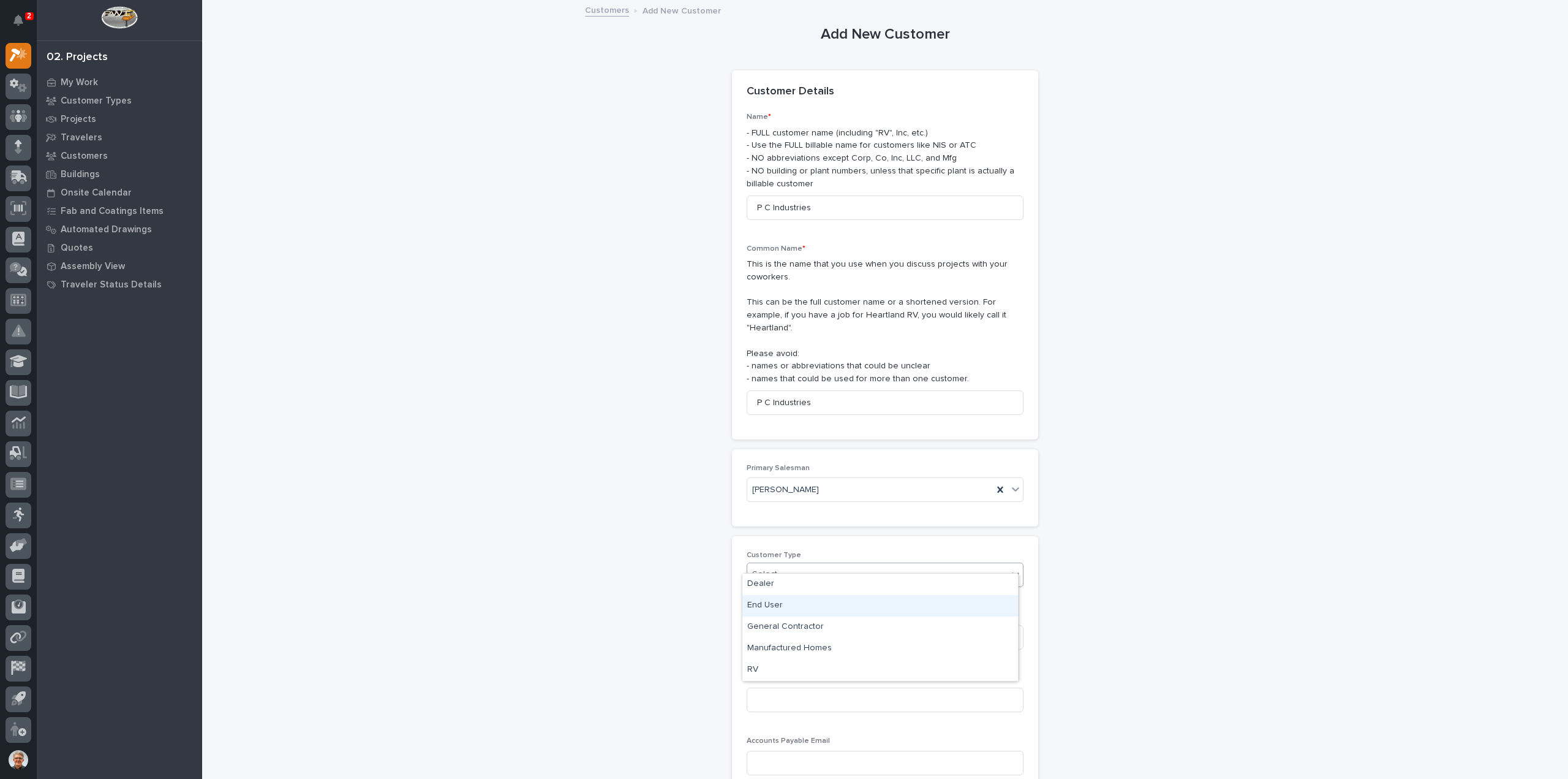
click at [760, 605] on div "End User" at bounding box center [880, 606] width 276 height 22
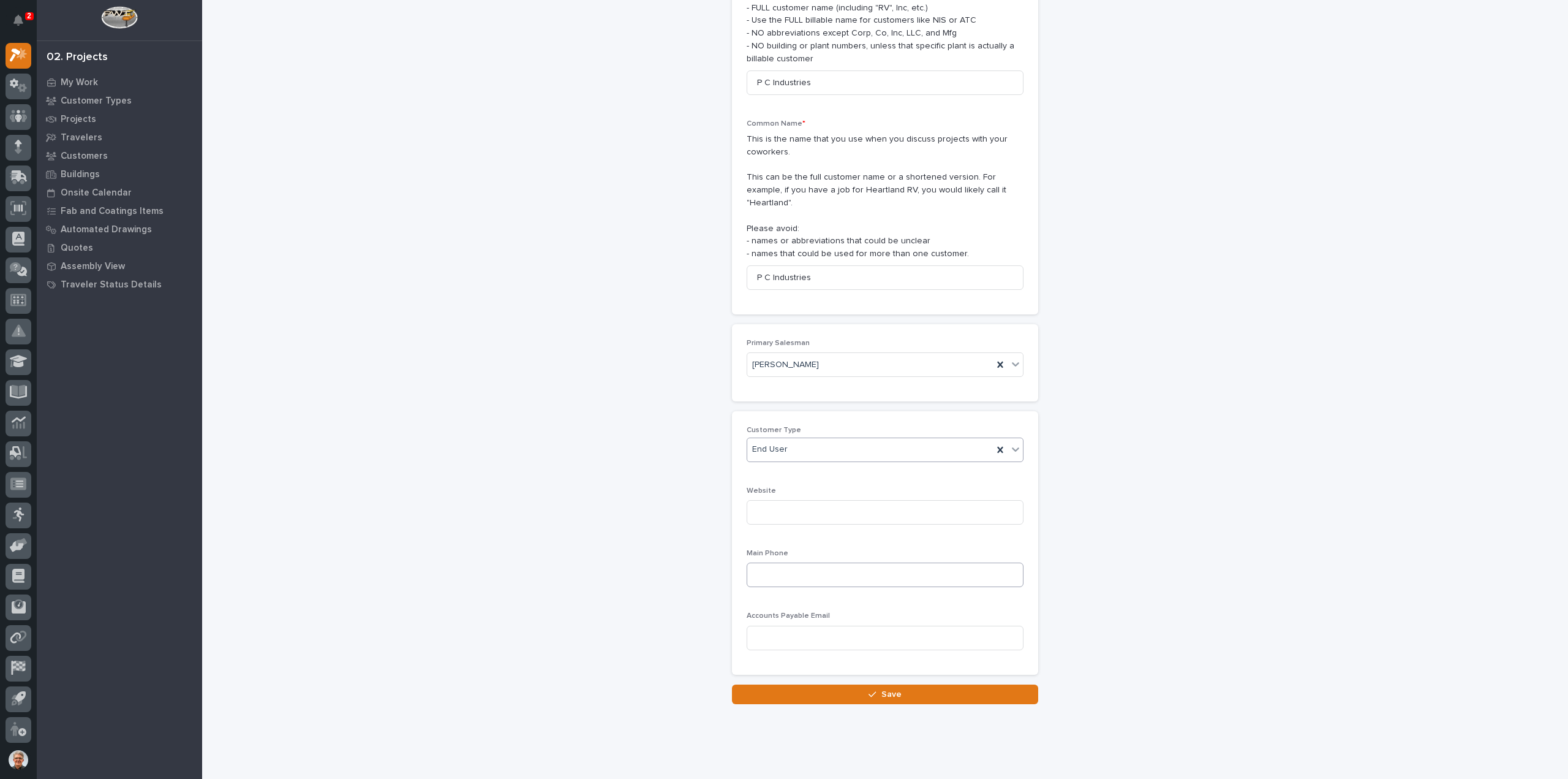
scroll to position [132, 0]
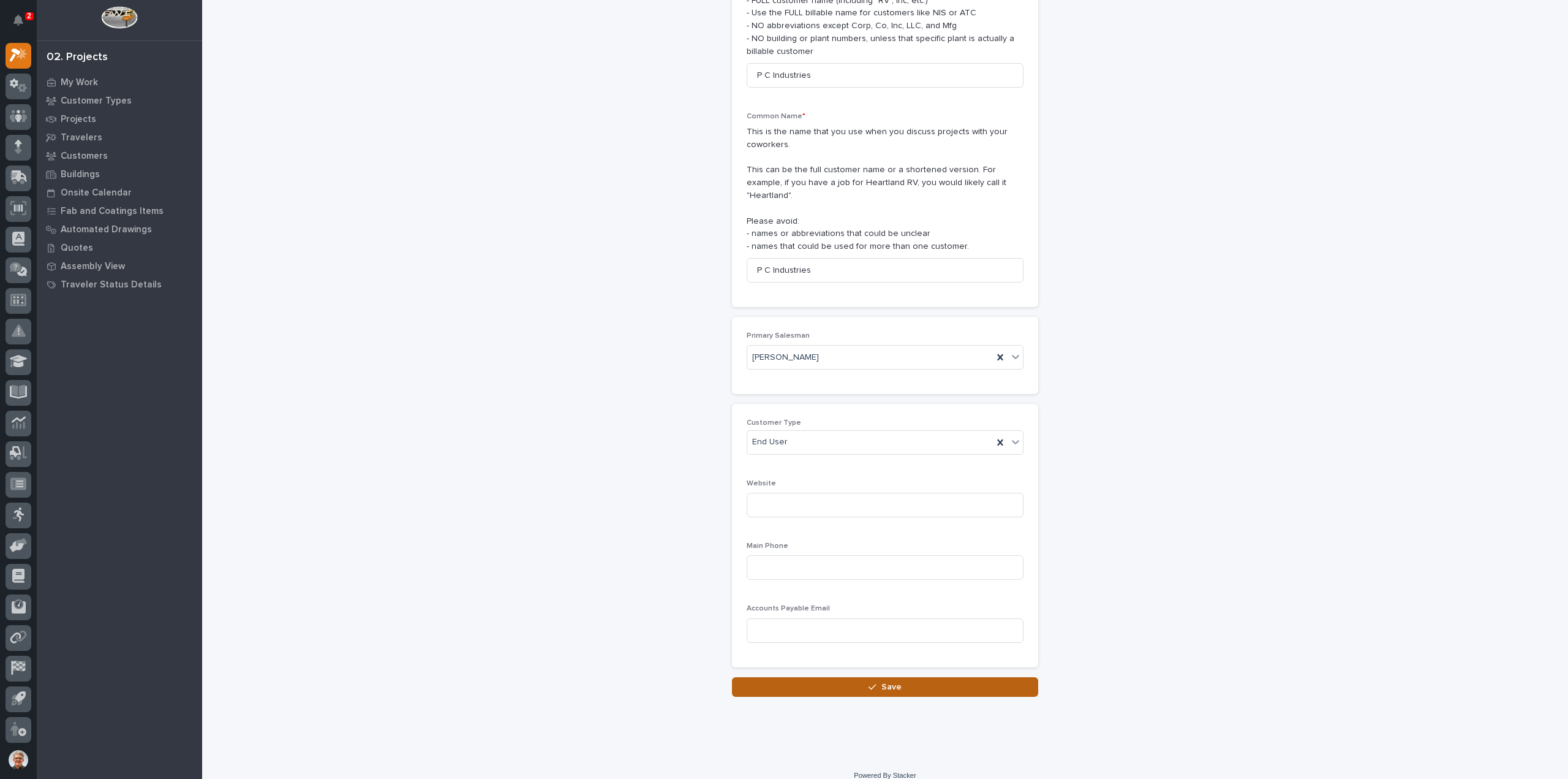
click at [892, 681] on span "Save" at bounding box center [891, 686] width 20 height 11
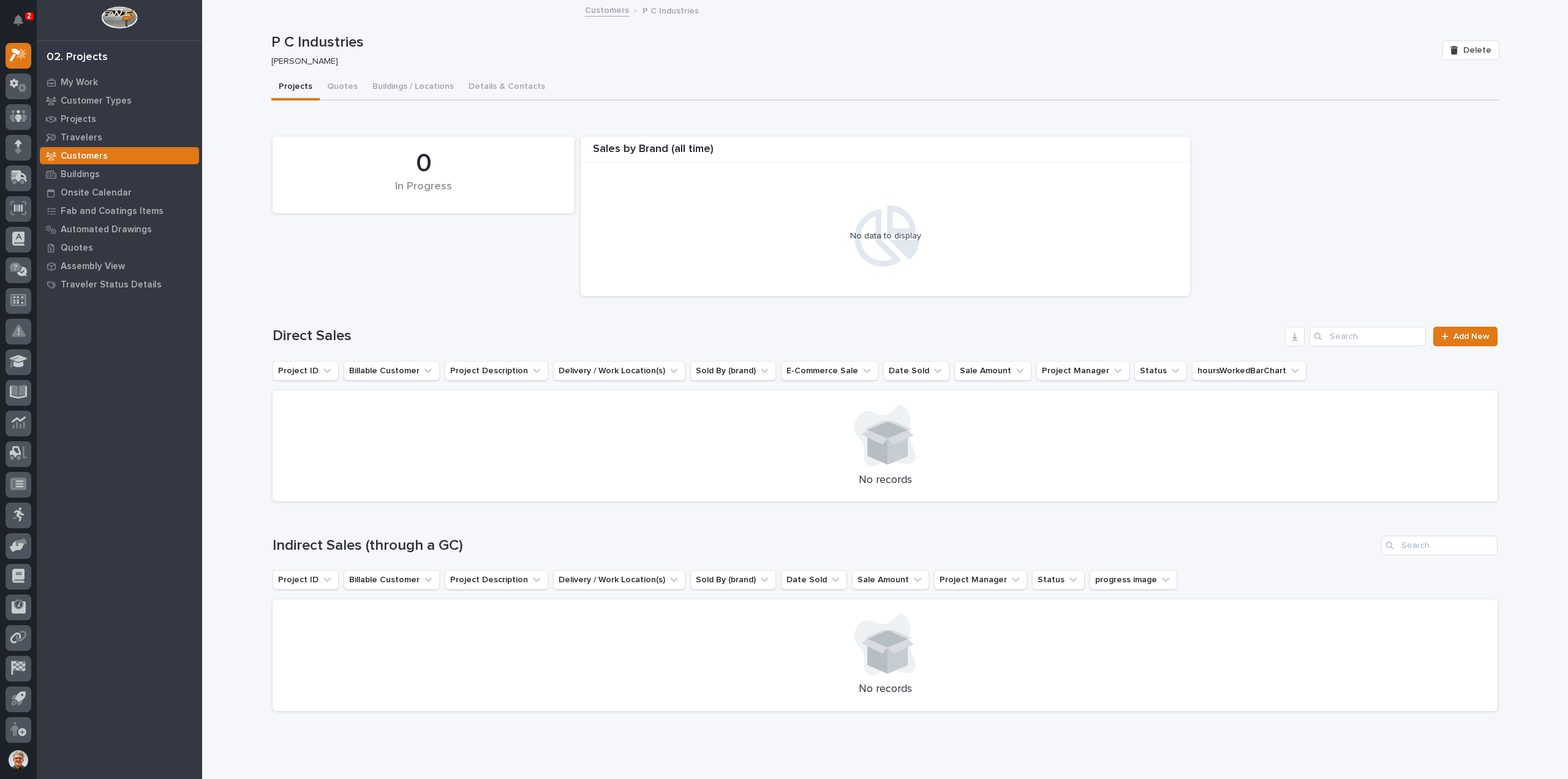
click at [662, 9] on p "P C Industries" at bounding box center [670, 10] width 57 height 14
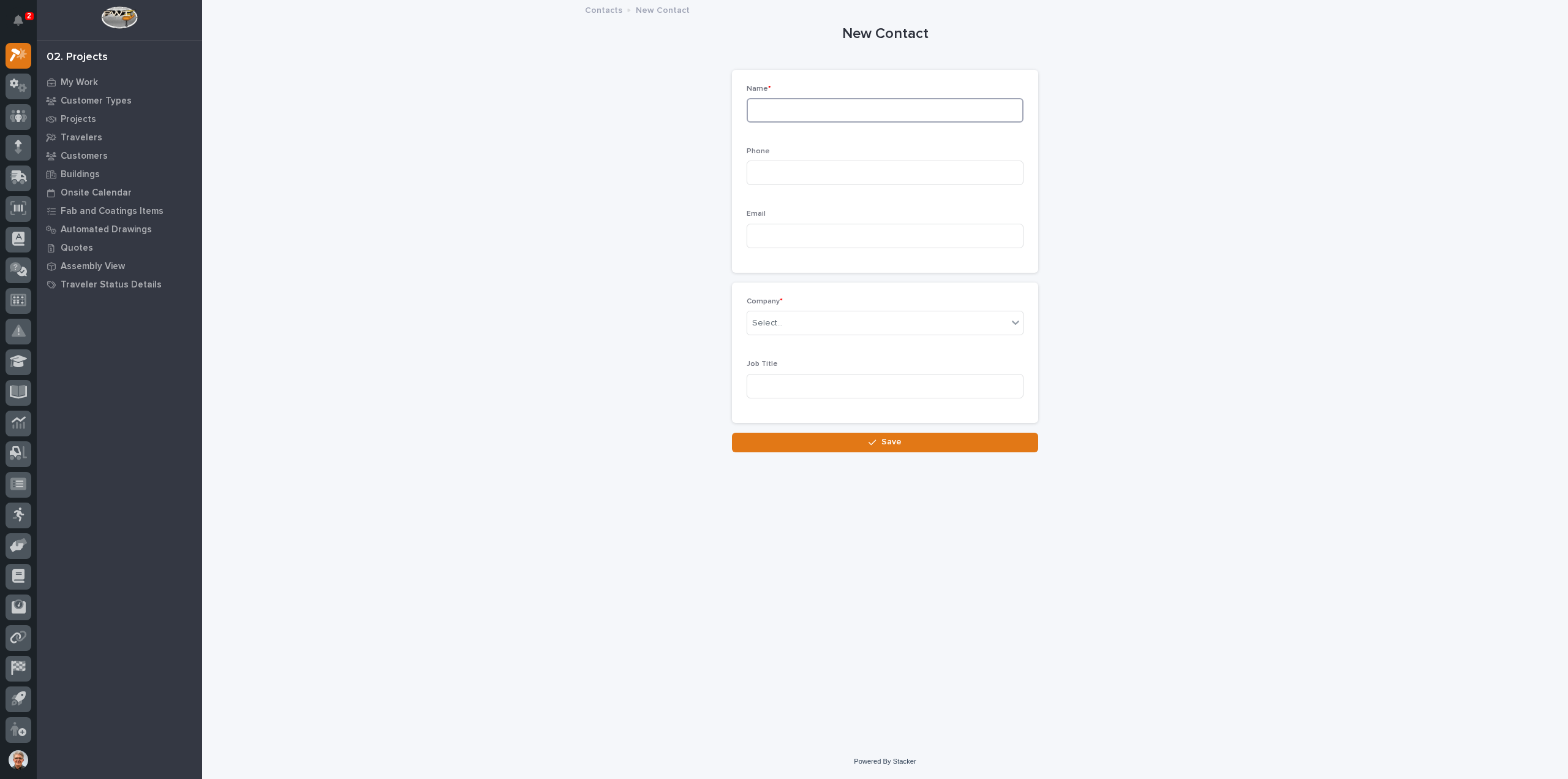
click at [785, 111] on input at bounding box center [885, 110] width 277 height 25
click at [761, 111] on input "[PERSON_NAME]" at bounding box center [885, 110] width 277 height 25
type input "[PERSON_NAME]"
click at [767, 172] on input at bounding box center [885, 172] width 277 height 25
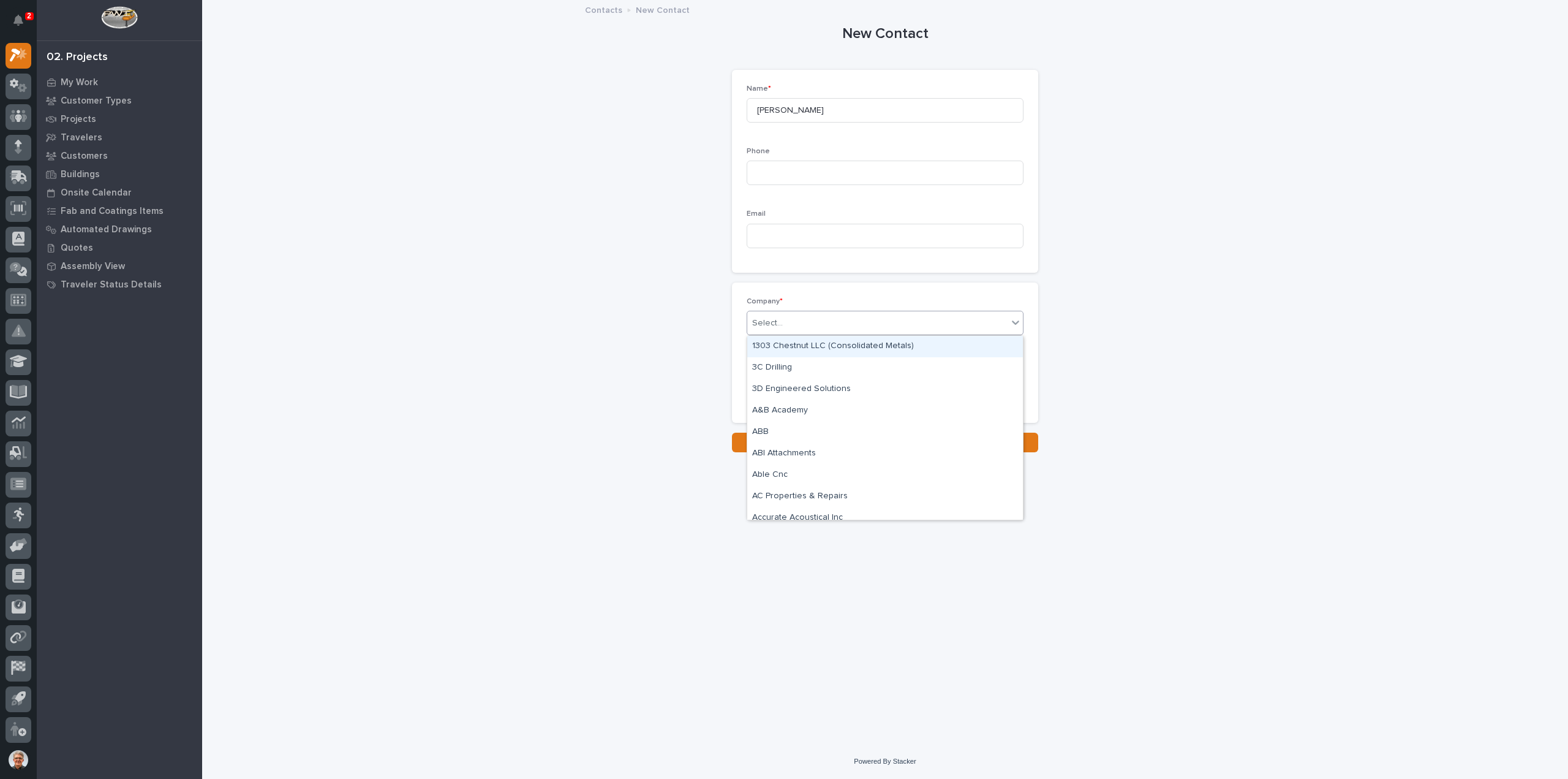
click at [758, 321] on div "Select..." at bounding box center [768, 323] width 31 height 13
type input "***"
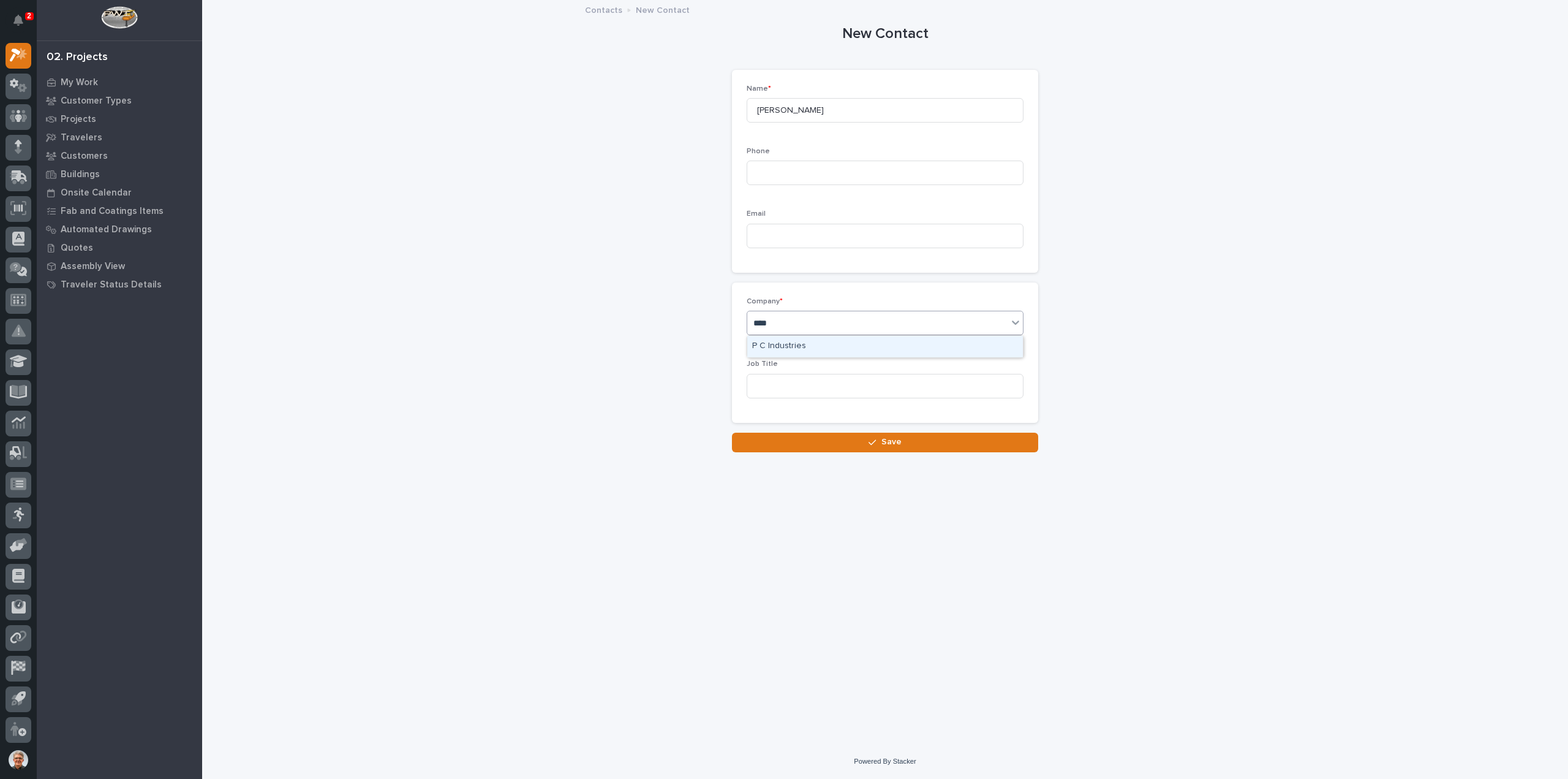
click at [782, 344] on div "P C Industries" at bounding box center [885, 347] width 276 height 22
click at [768, 387] on input at bounding box center [885, 386] width 277 height 25
type input "Shipping"
click at [767, 174] on input at bounding box center [885, 172] width 277 height 25
paste input "[PHONE_NUMBER]"
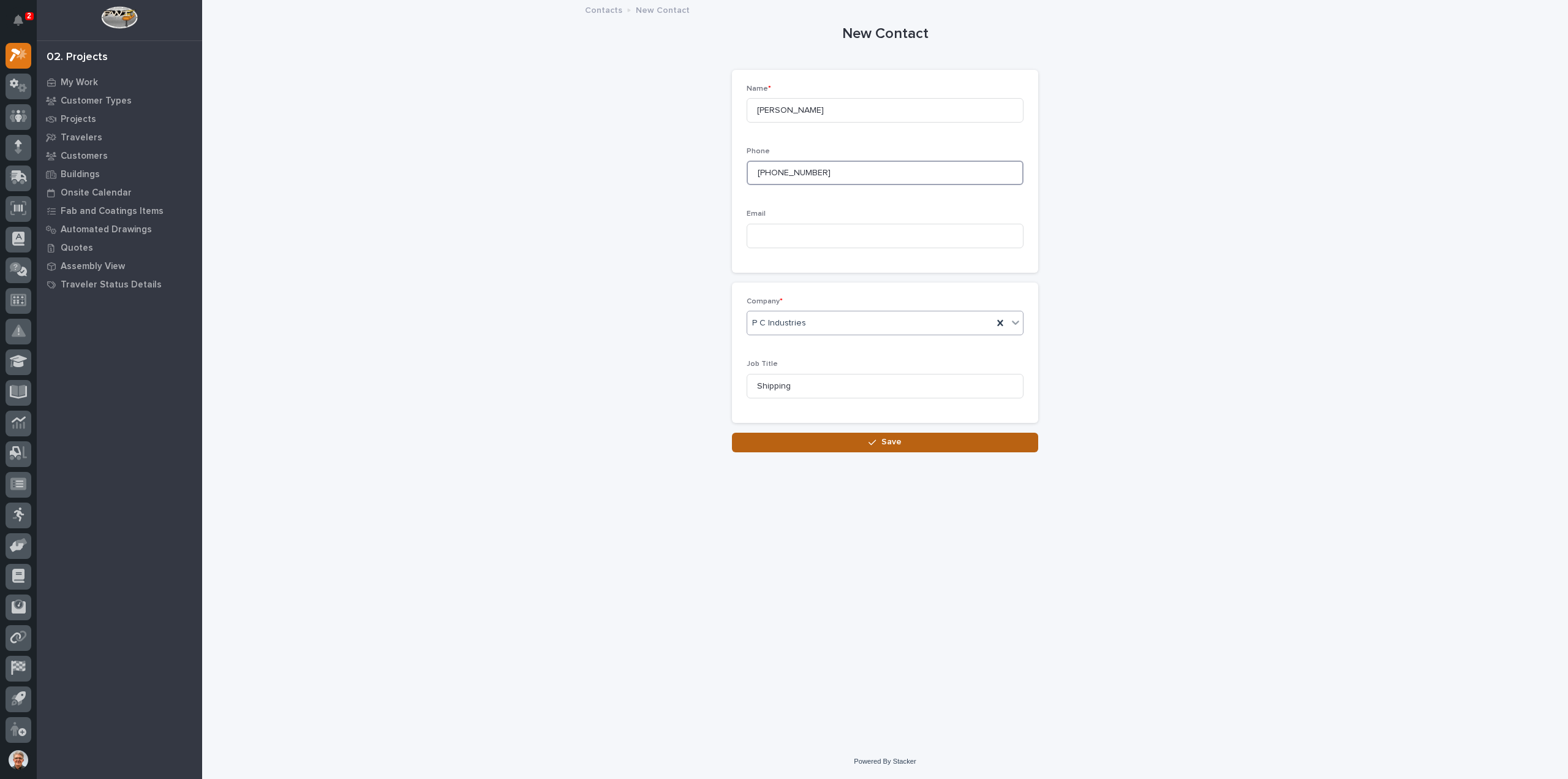
type input "[PHONE_NUMBER]"
click at [878, 442] on div "button" at bounding box center [875, 442] width 12 height 9
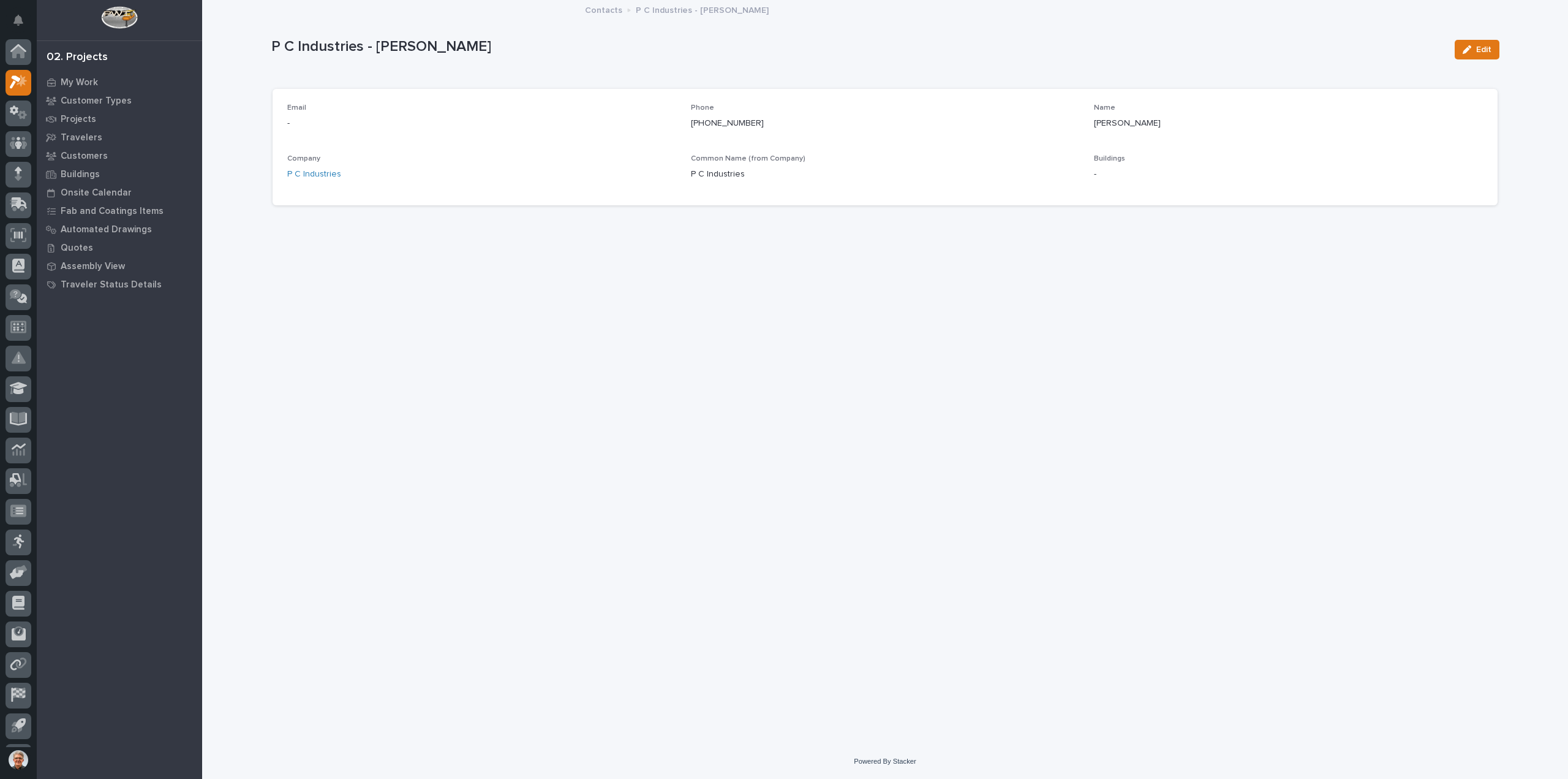
scroll to position [27, 0]
